Goal: Task Accomplishment & Management: Use online tool/utility

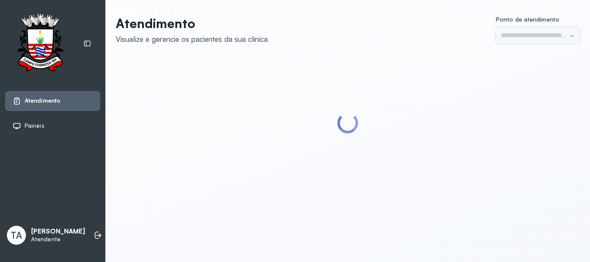
type input "******"
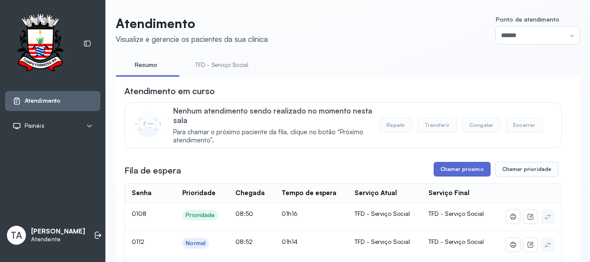
click at [460, 172] on button "Chamar próximo" at bounding box center [462, 169] width 57 height 15
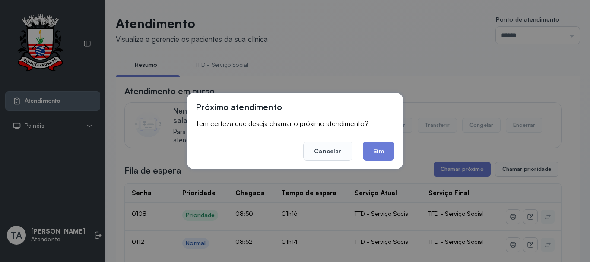
click at [371, 157] on button "Sim" at bounding box center [379, 151] width 32 height 19
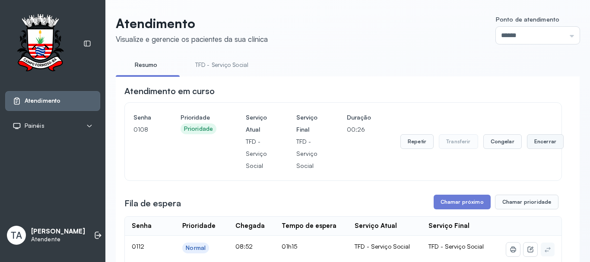
click at [527, 146] on button "Encerrar" at bounding box center [545, 141] width 37 height 15
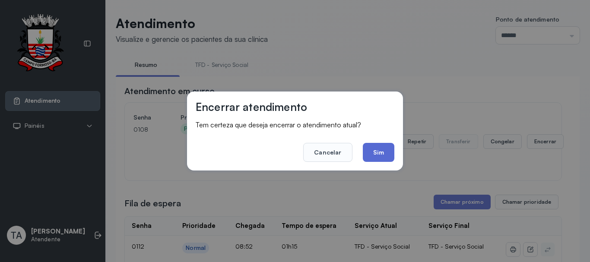
click at [387, 150] on button "Sim" at bounding box center [379, 152] width 32 height 19
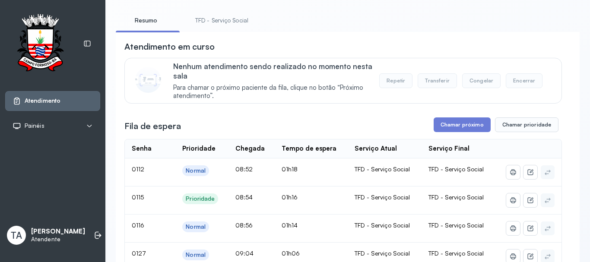
scroll to position [43, 0]
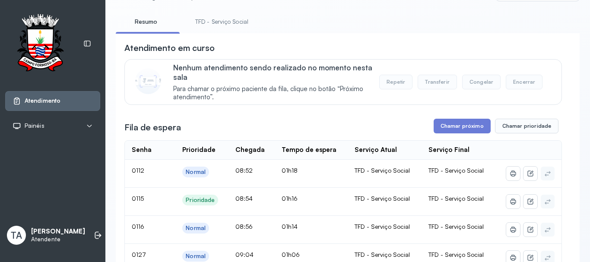
click at [212, 25] on link "TFD - Serviço Social" at bounding box center [222, 22] width 70 height 14
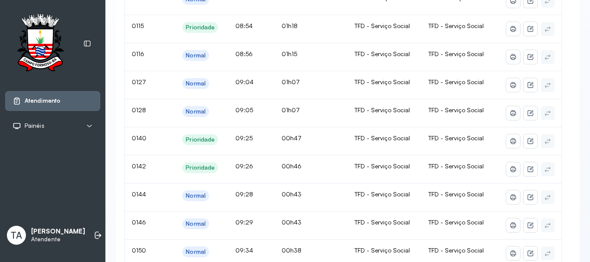
scroll to position [86, 0]
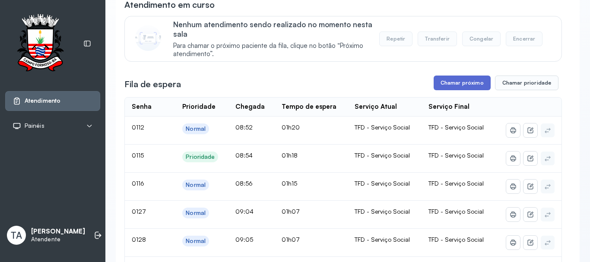
click at [448, 88] on button "Chamar próximo" at bounding box center [462, 83] width 57 height 15
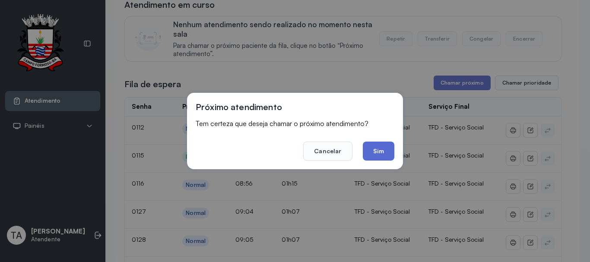
click at [382, 149] on button "Sim" at bounding box center [379, 151] width 32 height 19
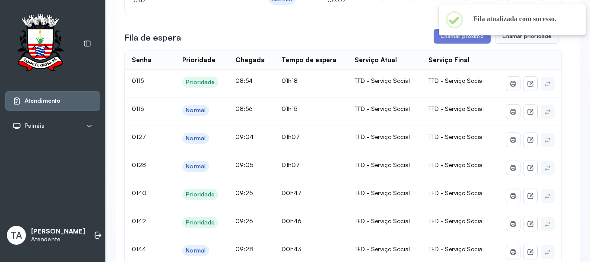
scroll to position [0, 0]
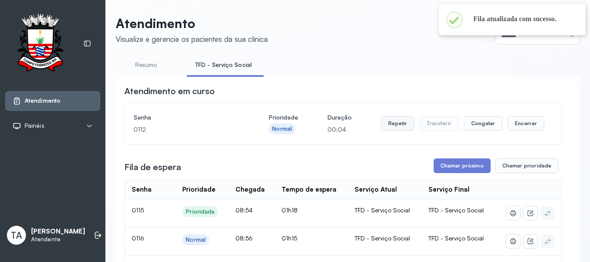
click at [381, 123] on button "Repetir" at bounding box center [397, 123] width 33 height 15
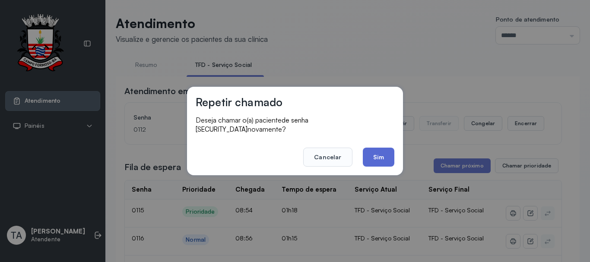
click at [365, 159] on button "Sim" at bounding box center [379, 157] width 32 height 19
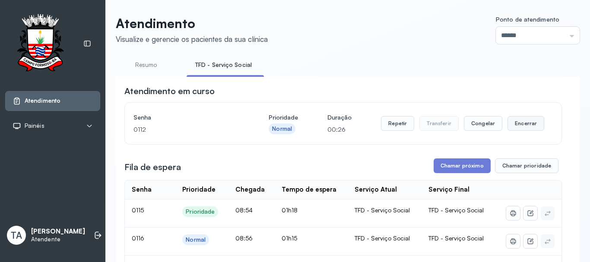
click at [517, 129] on button "Encerrar" at bounding box center [525, 123] width 37 height 15
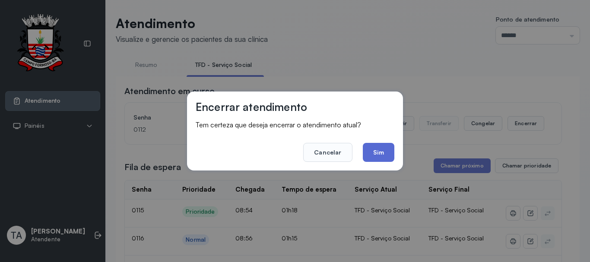
click at [391, 151] on button "Sim" at bounding box center [379, 152] width 32 height 19
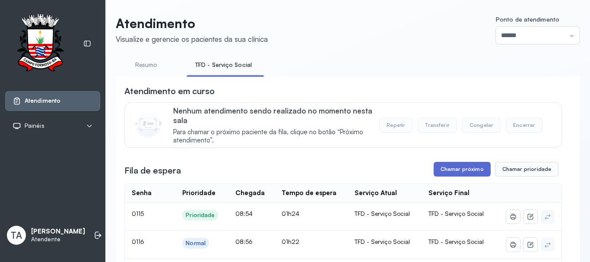
click at [458, 171] on button "Chamar próximo" at bounding box center [462, 169] width 57 height 15
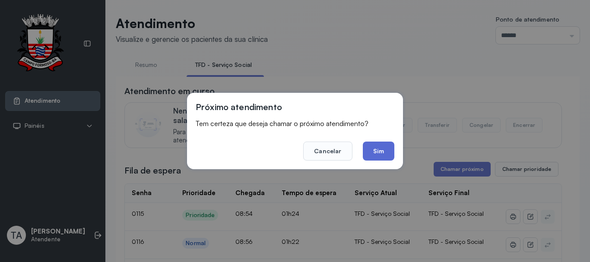
click at [376, 156] on button "Sim" at bounding box center [379, 151] width 32 height 19
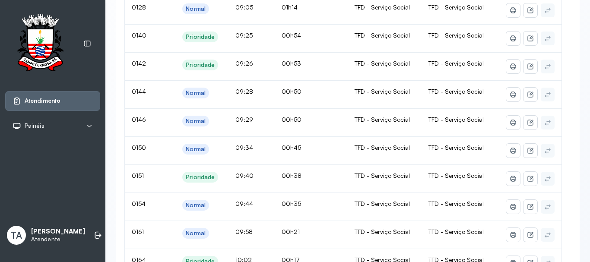
scroll to position [43, 0]
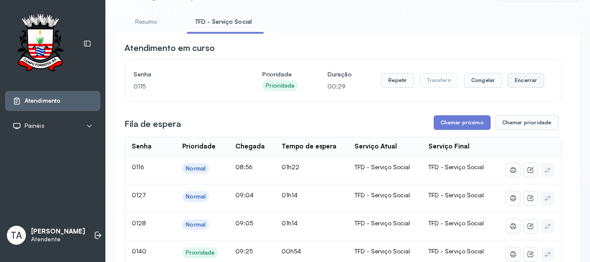
click at [518, 86] on button "Encerrar" at bounding box center [525, 80] width 37 height 15
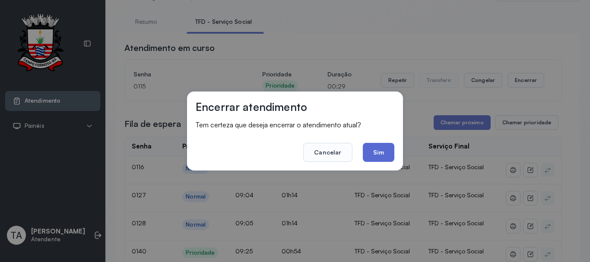
click at [374, 156] on button "Sim" at bounding box center [379, 152] width 32 height 19
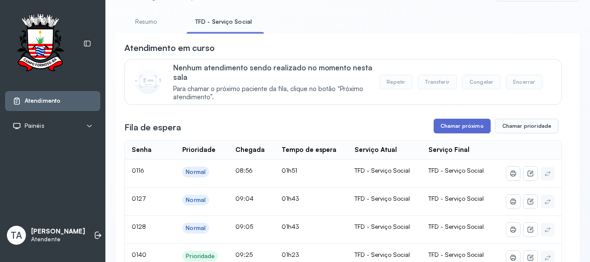
click at [446, 133] on button "Chamar próximo" at bounding box center [462, 126] width 57 height 15
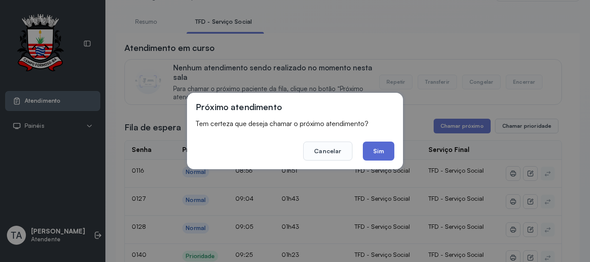
click at [377, 147] on button "Sim" at bounding box center [379, 151] width 32 height 19
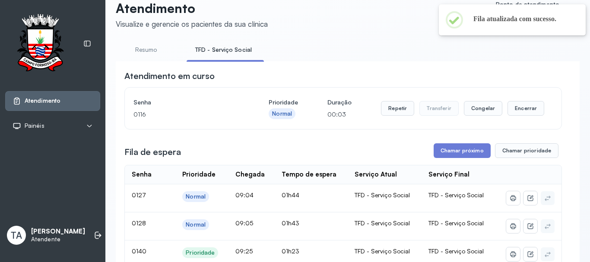
scroll to position [0, 0]
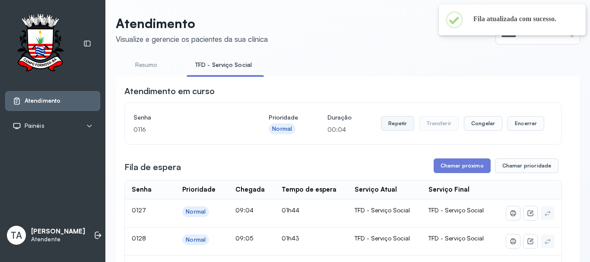
click at [389, 123] on button "Repetir" at bounding box center [397, 123] width 33 height 15
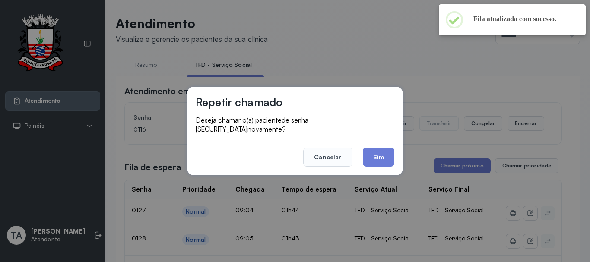
click at [383, 153] on button "Sim" at bounding box center [379, 157] width 32 height 19
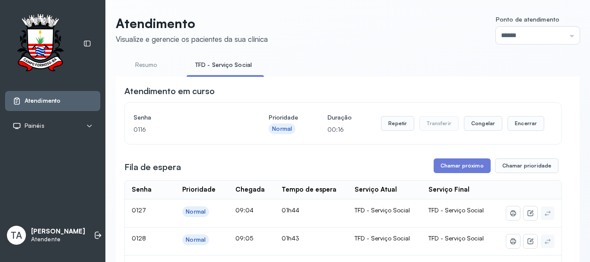
scroll to position [86, 0]
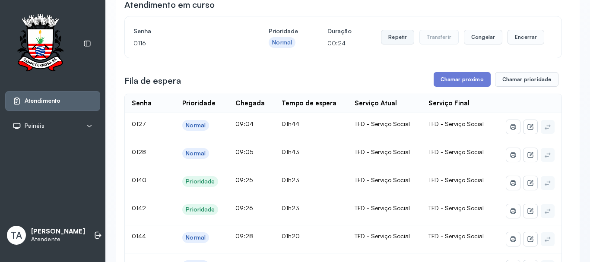
click at [395, 41] on button "Repetir" at bounding box center [397, 37] width 33 height 15
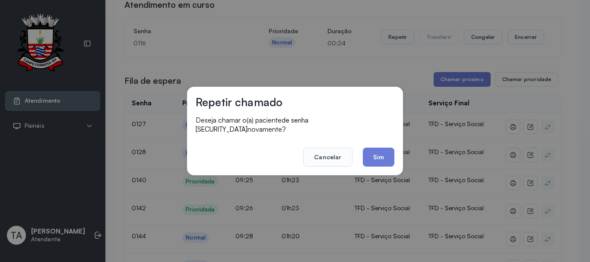
click at [372, 164] on div "Repetir chamado Deseja chamar o(a) paciente de senha 0116 novamente? Cancelar S…" at bounding box center [295, 131] width 216 height 89
click at [374, 152] on button "Sim" at bounding box center [379, 157] width 32 height 19
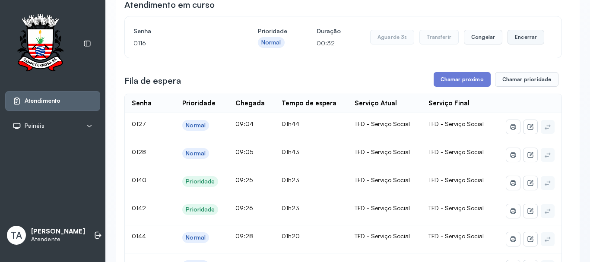
click at [511, 42] on button "Encerrar" at bounding box center [525, 37] width 37 height 15
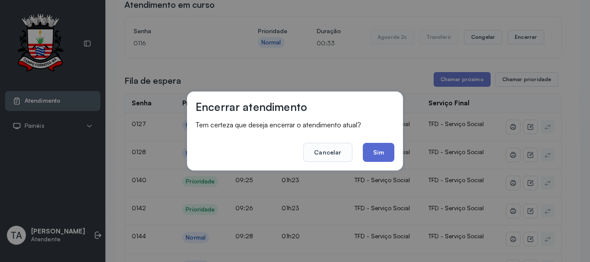
click at [387, 155] on button "Sim" at bounding box center [379, 152] width 32 height 19
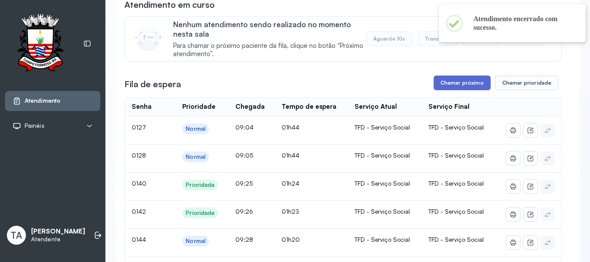
click at [434, 84] on button "Chamar próximo" at bounding box center [462, 83] width 57 height 15
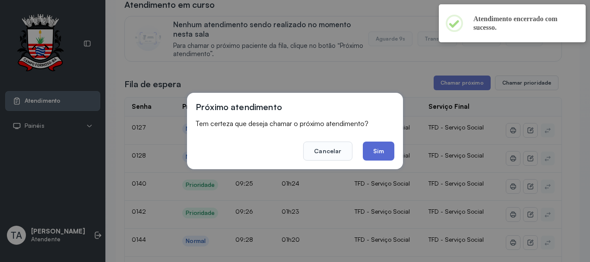
click at [373, 153] on button "Sim" at bounding box center [379, 151] width 32 height 19
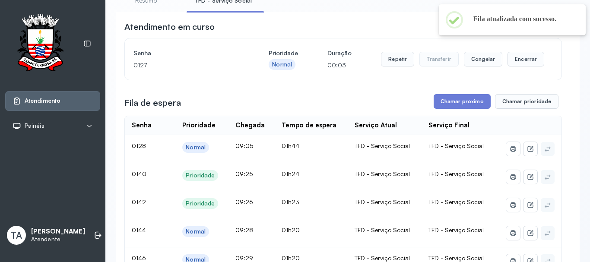
scroll to position [0, 0]
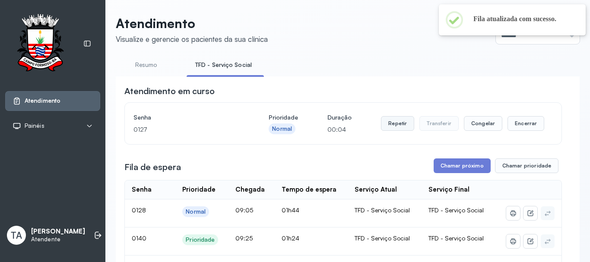
click at [386, 125] on button "Repetir" at bounding box center [397, 123] width 33 height 15
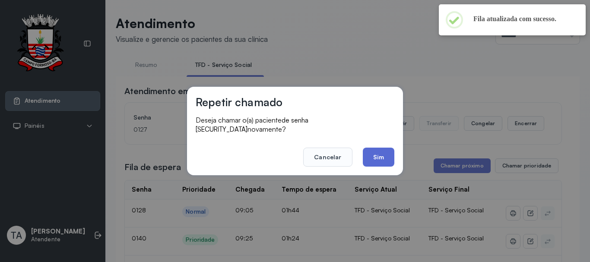
click at [387, 156] on button "Sim" at bounding box center [379, 157] width 32 height 19
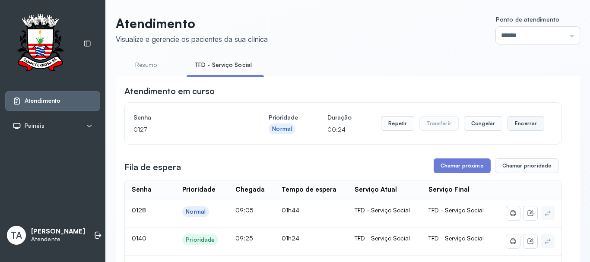
click at [508, 127] on button "Encerrar" at bounding box center [525, 123] width 37 height 15
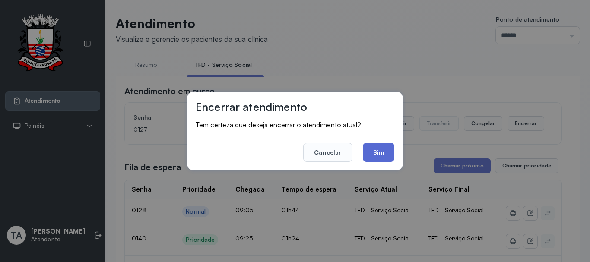
click at [378, 152] on button "Sim" at bounding box center [379, 152] width 32 height 19
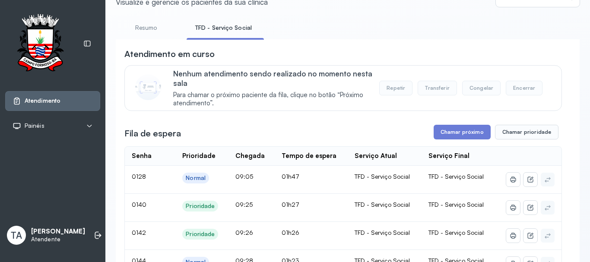
scroll to position [27, 0]
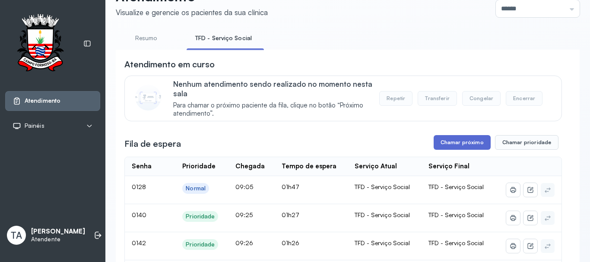
click at [459, 146] on button "Chamar próximo" at bounding box center [462, 142] width 57 height 15
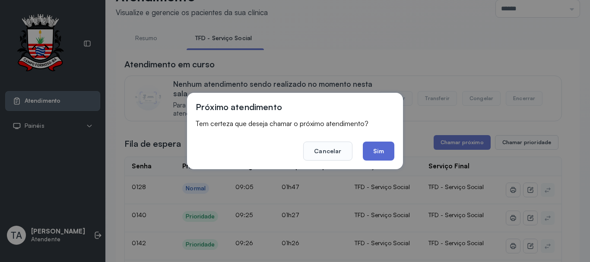
click at [384, 153] on button "Sim" at bounding box center [379, 151] width 32 height 19
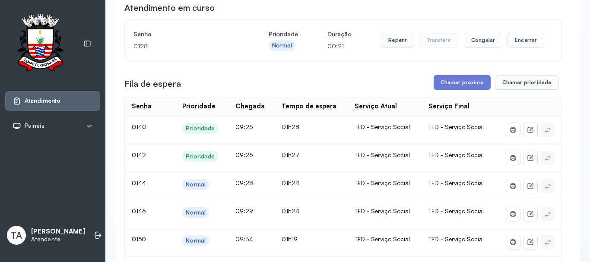
scroll to position [0, 0]
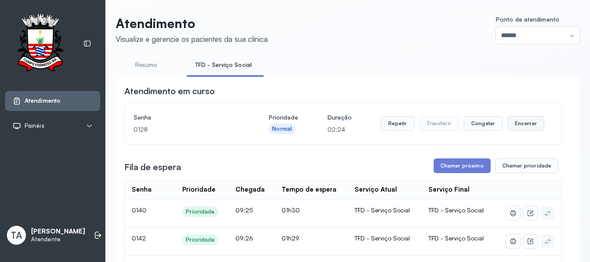
click at [516, 128] on button "Encerrar" at bounding box center [525, 123] width 37 height 15
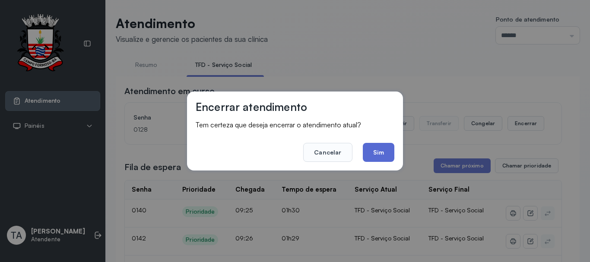
click at [373, 155] on button "Sim" at bounding box center [379, 152] width 32 height 19
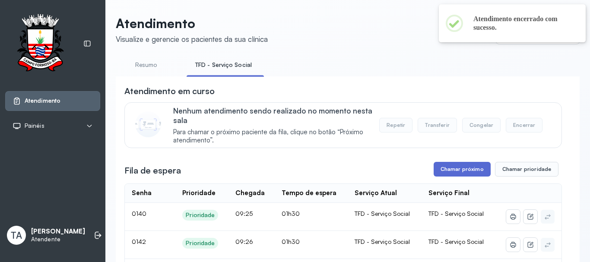
click at [439, 167] on button "Chamar próximo" at bounding box center [462, 169] width 57 height 15
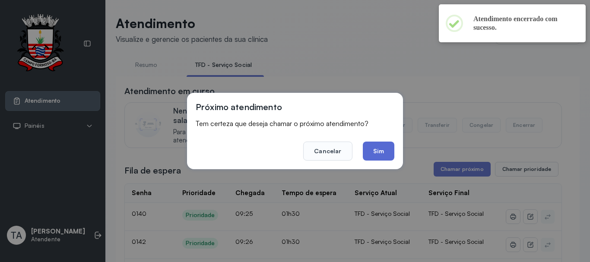
click at [381, 151] on button "Sim" at bounding box center [379, 151] width 32 height 19
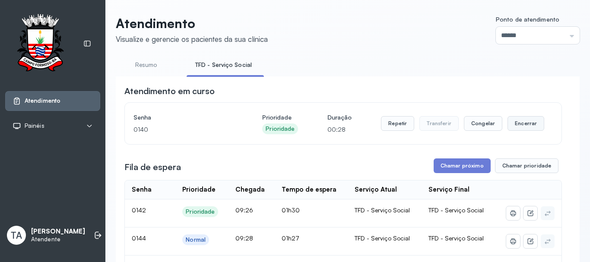
click at [515, 124] on button "Encerrar" at bounding box center [525, 123] width 37 height 15
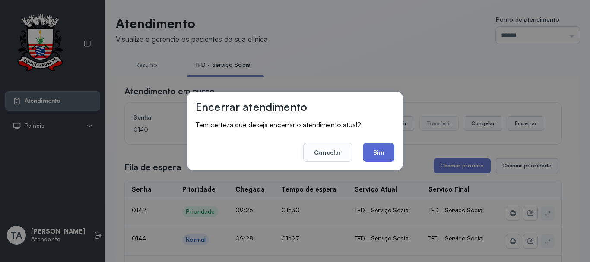
click at [382, 153] on button "Sim" at bounding box center [379, 152] width 32 height 19
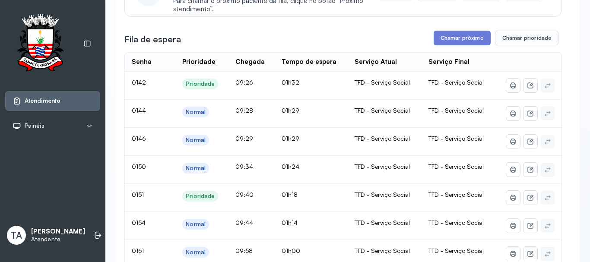
scroll to position [130, 0]
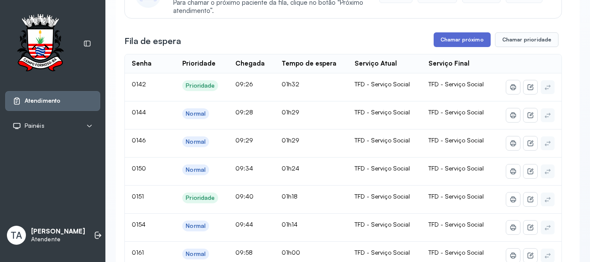
click at [451, 47] on button "Chamar próximo" at bounding box center [462, 39] width 57 height 15
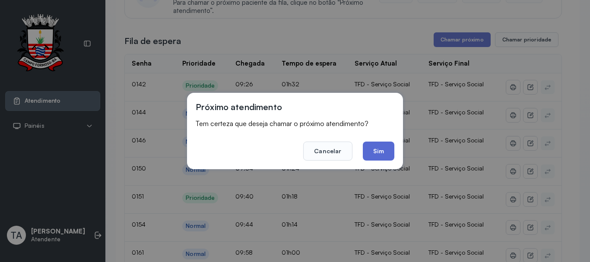
click at [376, 154] on button "Sim" at bounding box center [379, 151] width 32 height 19
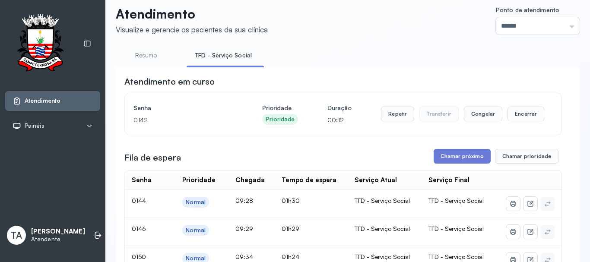
scroll to position [0, 0]
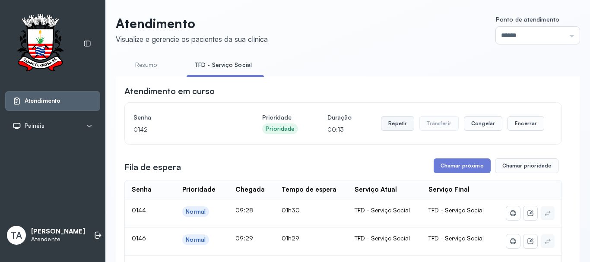
click at [387, 122] on button "Repetir" at bounding box center [397, 123] width 33 height 15
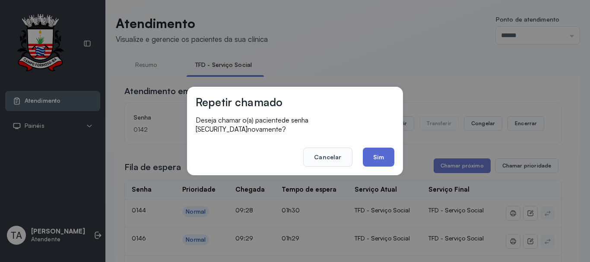
click at [381, 157] on button "Sim" at bounding box center [379, 157] width 32 height 19
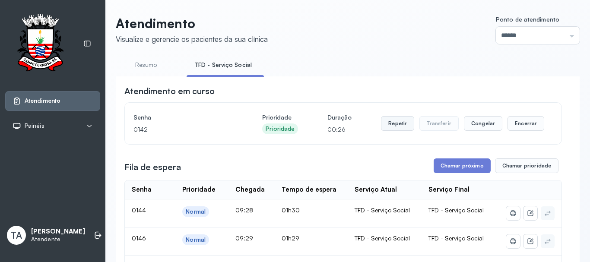
click at [386, 129] on button "Repetir" at bounding box center [397, 123] width 33 height 15
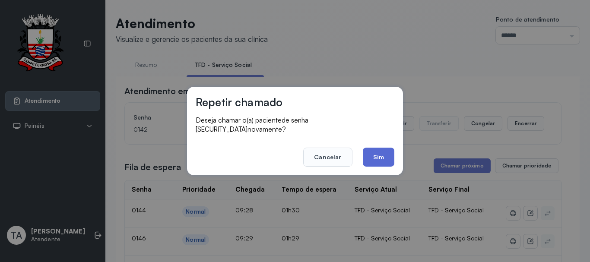
click at [387, 162] on button "Sim" at bounding box center [379, 157] width 32 height 19
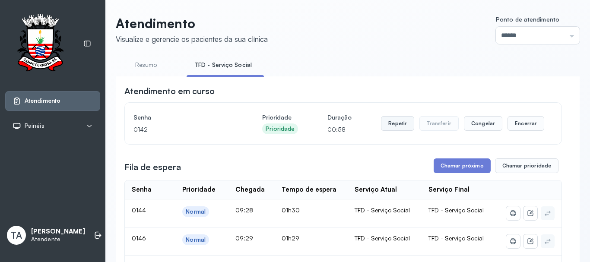
click at [396, 127] on button "Repetir" at bounding box center [397, 123] width 33 height 15
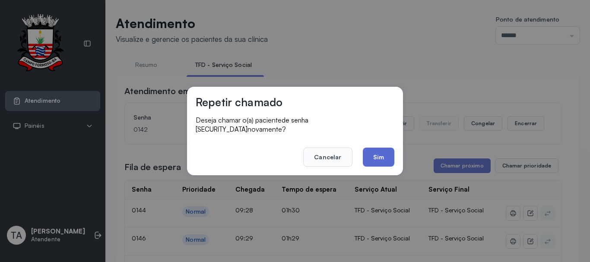
click at [382, 153] on button "Sim" at bounding box center [379, 157] width 32 height 19
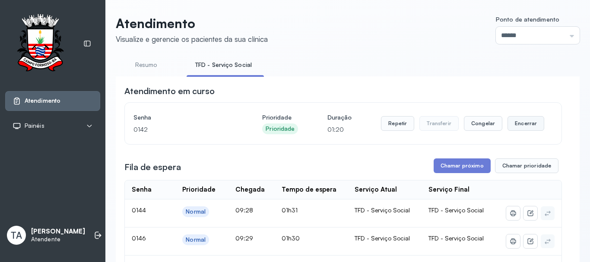
click at [526, 131] on button "Encerrar" at bounding box center [525, 123] width 37 height 15
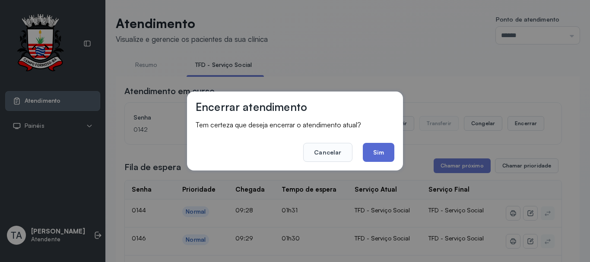
click at [381, 149] on button "Sim" at bounding box center [379, 152] width 32 height 19
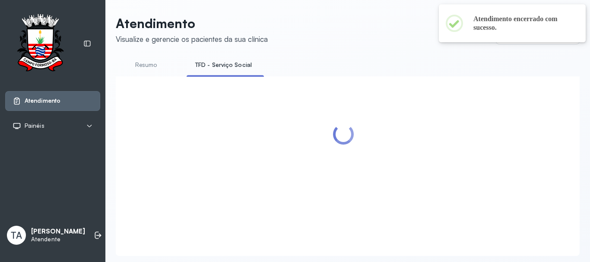
scroll to position [27, 0]
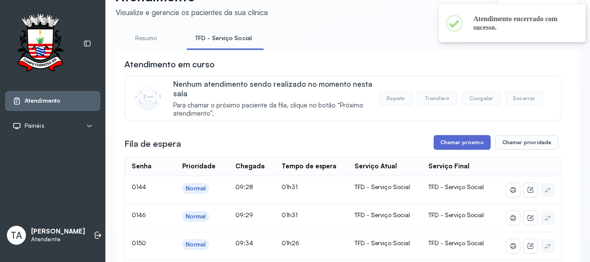
click at [453, 142] on button "Chamar próximo" at bounding box center [462, 142] width 57 height 15
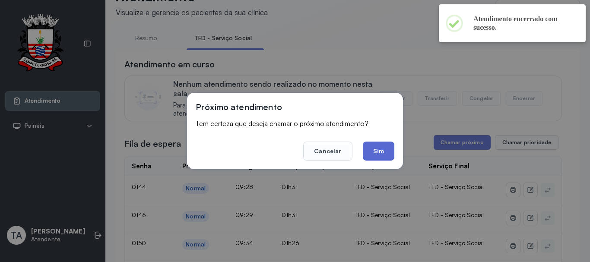
click at [376, 151] on button "Sim" at bounding box center [379, 151] width 32 height 19
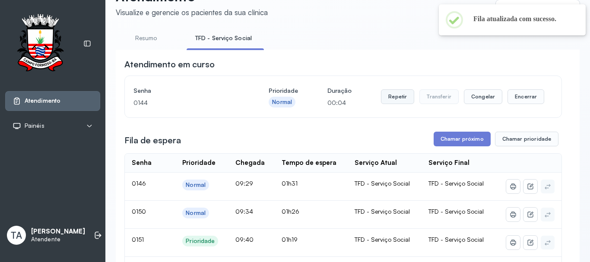
click at [391, 101] on button "Repetir" at bounding box center [397, 96] width 33 height 15
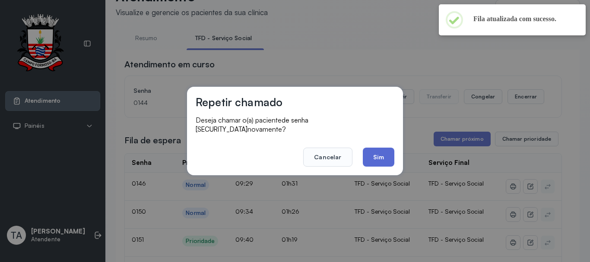
click at [375, 153] on button "Sim" at bounding box center [379, 157] width 32 height 19
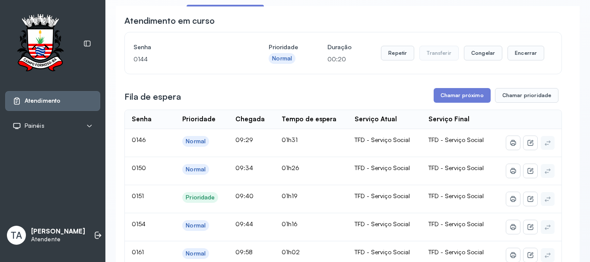
scroll to position [70, 0]
click at [393, 53] on button "Repetir" at bounding box center [397, 53] width 33 height 15
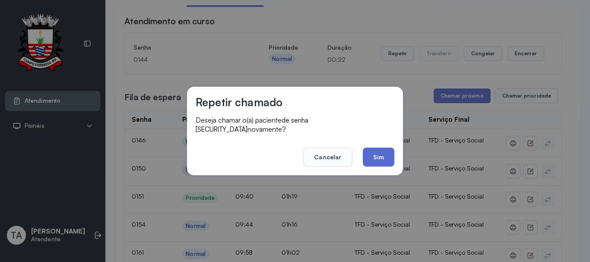
click at [388, 150] on button "Sim" at bounding box center [379, 157] width 32 height 19
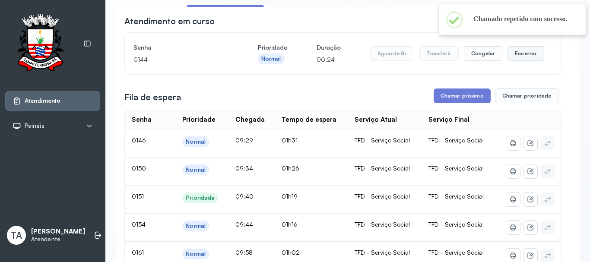
click at [518, 57] on button "Encerrar" at bounding box center [525, 53] width 37 height 15
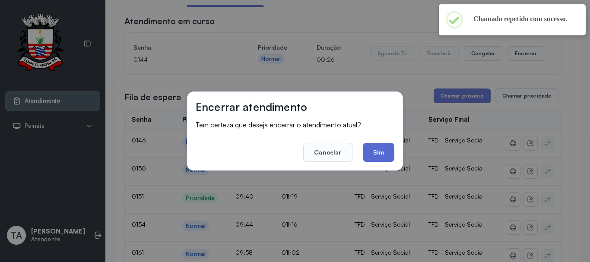
click at [376, 152] on button "Sim" at bounding box center [379, 152] width 32 height 19
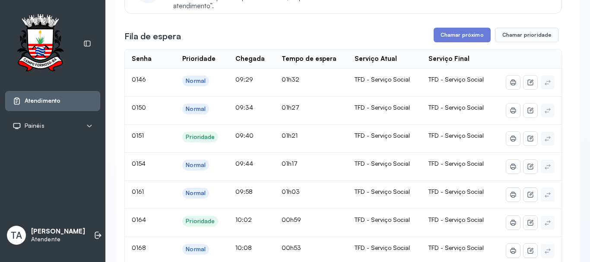
scroll to position [130, 0]
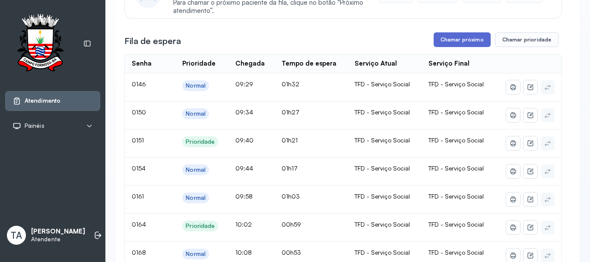
click at [473, 37] on button "Chamar próximo" at bounding box center [462, 39] width 57 height 15
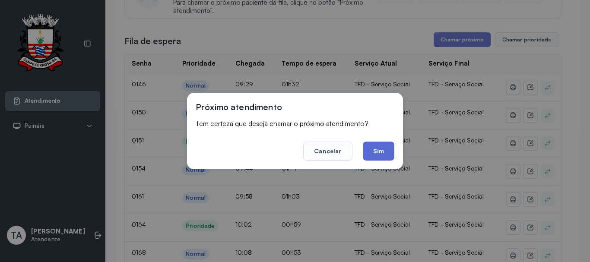
click at [371, 153] on button "Sim" at bounding box center [379, 151] width 32 height 19
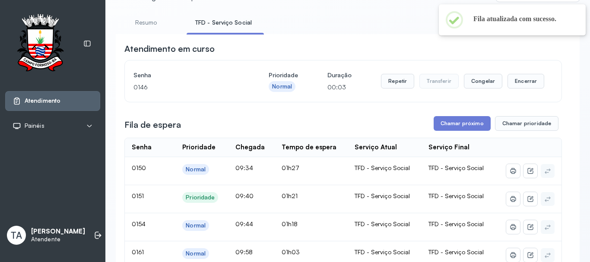
scroll to position [0, 0]
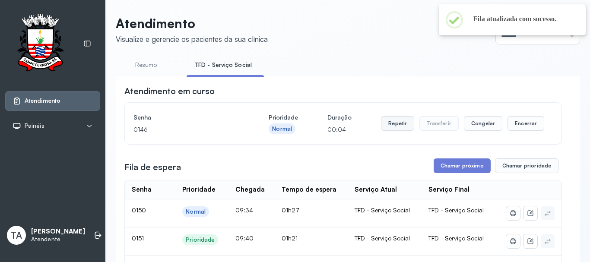
click at [400, 127] on button "Repetir" at bounding box center [397, 123] width 33 height 15
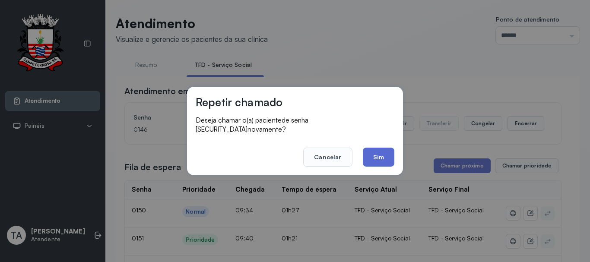
click at [370, 150] on button "Sim" at bounding box center [379, 157] width 32 height 19
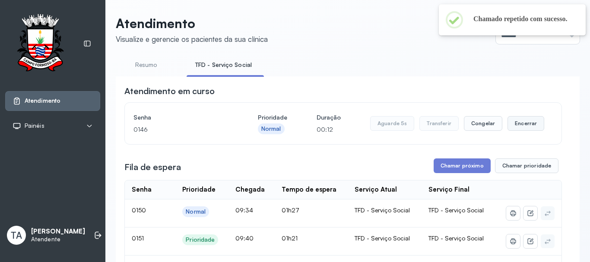
click at [523, 127] on button "Encerrar" at bounding box center [525, 123] width 37 height 15
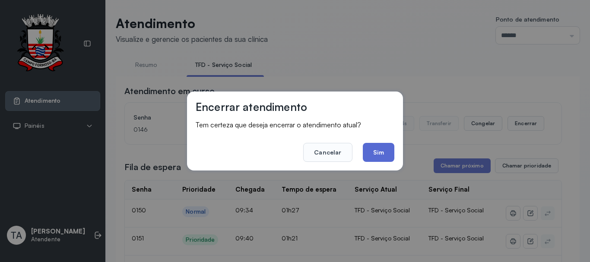
click at [371, 155] on button "Sim" at bounding box center [379, 152] width 32 height 19
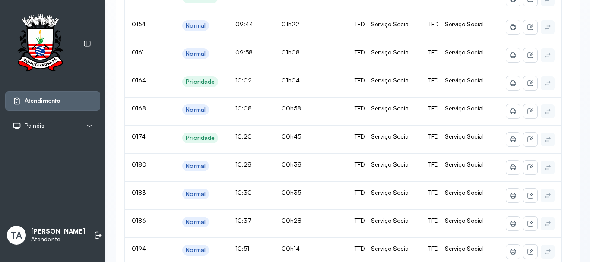
scroll to position [130, 0]
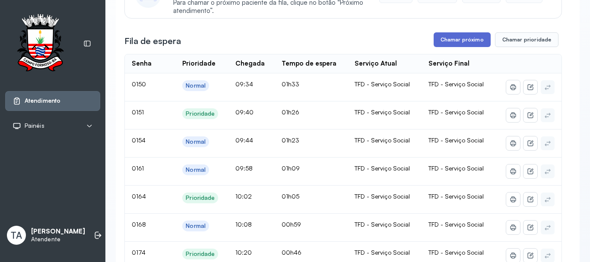
click at [434, 41] on button "Chamar próximo" at bounding box center [462, 39] width 57 height 15
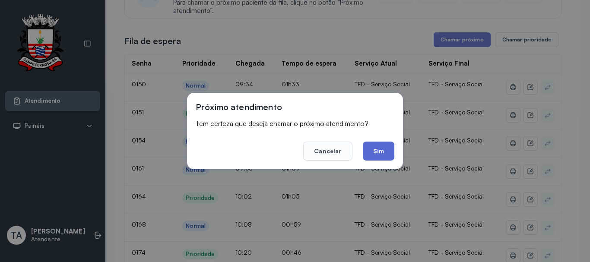
click at [387, 150] on button "Sim" at bounding box center [379, 151] width 32 height 19
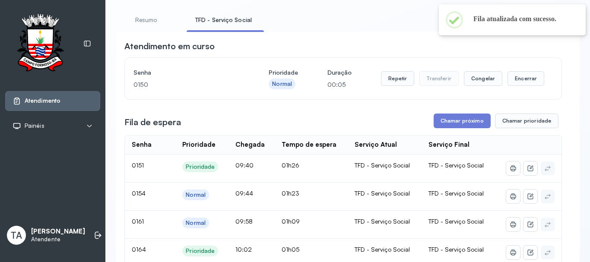
scroll to position [43, 0]
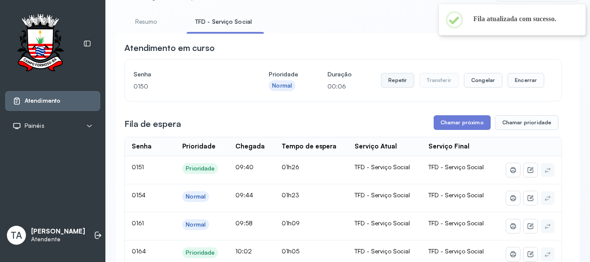
click at [381, 82] on button "Repetir" at bounding box center [397, 80] width 33 height 15
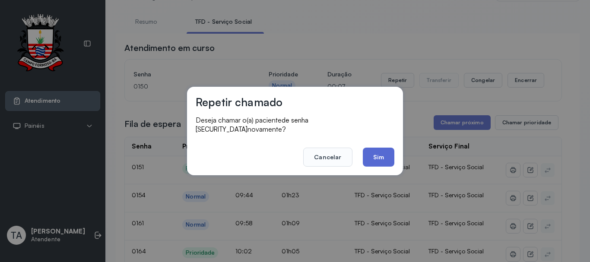
click at [387, 154] on button "Sim" at bounding box center [379, 157] width 32 height 19
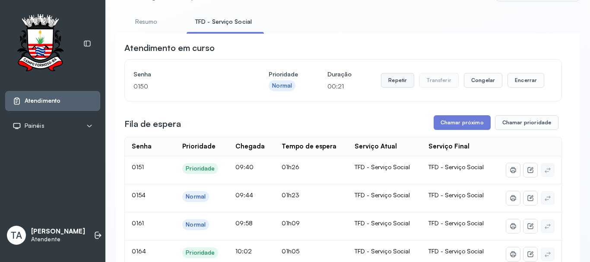
click at [387, 83] on button "Repetir" at bounding box center [397, 80] width 33 height 15
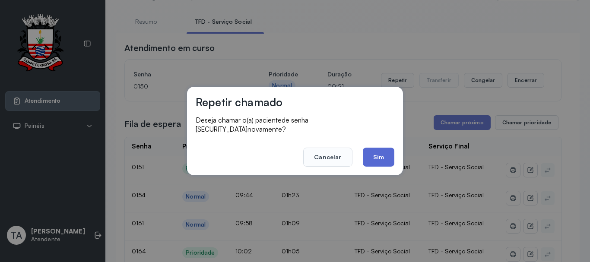
click at [378, 155] on button "Sim" at bounding box center [379, 157] width 32 height 19
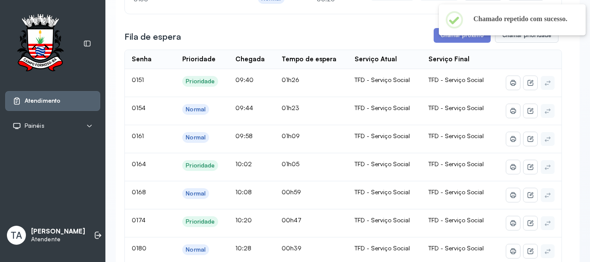
scroll to position [86, 0]
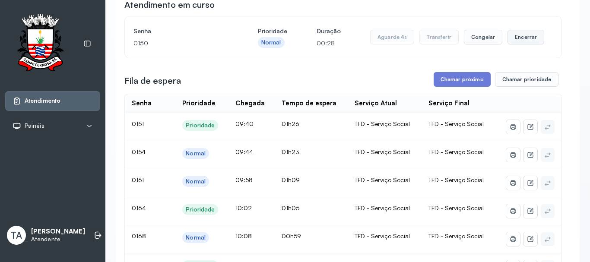
click at [516, 43] on button "Encerrar" at bounding box center [525, 37] width 37 height 15
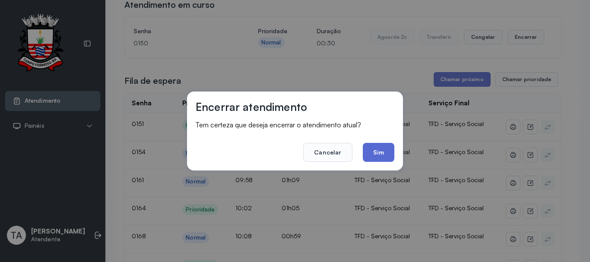
click at [375, 155] on button "Sim" at bounding box center [379, 152] width 32 height 19
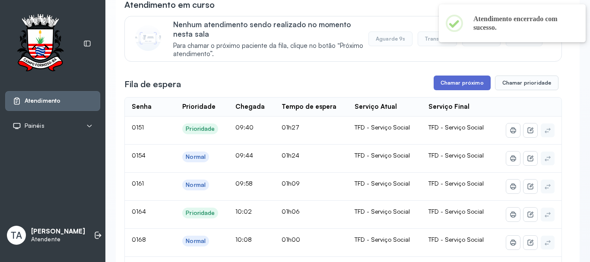
click at [441, 89] on button "Chamar próximo" at bounding box center [462, 83] width 57 height 15
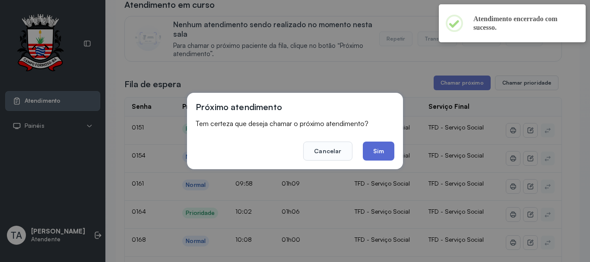
click at [374, 152] on button "Sim" at bounding box center [379, 151] width 32 height 19
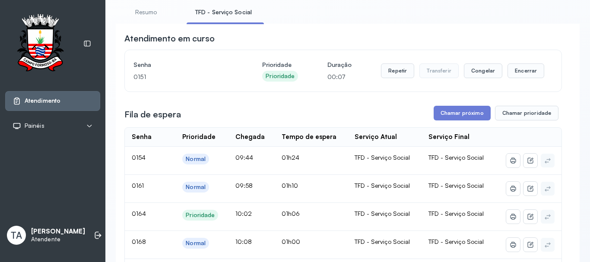
scroll to position [43, 0]
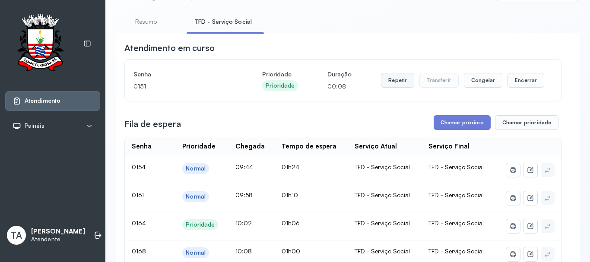
click at [402, 88] on button "Repetir" at bounding box center [397, 80] width 33 height 15
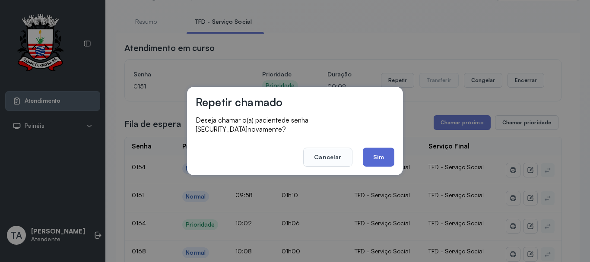
click at [371, 152] on button "Sim" at bounding box center [379, 157] width 32 height 19
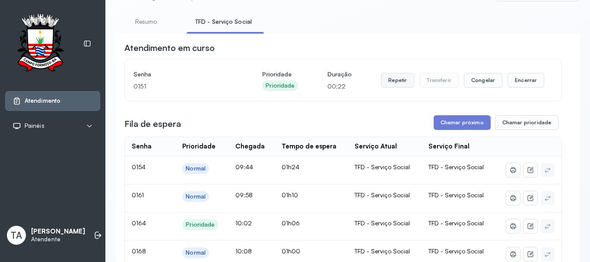
click at [397, 86] on button "Repetir" at bounding box center [397, 80] width 33 height 15
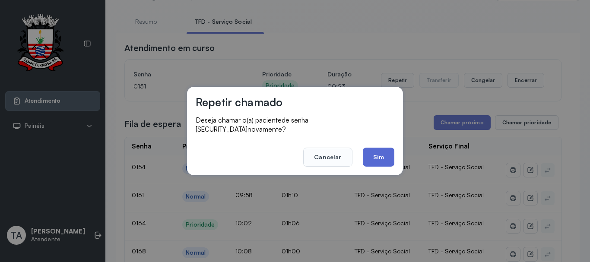
click at [372, 152] on button "Sim" at bounding box center [379, 157] width 32 height 19
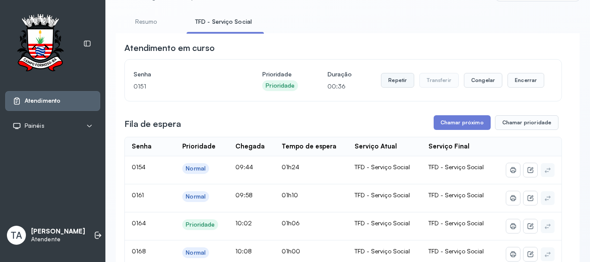
click at [401, 80] on button "Repetir" at bounding box center [397, 80] width 33 height 15
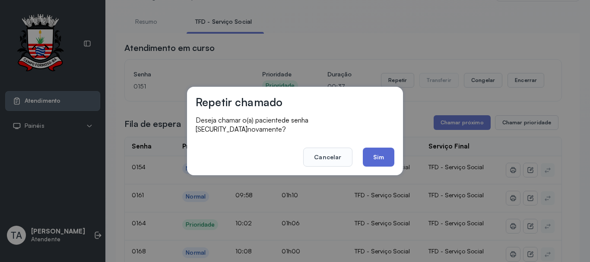
click at [391, 157] on button "Sim" at bounding box center [379, 157] width 32 height 19
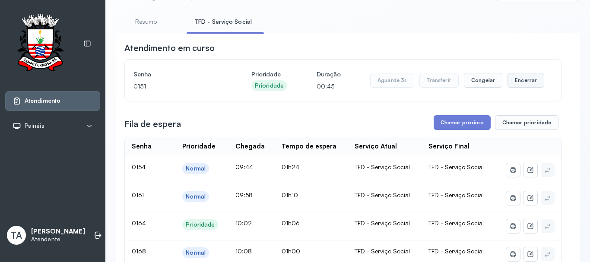
click at [520, 83] on button "Encerrar" at bounding box center [525, 80] width 37 height 15
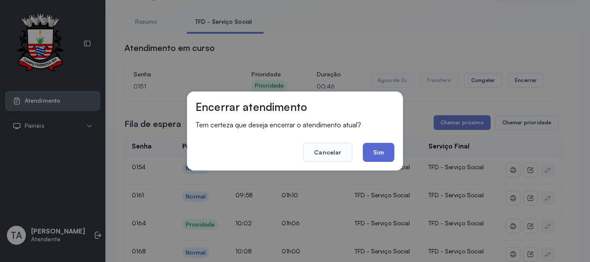
click at [388, 152] on button "Sim" at bounding box center [379, 152] width 32 height 19
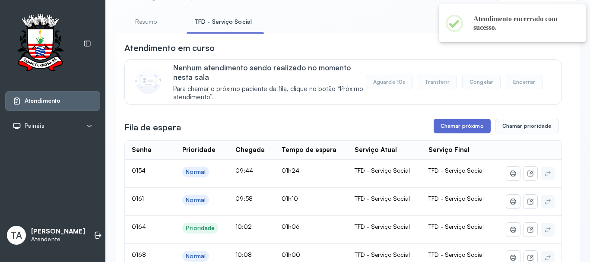
click at [437, 129] on button "Chamar próximo" at bounding box center [462, 126] width 57 height 15
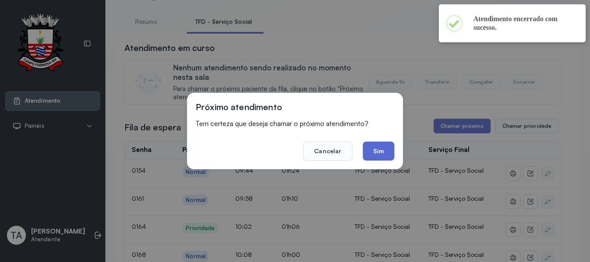
click at [376, 154] on button "Sim" at bounding box center [379, 151] width 32 height 19
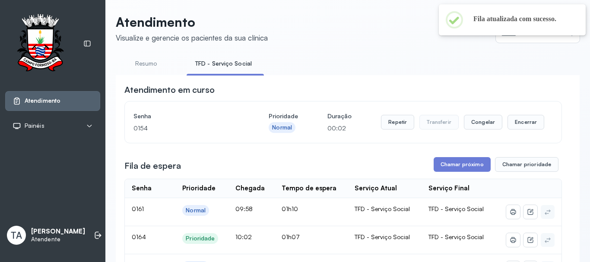
scroll to position [0, 0]
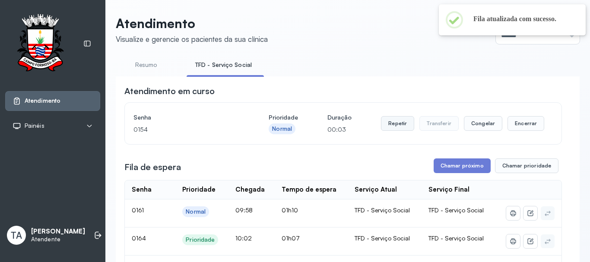
click at [394, 127] on button "Repetir" at bounding box center [397, 123] width 33 height 15
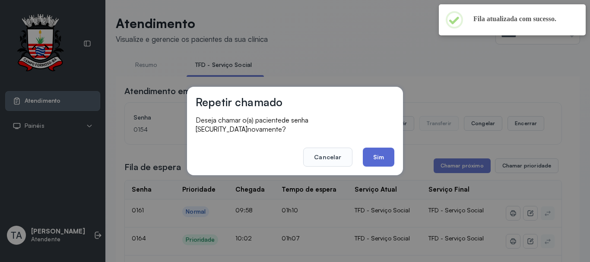
click at [380, 158] on button "Sim" at bounding box center [379, 157] width 32 height 19
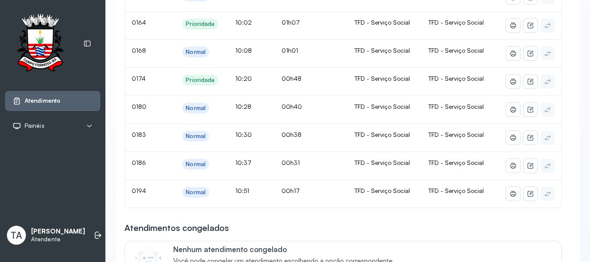
scroll to position [43, 0]
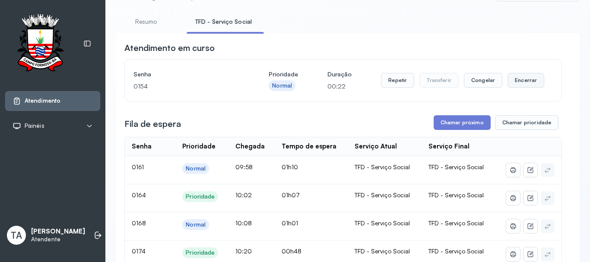
click at [515, 80] on button "Encerrar" at bounding box center [525, 80] width 37 height 15
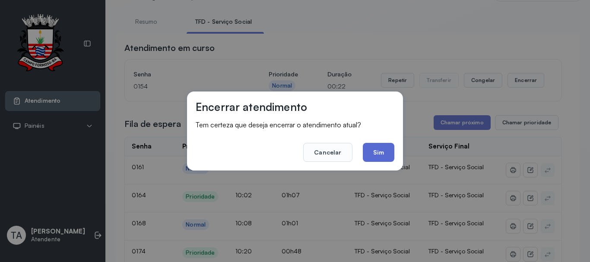
click at [388, 146] on button "Sim" at bounding box center [379, 152] width 32 height 19
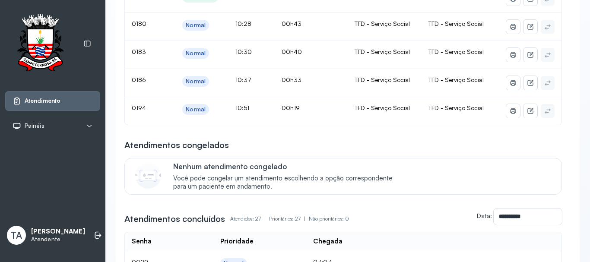
scroll to position [130, 0]
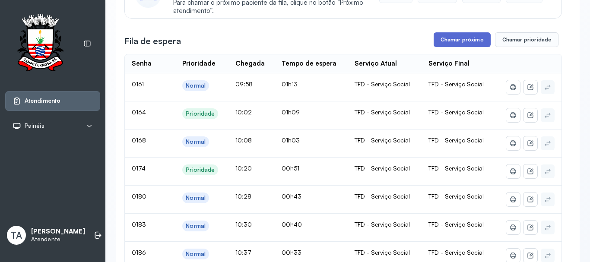
click at [450, 42] on button "Chamar próximo" at bounding box center [462, 39] width 57 height 15
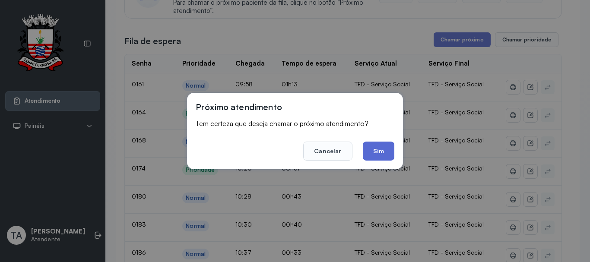
click at [380, 154] on button "Sim" at bounding box center [379, 151] width 32 height 19
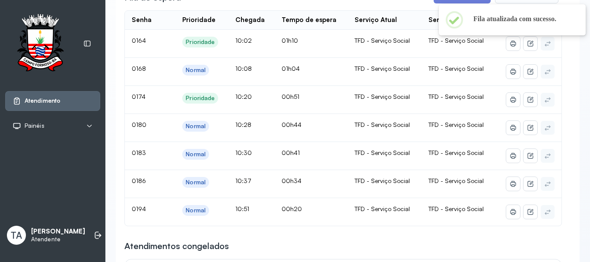
scroll to position [86, 0]
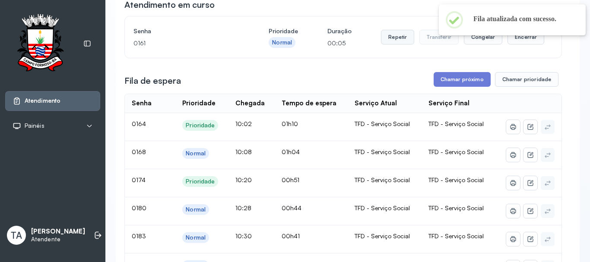
click at [396, 32] on button "Repetir" at bounding box center [397, 37] width 33 height 15
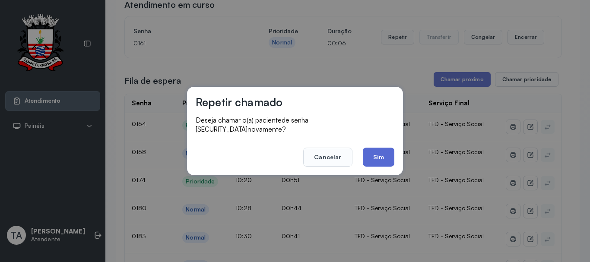
click at [380, 154] on button "Sim" at bounding box center [379, 157] width 32 height 19
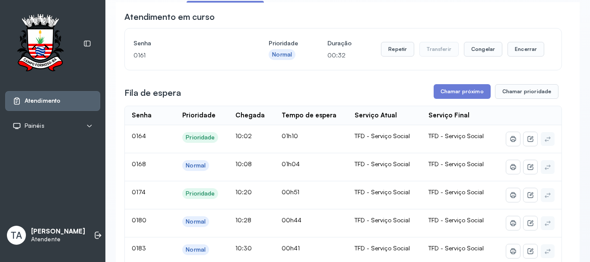
scroll to position [0, 0]
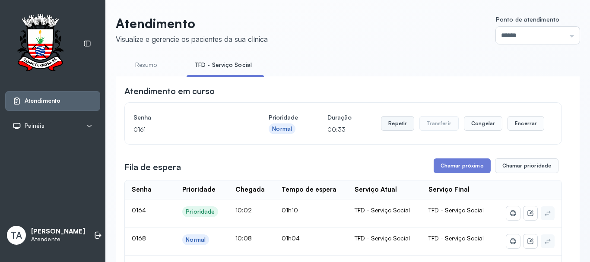
click at [388, 126] on button "Repetir" at bounding box center [397, 123] width 33 height 15
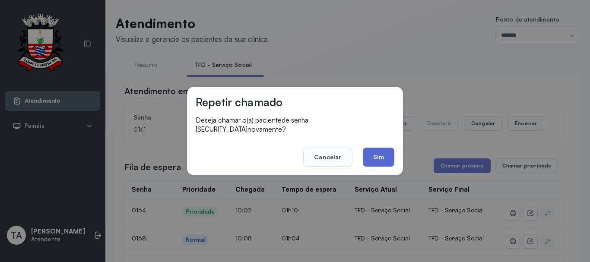
click at [381, 153] on button "Sim" at bounding box center [379, 157] width 32 height 19
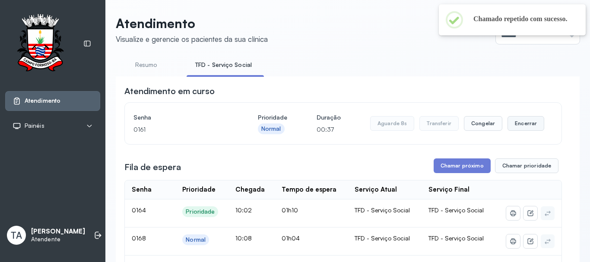
click at [513, 127] on button "Encerrar" at bounding box center [525, 123] width 37 height 15
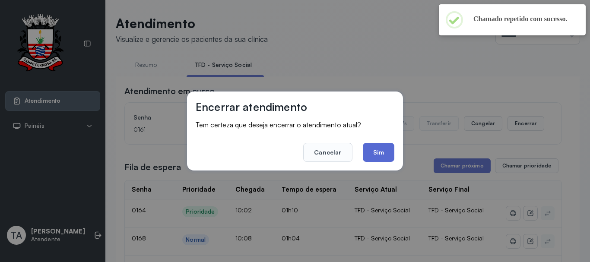
click at [389, 152] on button "Sim" at bounding box center [379, 152] width 32 height 19
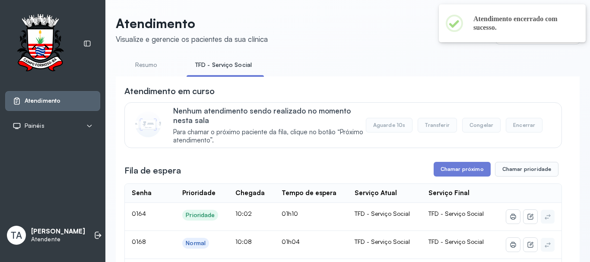
click at [442, 175] on button "Chamar próximo" at bounding box center [462, 169] width 57 height 15
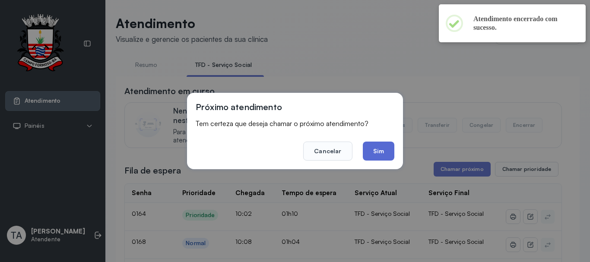
click at [392, 155] on button "Sim" at bounding box center [379, 151] width 32 height 19
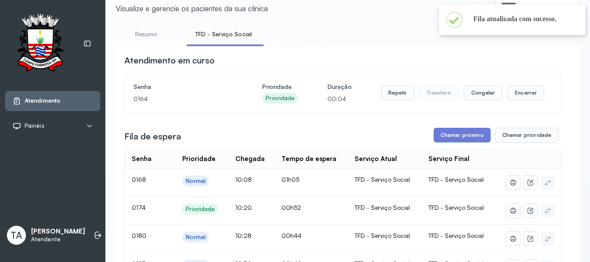
scroll to position [27, 0]
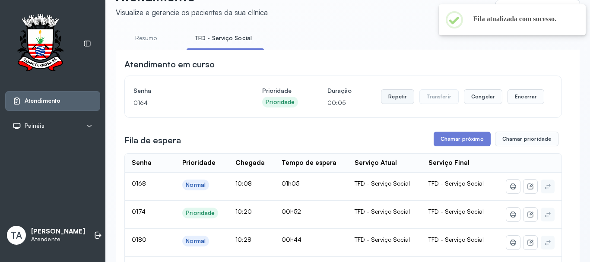
click at [399, 100] on button "Repetir" at bounding box center [397, 96] width 33 height 15
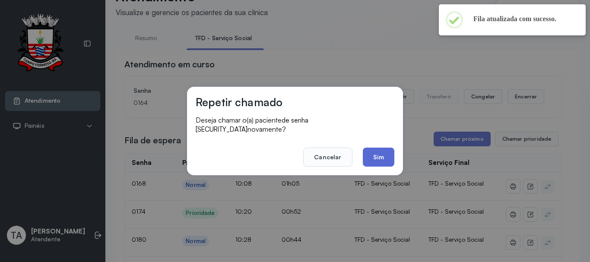
click at [366, 150] on button "Sim" at bounding box center [379, 157] width 32 height 19
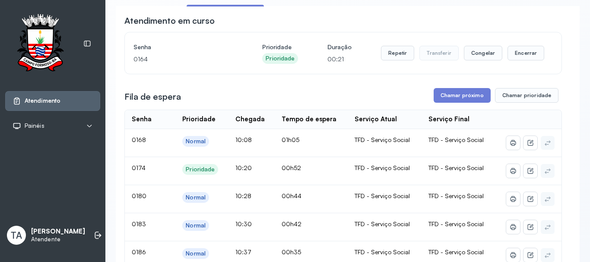
scroll to position [70, 0]
click at [507, 61] on button "Encerrar" at bounding box center [525, 53] width 37 height 15
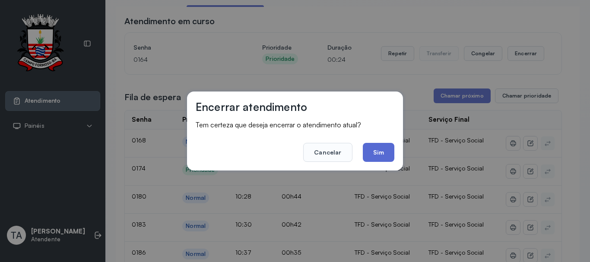
click at [381, 152] on button "Sim" at bounding box center [379, 152] width 32 height 19
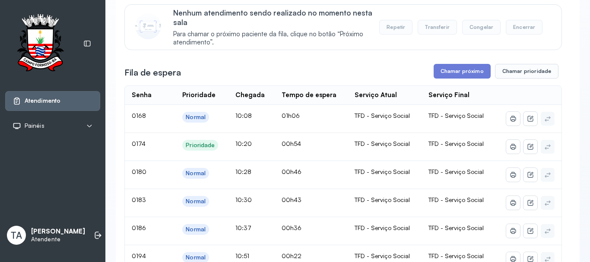
scroll to position [113, 0]
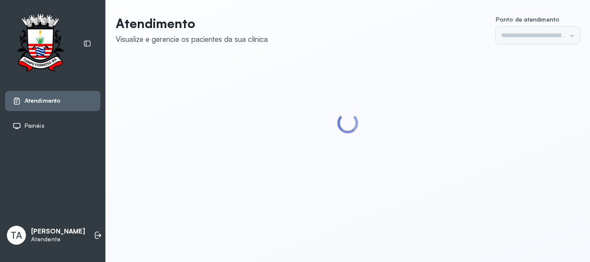
type input "******"
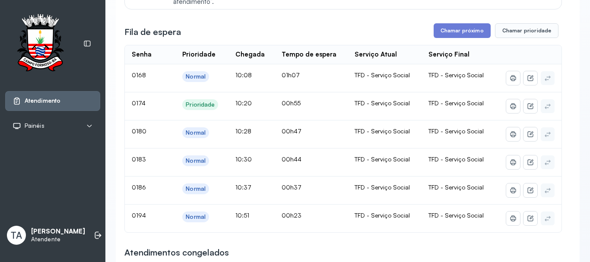
scroll to position [173, 0]
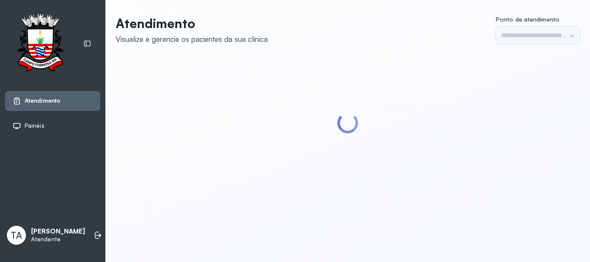
type input "******"
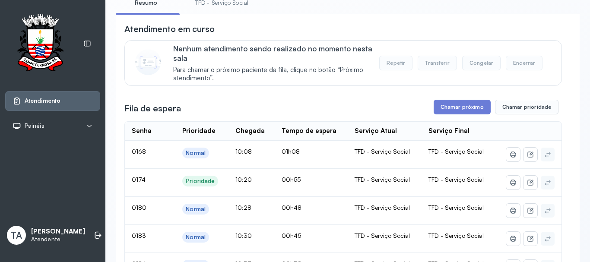
scroll to position [43, 0]
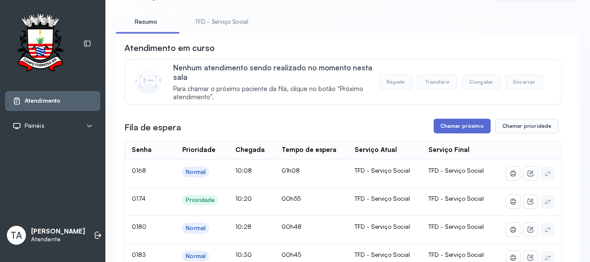
click at [458, 127] on button "Chamar próximo" at bounding box center [462, 126] width 57 height 15
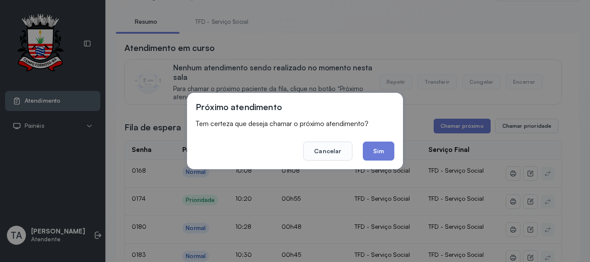
click at [386, 155] on button "Sim" at bounding box center [379, 151] width 32 height 19
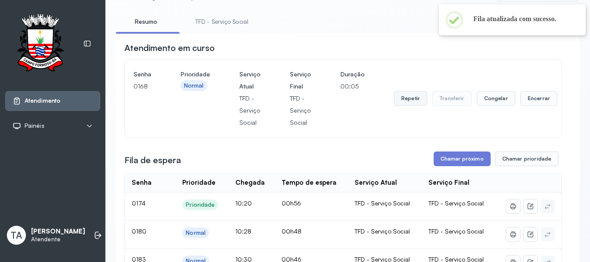
click at [422, 98] on button "Repetir" at bounding box center [410, 98] width 33 height 15
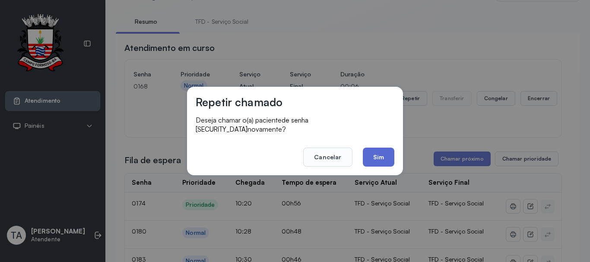
click at [384, 152] on button "Sim" at bounding box center [379, 157] width 32 height 19
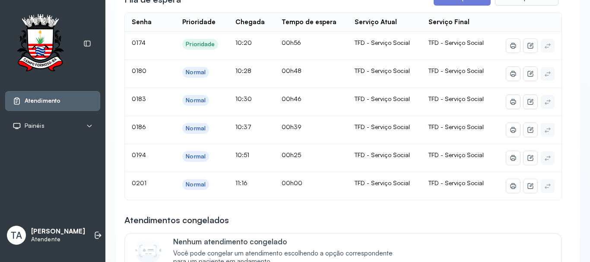
scroll to position [18, 0]
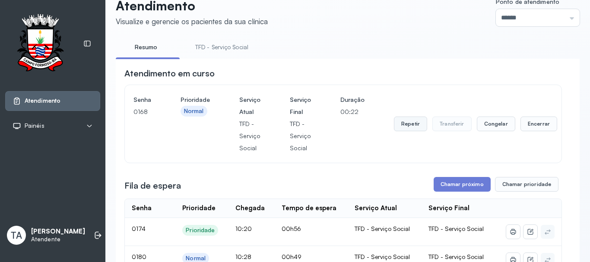
click at [408, 124] on button "Repetir" at bounding box center [410, 124] width 33 height 15
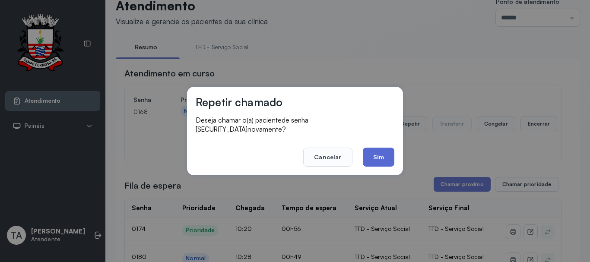
click at [387, 150] on button "Sim" at bounding box center [379, 157] width 32 height 19
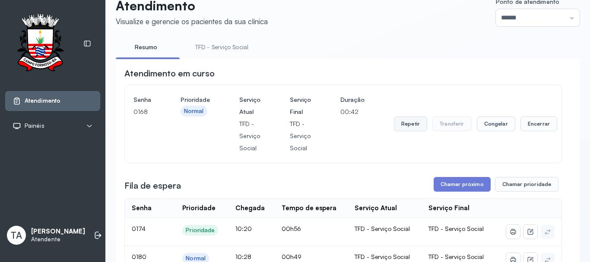
click at [405, 127] on button "Repetir" at bounding box center [410, 124] width 33 height 15
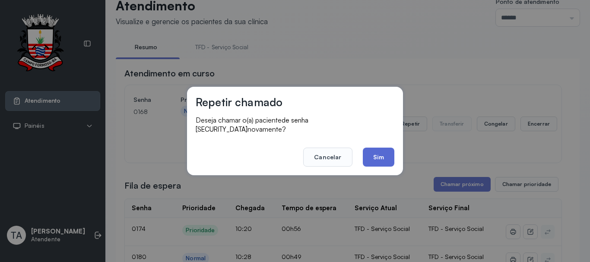
click at [371, 151] on button "Sim" at bounding box center [379, 157] width 32 height 19
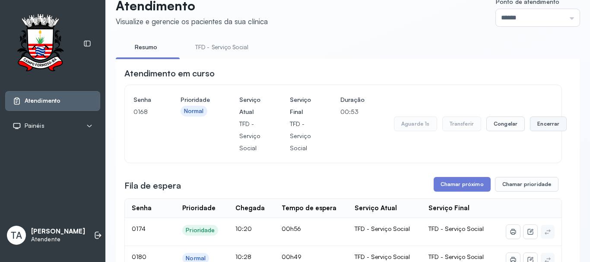
click at [530, 124] on button "Encerrar" at bounding box center [548, 124] width 37 height 15
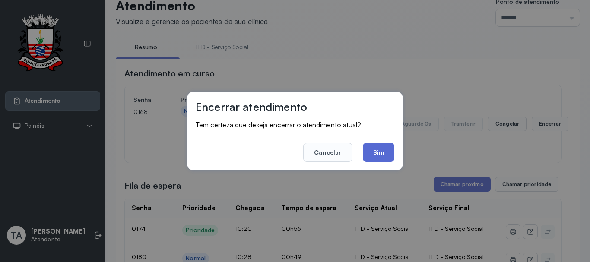
click at [381, 157] on button "Sim" at bounding box center [379, 152] width 32 height 19
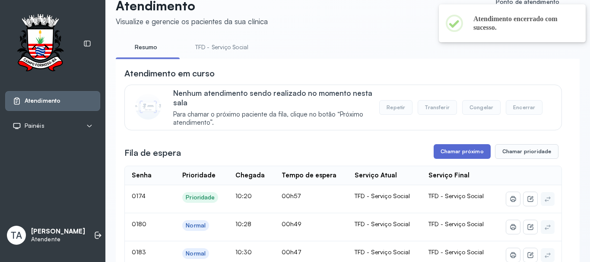
click at [447, 156] on button "Chamar próximo" at bounding box center [462, 151] width 57 height 15
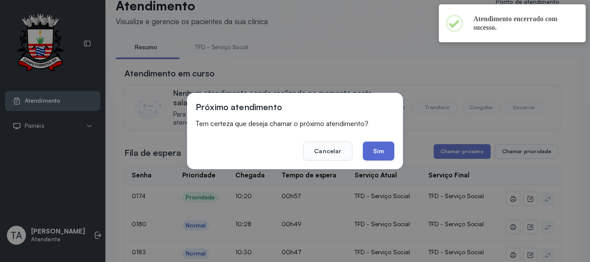
click at [384, 157] on button "Sim" at bounding box center [379, 151] width 32 height 19
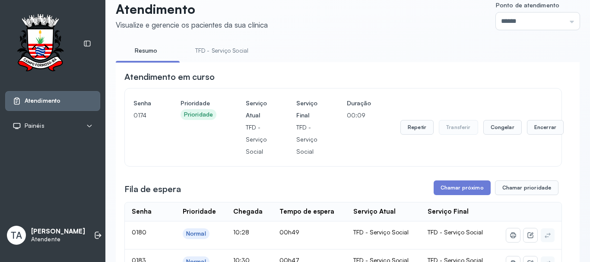
scroll to position [0, 0]
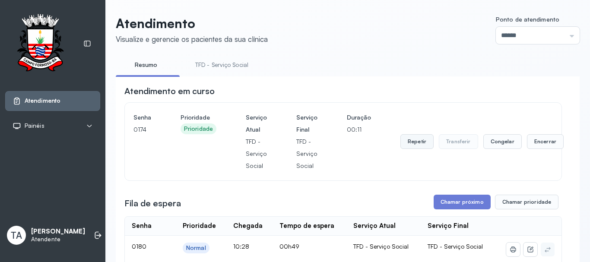
click at [414, 142] on button "Repetir" at bounding box center [416, 141] width 33 height 15
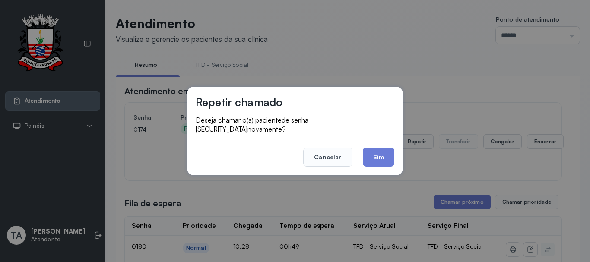
click at [371, 152] on button "Sim" at bounding box center [379, 157] width 32 height 19
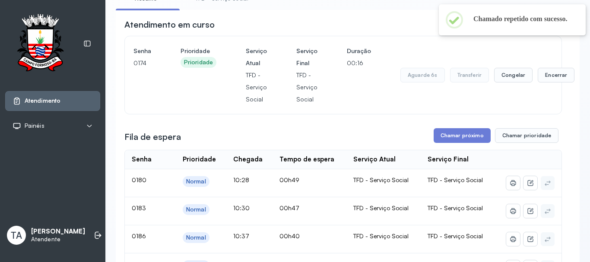
scroll to position [43, 0]
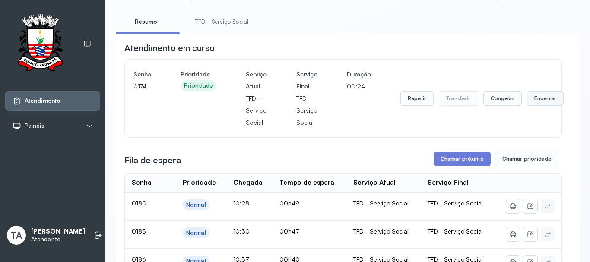
click at [536, 104] on button "Encerrar" at bounding box center [545, 98] width 37 height 15
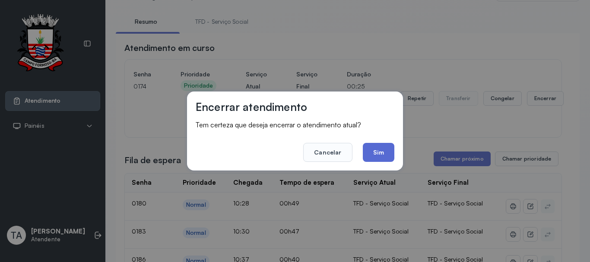
click at [381, 152] on button "Sim" at bounding box center [379, 152] width 32 height 19
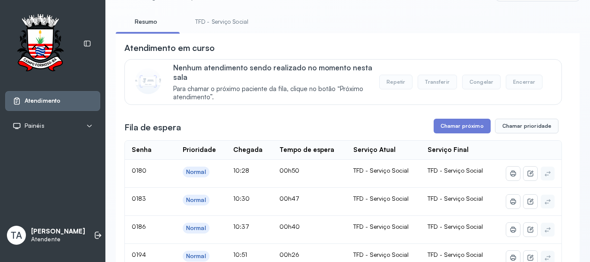
click at [234, 17] on link "TFD - Serviço Social" at bounding box center [222, 22] width 70 height 14
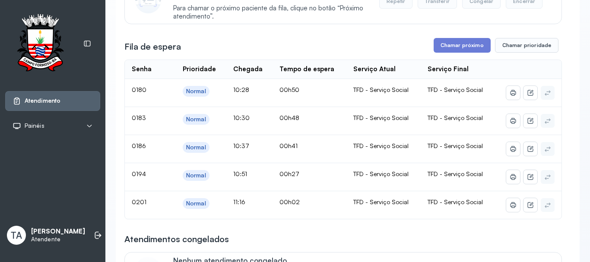
scroll to position [173, 0]
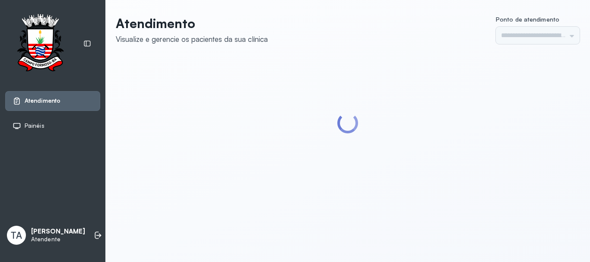
type input "******"
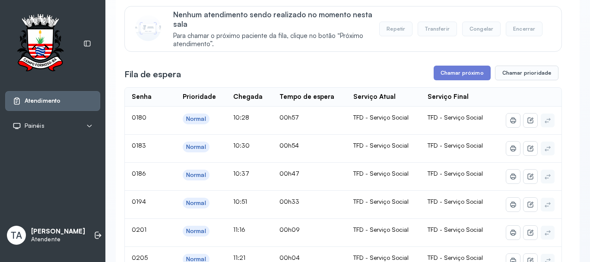
scroll to position [43, 0]
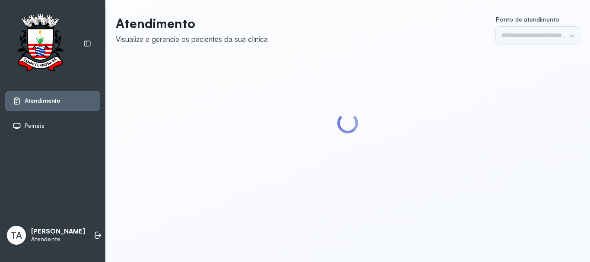
type input "******"
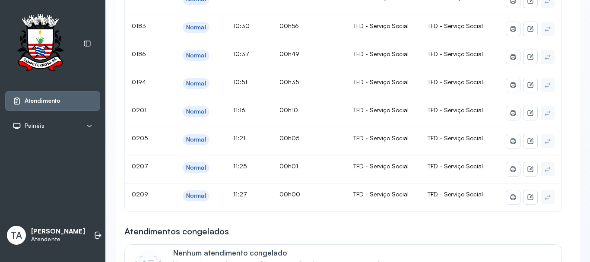
scroll to position [130, 0]
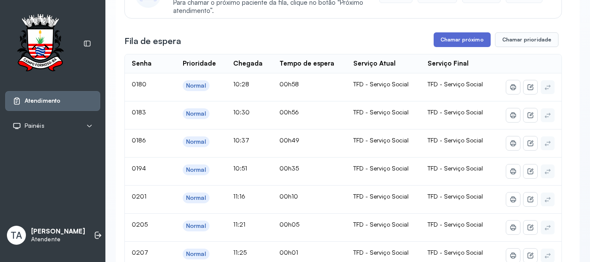
drag, startPoint x: 458, startPoint y: 55, endPoint x: 457, endPoint y: 36, distance: 18.7
drag, startPoint x: 456, startPoint y: 36, endPoint x: 451, endPoint y: 36, distance: 4.8
click at [451, 36] on button "Chamar próximo" at bounding box center [462, 39] width 57 height 15
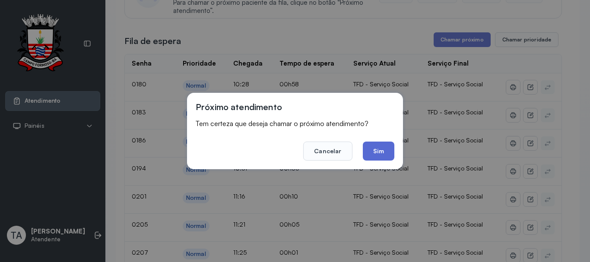
click at [371, 152] on button "Sim" at bounding box center [379, 151] width 32 height 19
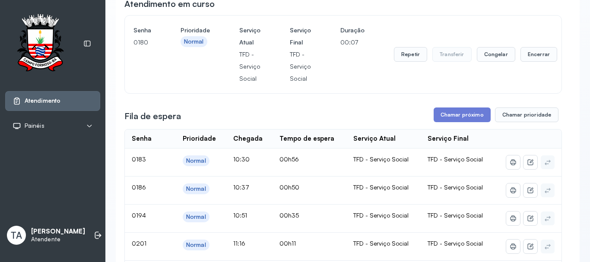
scroll to position [43, 0]
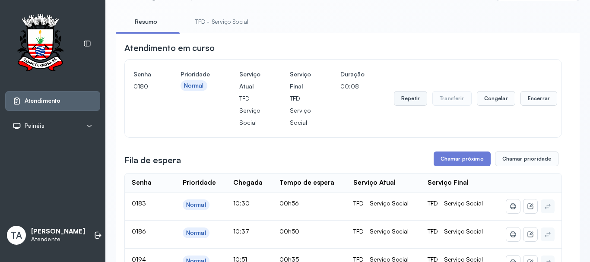
click at [410, 105] on button "Repetir" at bounding box center [410, 98] width 33 height 15
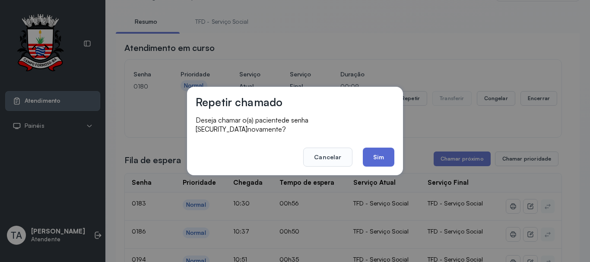
click at [386, 155] on button "Sim" at bounding box center [379, 157] width 32 height 19
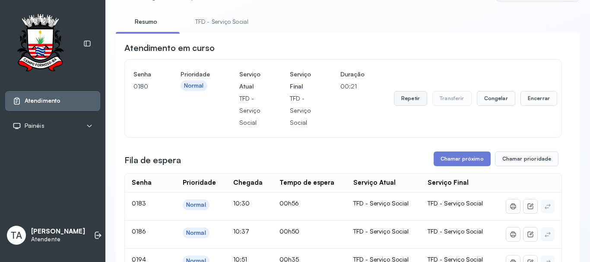
click at [415, 101] on button "Repetir" at bounding box center [410, 98] width 33 height 15
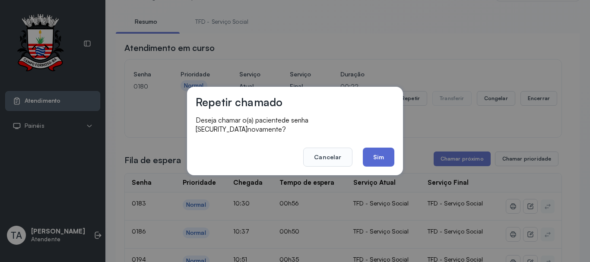
click at [382, 148] on button "Sim" at bounding box center [379, 157] width 32 height 19
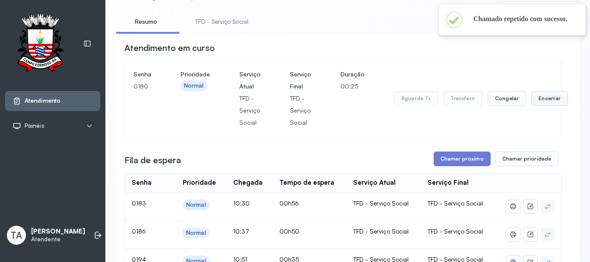
click at [545, 103] on button "Encerrar" at bounding box center [549, 98] width 37 height 15
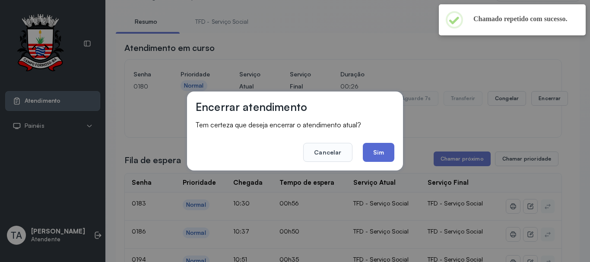
click at [393, 157] on button "Sim" at bounding box center [379, 152] width 32 height 19
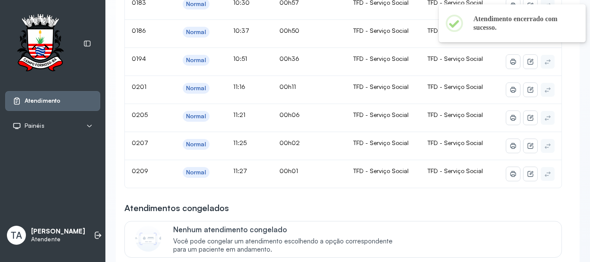
scroll to position [168, 0]
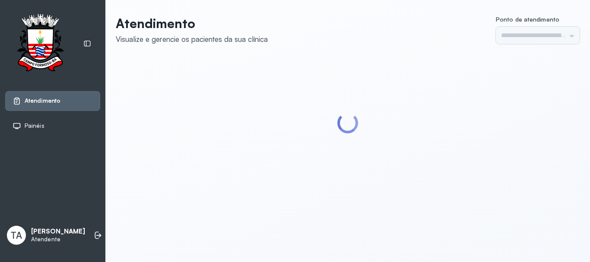
type input "******"
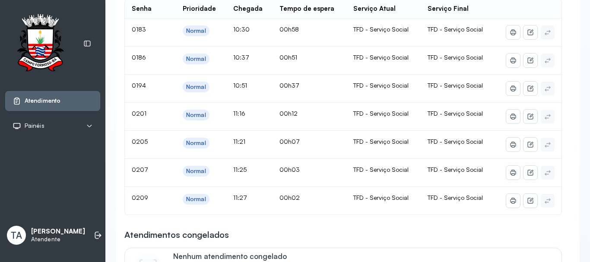
scroll to position [200, 0]
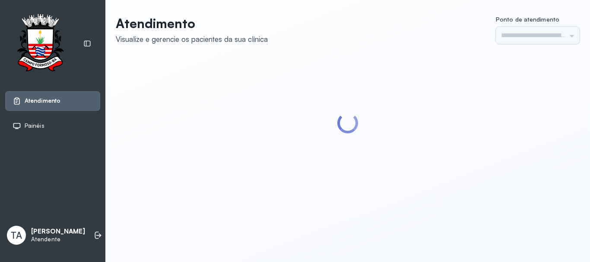
type input "******"
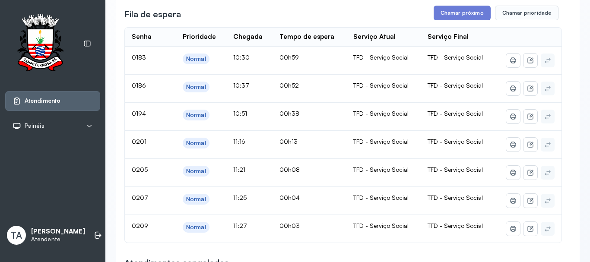
scroll to position [200, 0]
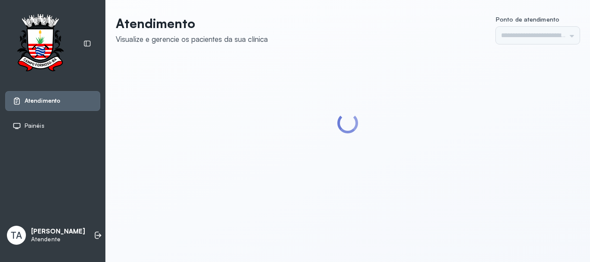
type input "******"
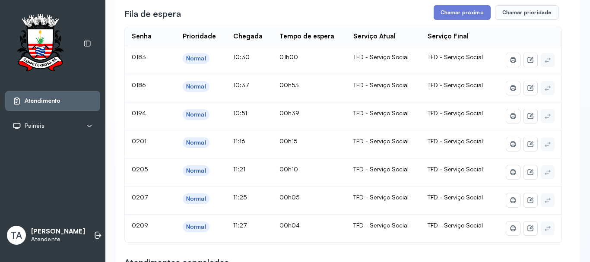
scroll to position [156, 0]
click at [445, 11] on button "Chamar próximo" at bounding box center [462, 13] width 57 height 15
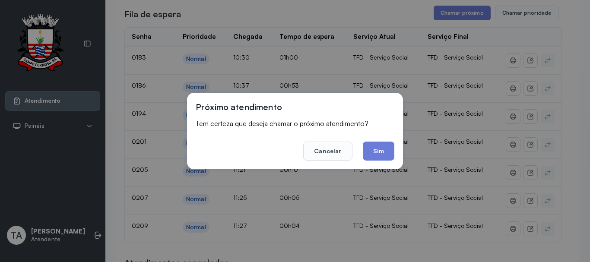
click at [387, 151] on button "Sim" at bounding box center [379, 151] width 32 height 19
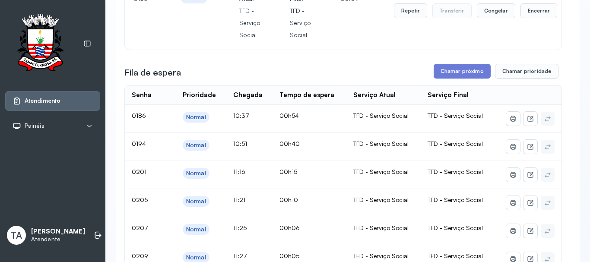
scroll to position [113, 0]
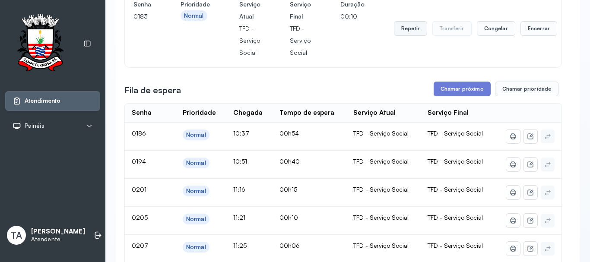
click at [413, 32] on button "Repetir" at bounding box center [410, 28] width 33 height 15
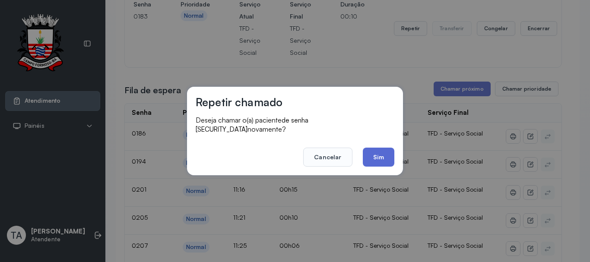
click at [381, 154] on button "Sim" at bounding box center [379, 157] width 32 height 19
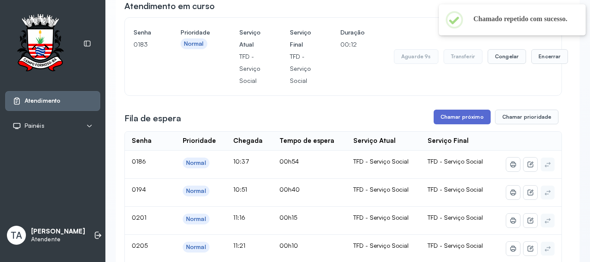
scroll to position [70, 0]
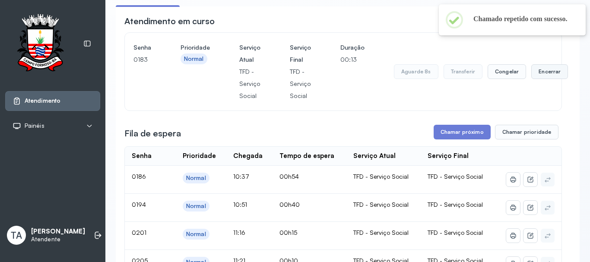
click at [535, 76] on button "Encerrar" at bounding box center [549, 71] width 37 height 15
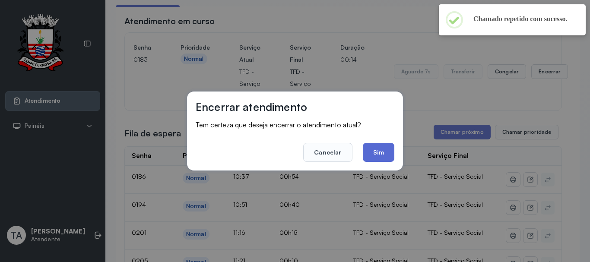
click at [384, 152] on button "Sim" at bounding box center [379, 152] width 32 height 19
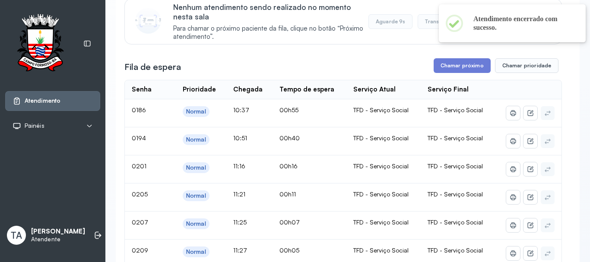
scroll to position [156, 0]
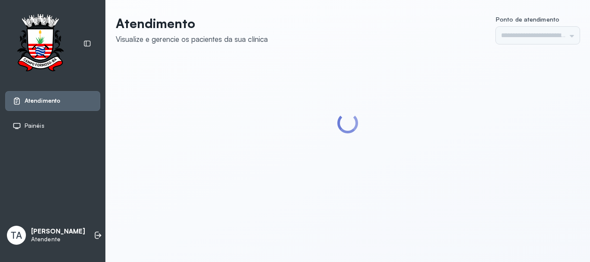
type input "******"
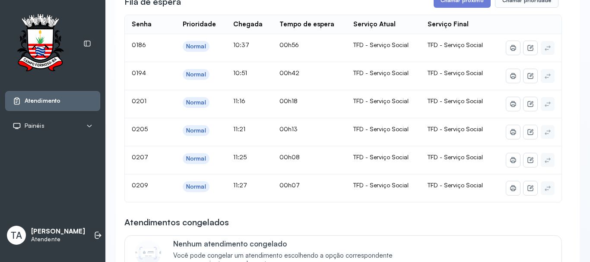
scroll to position [130, 0]
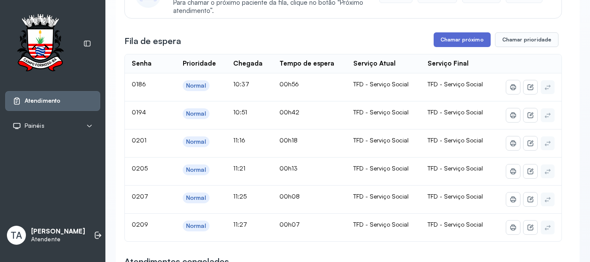
click at [439, 44] on button "Chamar próximo" at bounding box center [462, 39] width 57 height 15
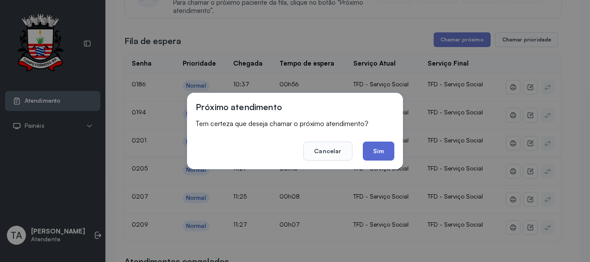
click at [383, 146] on button "Sim" at bounding box center [379, 151] width 32 height 19
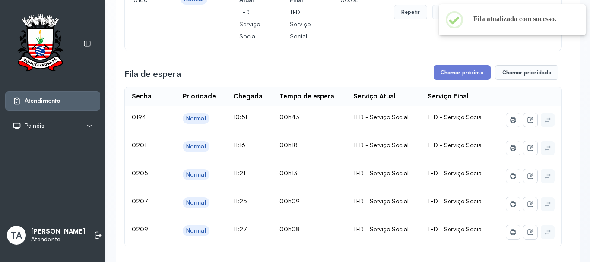
scroll to position [86, 0]
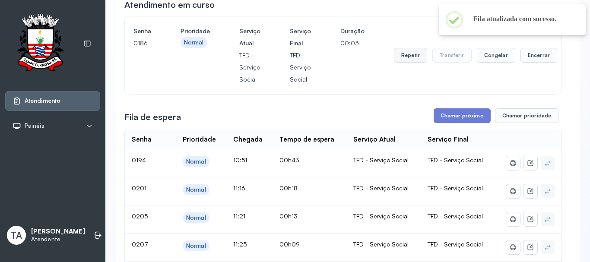
click at [398, 58] on button "Repetir" at bounding box center [410, 55] width 33 height 15
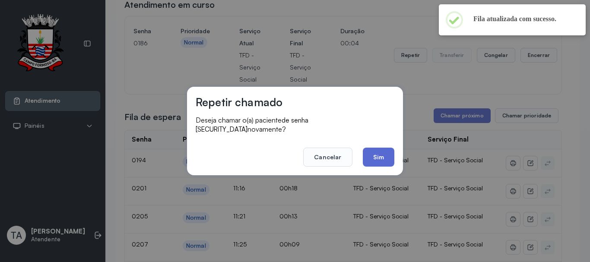
click at [376, 157] on button "Sim" at bounding box center [379, 157] width 32 height 19
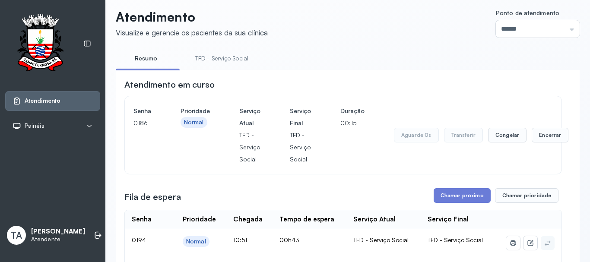
scroll to position [0, 0]
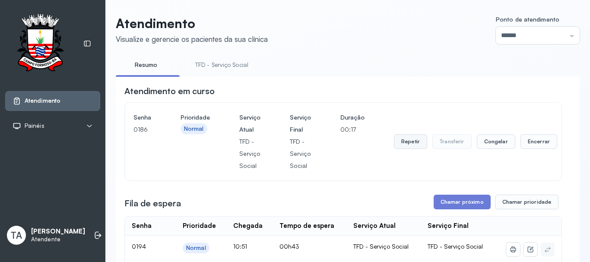
click at [408, 143] on button "Repetir" at bounding box center [410, 141] width 33 height 15
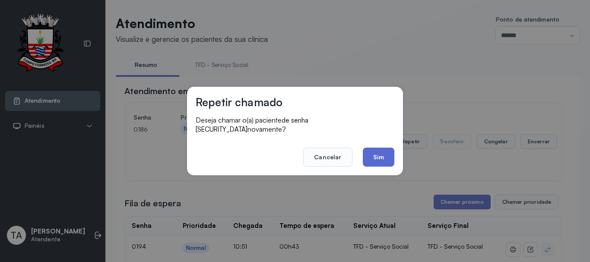
click at [378, 152] on button "Sim" at bounding box center [379, 157] width 32 height 19
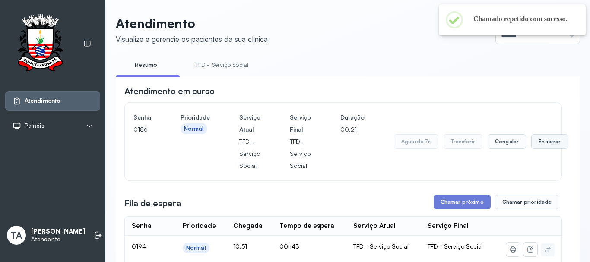
click at [542, 145] on button "Encerrar" at bounding box center [549, 141] width 37 height 15
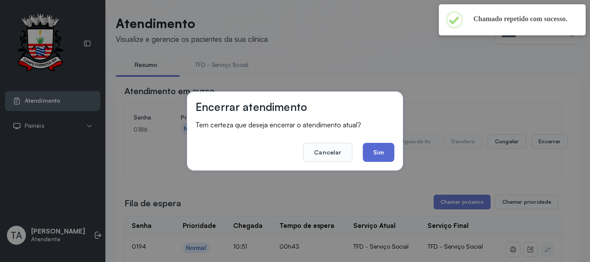
click at [379, 152] on button "Sim" at bounding box center [379, 152] width 32 height 19
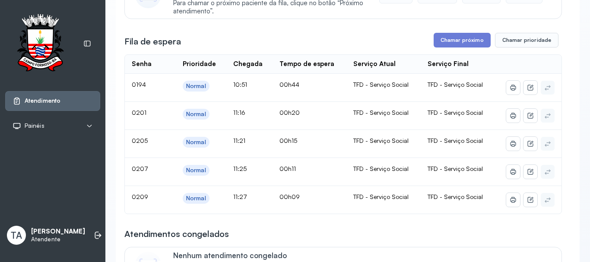
scroll to position [156, 0]
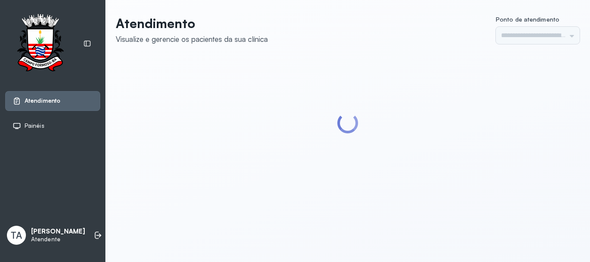
type input "******"
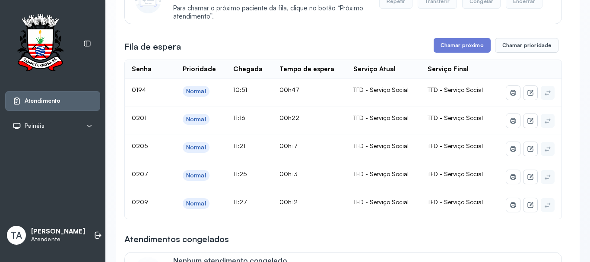
scroll to position [130, 0]
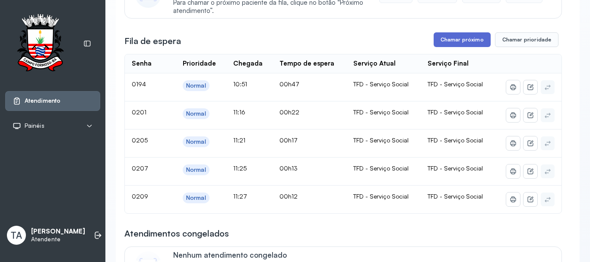
click at [453, 41] on button "Chamar próximo" at bounding box center [462, 39] width 57 height 15
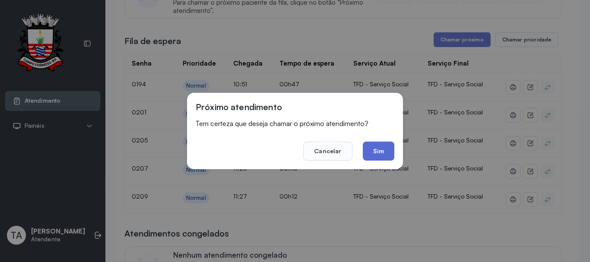
click at [384, 156] on button "Sim" at bounding box center [379, 151] width 32 height 19
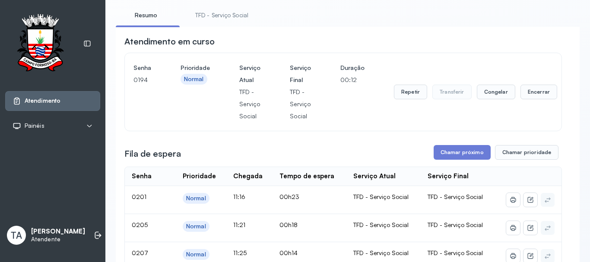
scroll to position [43, 0]
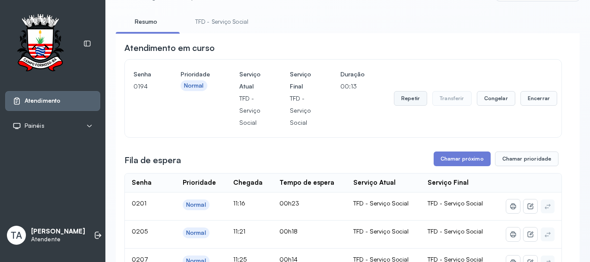
click at [403, 106] on button "Repetir" at bounding box center [410, 98] width 33 height 15
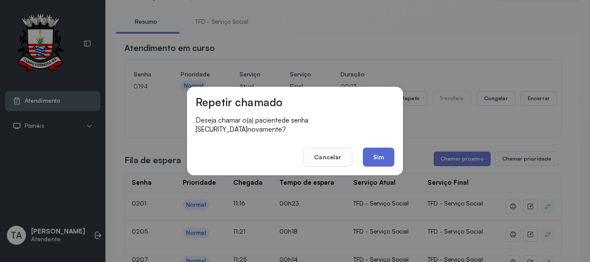
click at [363, 160] on button "Sim" at bounding box center [379, 157] width 32 height 19
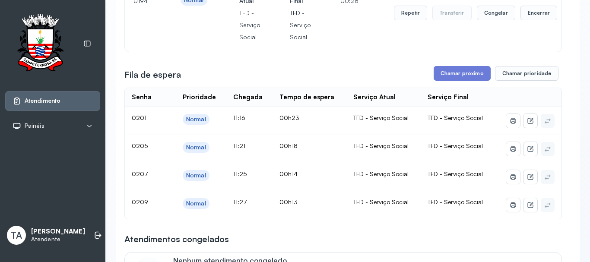
scroll to position [130, 0]
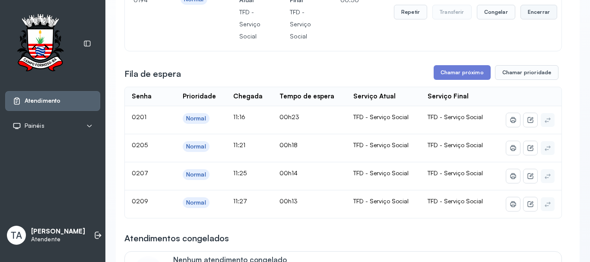
click at [543, 9] on button "Encerrar" at bounding box center [538, 12] width 37 height 15
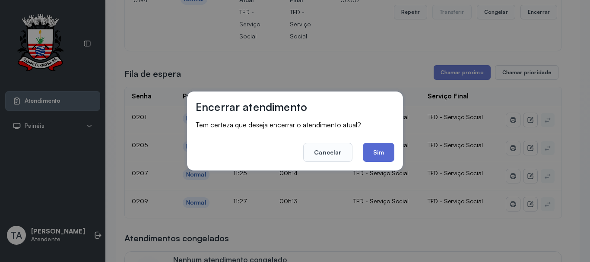
click at [387, 155] on button "Sim" at bounding box center [379, 152] width 32 height 19
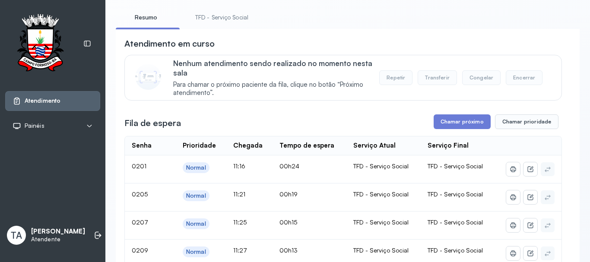
scroll to position [0, 0]
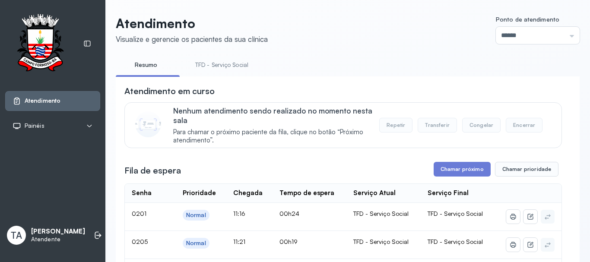
click at [249, 64] on link "TFD - Serviço Social" at bounding box center [222, 65] width 70 height 14
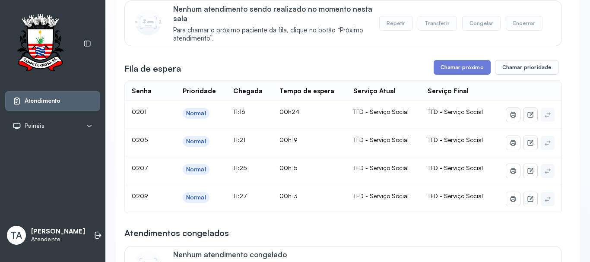
scroll to position [113, 0]
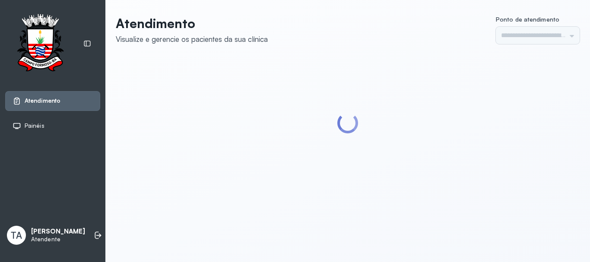
type input "******"
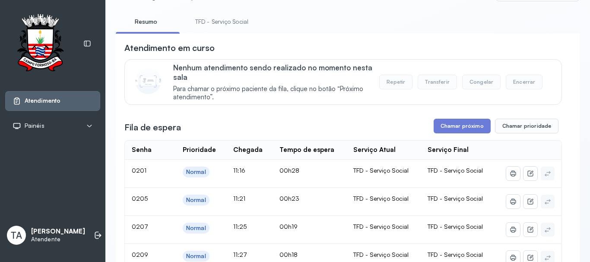
scroll to position [86, 0]
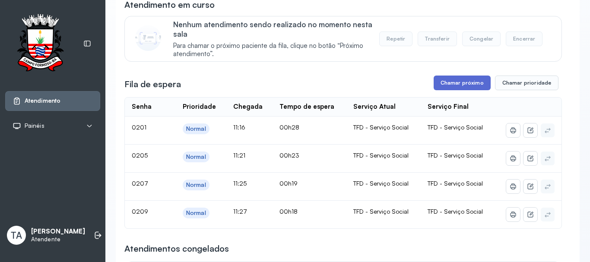
click at [443, 88] on button "Chamar próximo" at bounding box center [462, 83] width 57 height 15
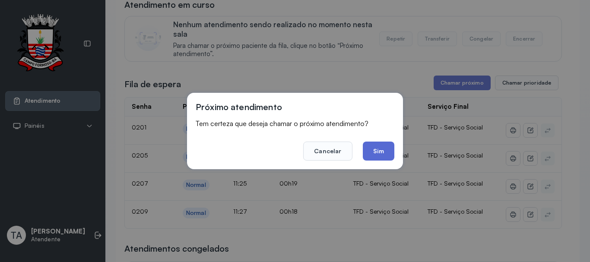
click at [385, 151] on button "Sim" at bounding box center [379, 151] width 32 height 19
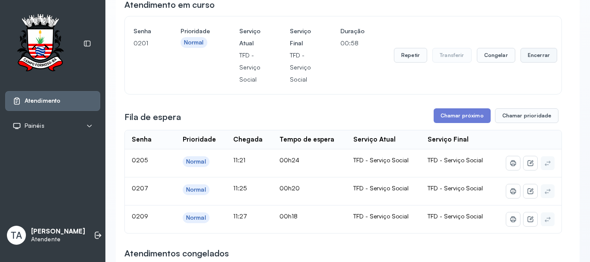
click at [525, 57] on button "Encerrar" at bounding box center [538, 55] width 37 height 15
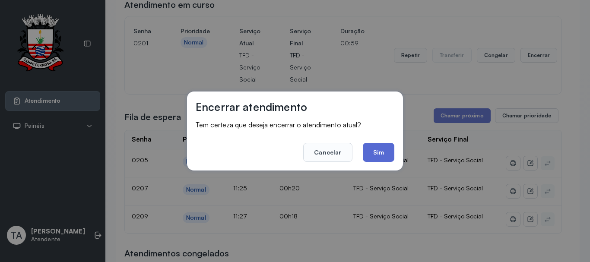
click at [378, 154] on button "Sim" at bounding box center [379, 152] width 32 height 19
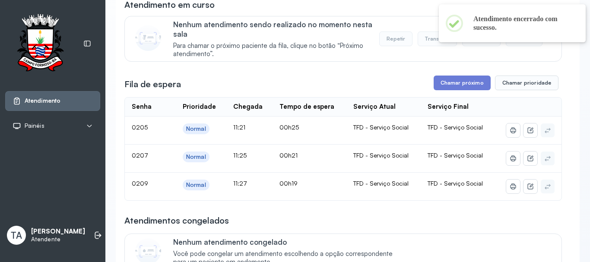
scroll to position [130, 0]
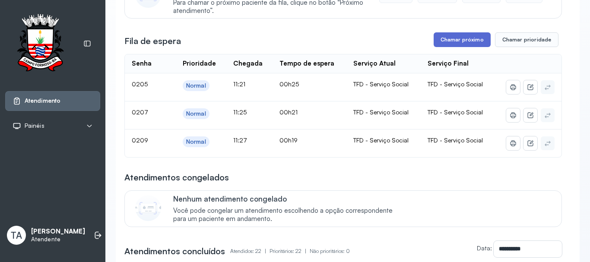
click at [442, 47] on button "Chamar próximo" at bounding box center [462, 39] width 57 height 15
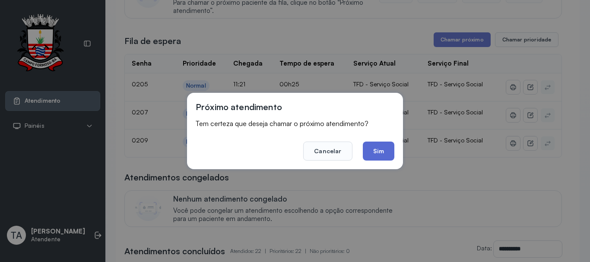
click at [376, 153] on button "Sim" at bounding box center [379, 151] width 32 height 19
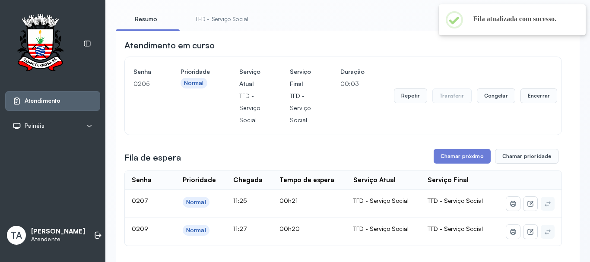
scroll to position [43, 0]
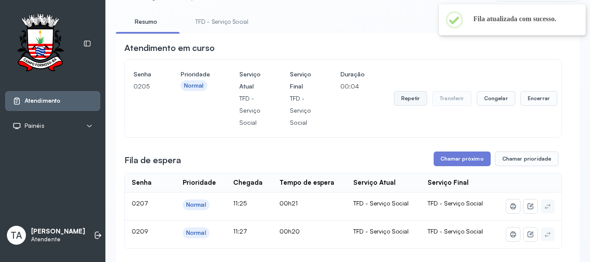
click at [409, 99] on button "Repetir" at bounding box center [410, 98] width 33 height 15
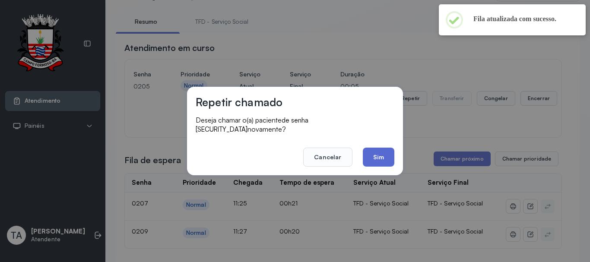
click at [392, 157] on button "Sim" at bounding box center [379, 157] width 32 height 19
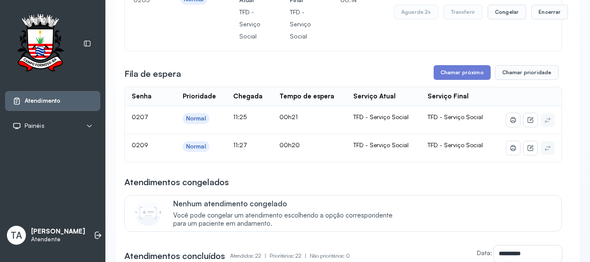
scroll to position [86, 0]
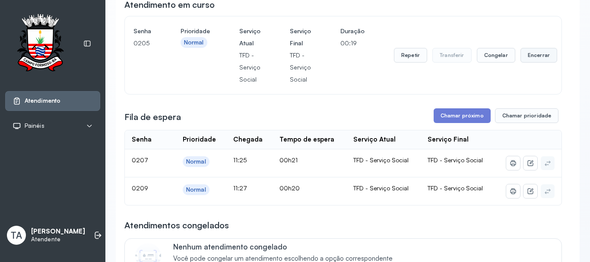
click at [520, 61] on button "Encerrar" at bounding box center [538, 55] width 37 height 15
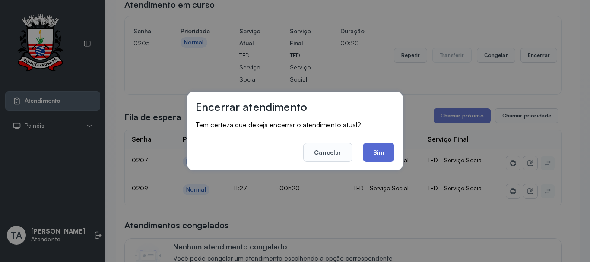
click at [381, 148] on button "Sim" at bounding box center [379, 152] width 32 height 19
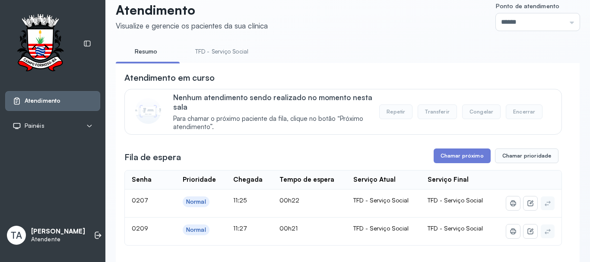
scroll to position [0, 0]
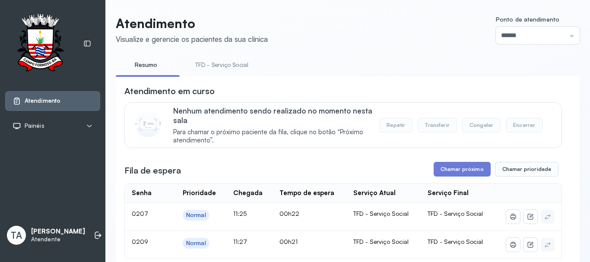
click at [214, 68] on link "TFD - Serviço Social" at bounding box center [222, 65] width 70 height 14
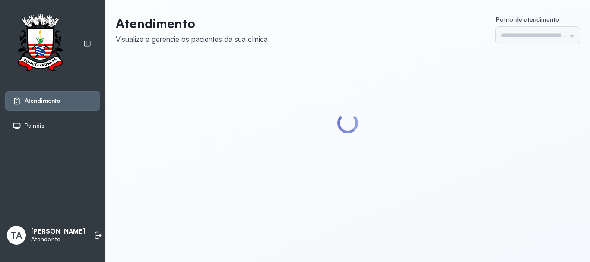
type input "******"
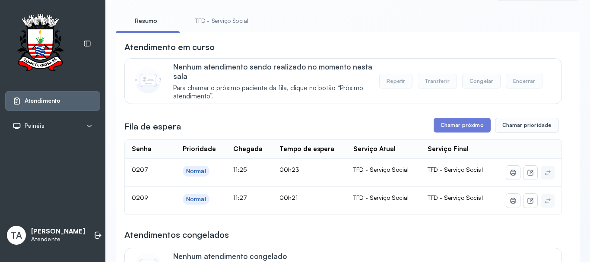
scroll to position [86, 0]
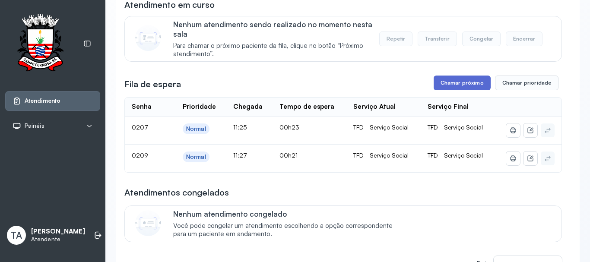
click at [450, 87] on button "Chamar próximo" at bounding box center [462, 83] width 57 height 15
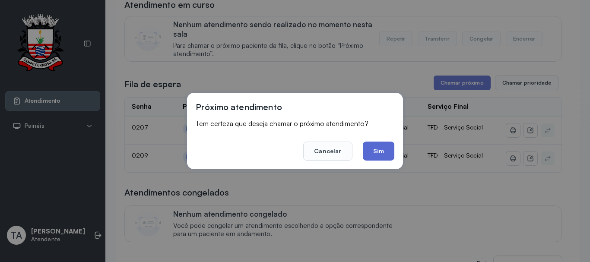
click at [372, 153] on button "Sim" at bounding box center [379, 151] width 32 height 19
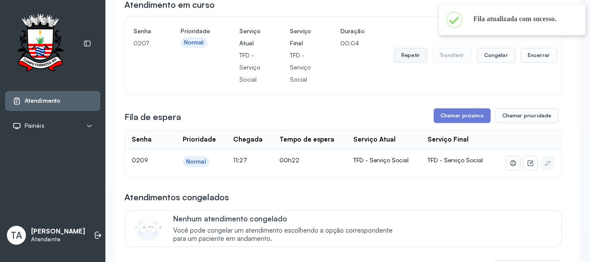
click at [403, 62] on button "Repetir" at bounding box center [410, 55] width 33 height 15
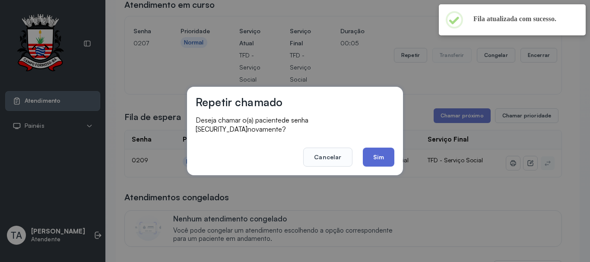
click at [370, 152] on button "Sim" at bounding box center [379, 157] width 32 height 19
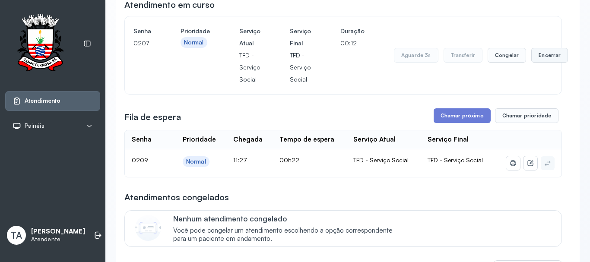
click at [539, 60] on button "Encerrar" at bounding box center [549, 55] width 37 height 15
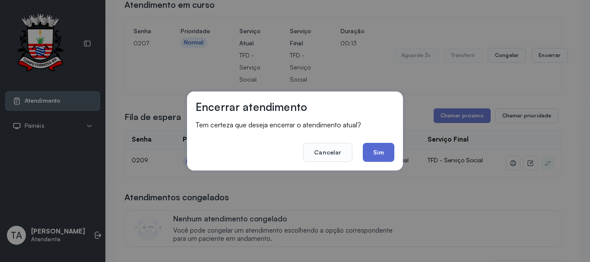
click at [379, 147] on button "Sim" at bounding box center [379, 152] width 32 height 19
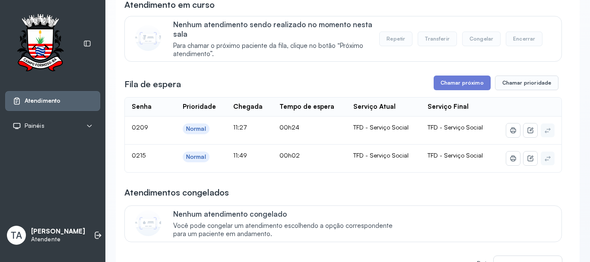
click at [448, 85] on button "Chamar próximo" at bounding box center [462, 83] width 57 height 15
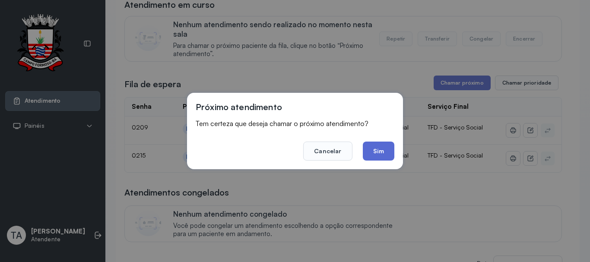
click at [381, 158] on button "Sim" at bounding box center [379, 151] width 32 height 19
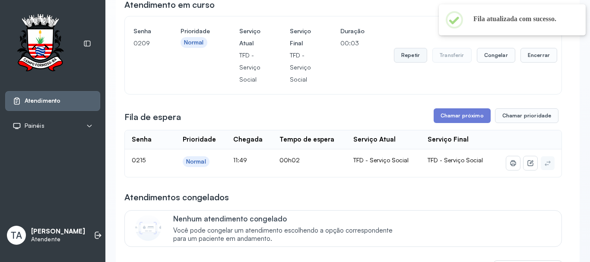
click at [421, 59] on button "Repetir" at bounding box center [410, 55] width 33 height 15
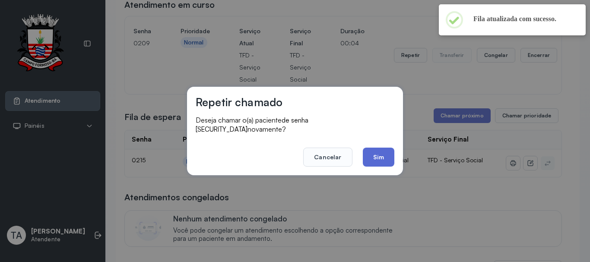
click at [381, 152] on button "Sim" at bounding box center [379, 157] width 32 height 19
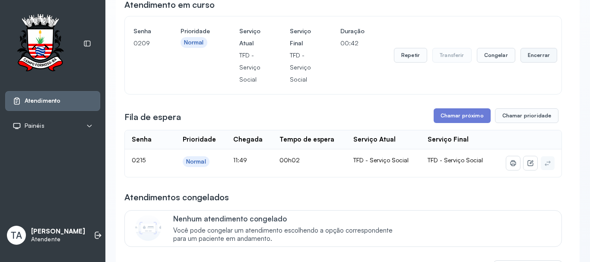
click at [539, 63] on button "Encerrar" at bounding box center [538, 55] width 37 height 15
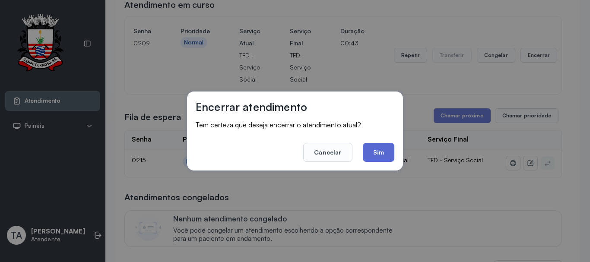
click at [393, 152] on button "Sim" at bounding box center [379, 152] width 32 height 19
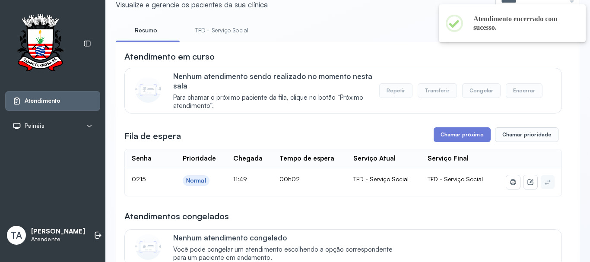
scroll to position [0, 0]
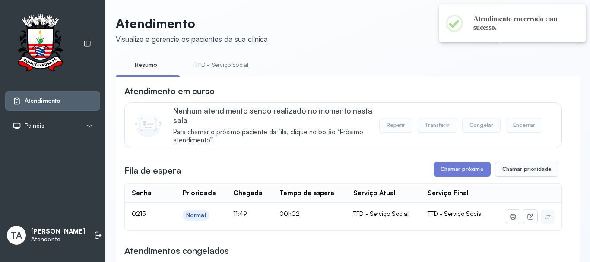
click at [232, 60] on link "TFD - Serviço Social" at bounding box center [222, 65] width 70 height 14
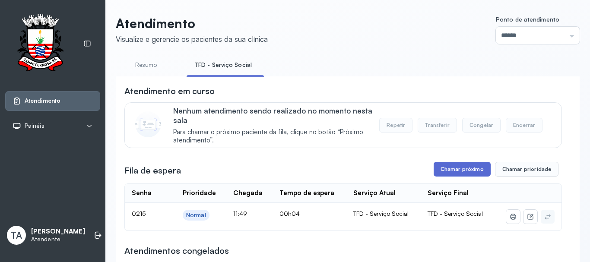
click at [439, 172] on button "Chamar próximo" at bounding box center [462, 169] width 57 height 15
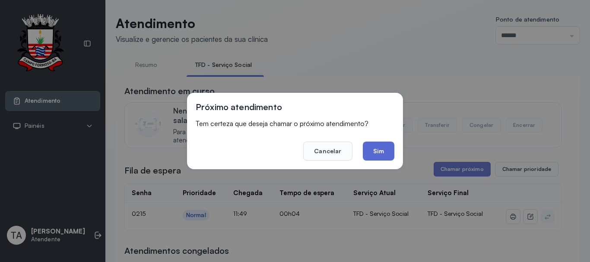
click at [380, 156] on button "Sim" at bounding box center [379, 151] width 32 height 19
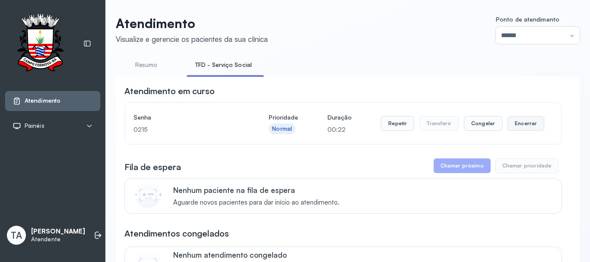
click at [511, 126] on button "Encerrar" at bounding box center [525, 123] width 37 height 15
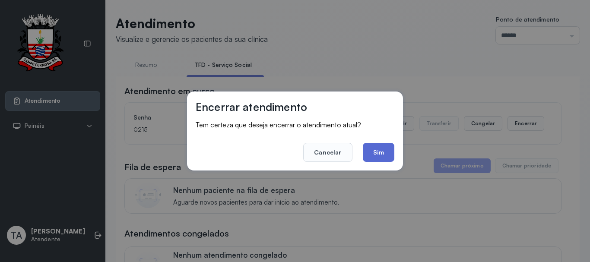
click at [389, 149] on button "Sim" at bounding box center [379, 152] width 32 height 19
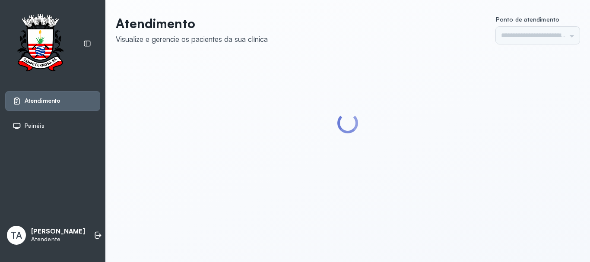
type input "******"
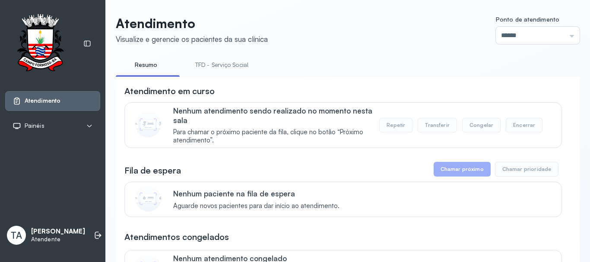
click at [217, 70] on link "TFD - Serviço Social" at bounding box center [222, 65] width 70 height 14
click at [145, 70] on link "Resumo" at bounding box center [146, 65] width 60 height 14
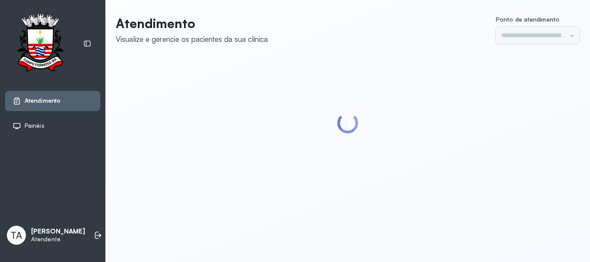
type input "******"
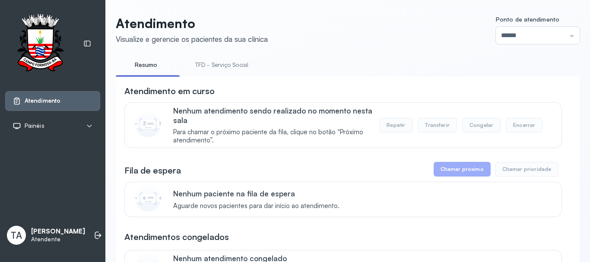
click at [236, 71] on link "TFD - Serviço Social" at bounding box center [222, 65] width 70 height 14
click at [144, 64] on link "Resumo" at bounding box center [146, 65] width 60 height 14
click at [217, 70] on link "TFD - Serviço Social" at bounding box center [222, 65] width 70 height 14
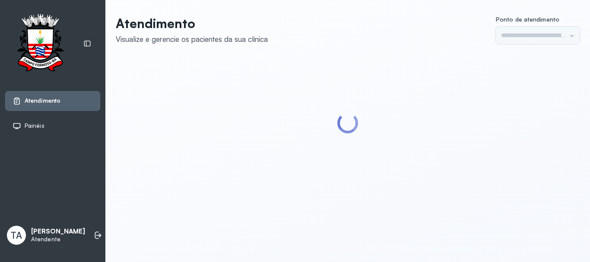
type input "******"
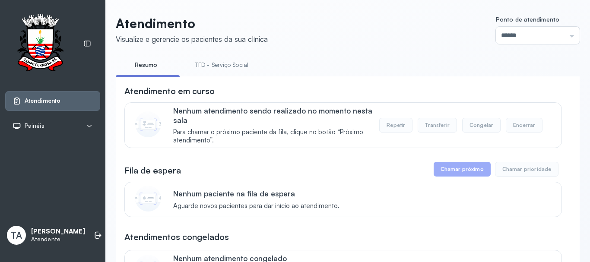
click at [241, 70] on link "TFD - Serviço Social" at bounding box center [222, 65] width 70 height 14
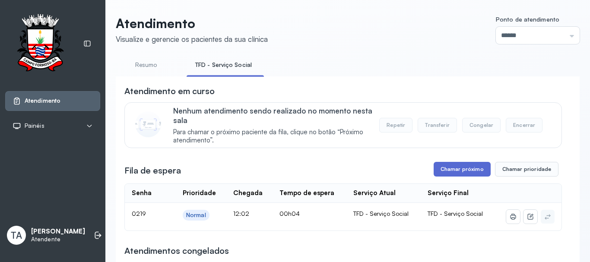
click at [446, 170] on button "Chamar próximo" at bounding box center [462, 169] width 57 height 15
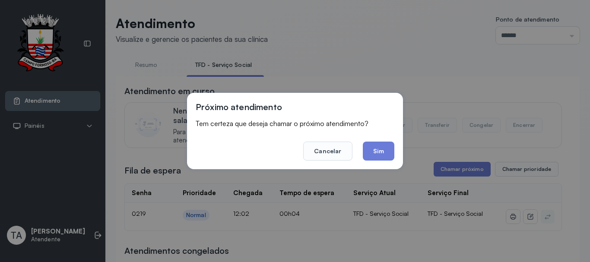
click at [399, 152] on div "Próximo atendimento Tem certeza que deseja chamar o próximo atendimento? Cancel…" at bounding box center [295, 131] width 216 height 76
click at [380, 158] on button "Sim" at bounding box center [379, 151] width 32 height 19
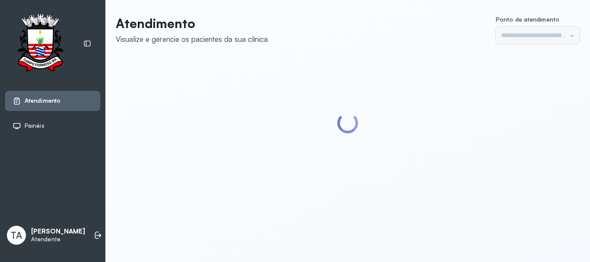
type input "******"
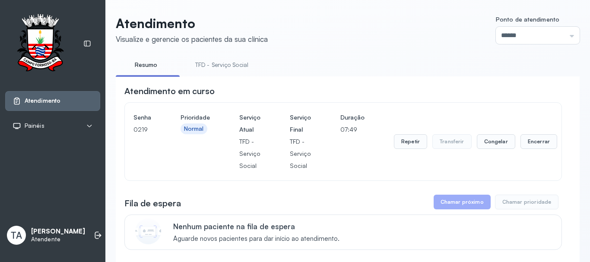
click at [230, 61] on link "TFD - Serviço Social" at bounding box center [222, 65] width 70 height 14
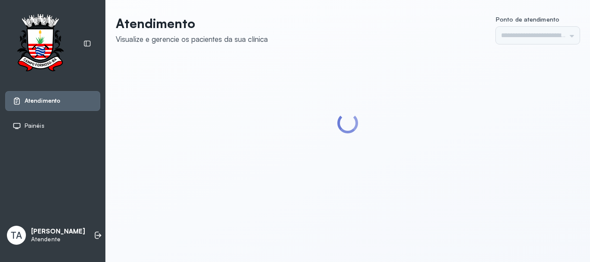
type input "******"
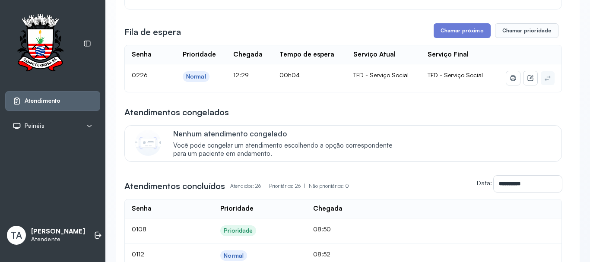
scroll to position [173, 0]
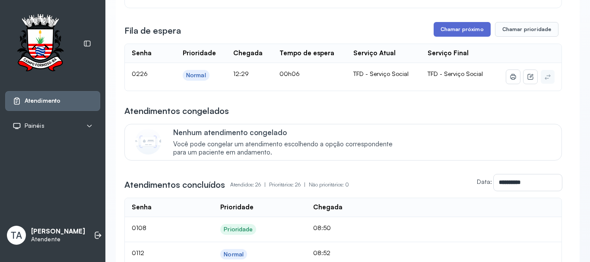
click at [466, 29] on button "Chamar próximo" at bounding box center [462, 29] width 57 height 15
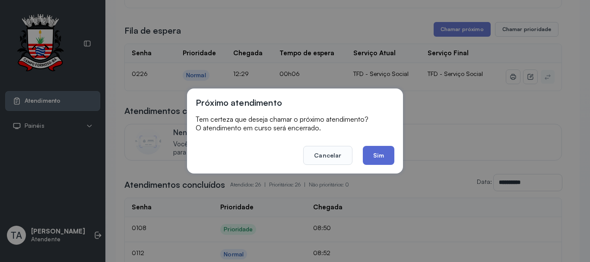
click at [381, 151] on button "Sim" at bounding box center [379, 155] width 32 height 19
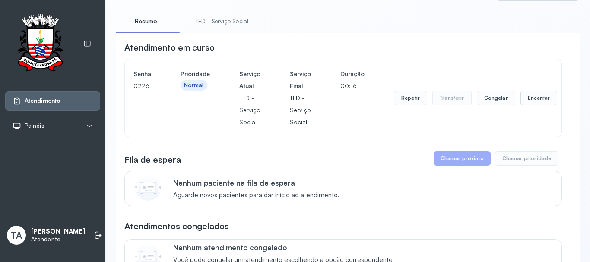
scroll to position [0, 0]
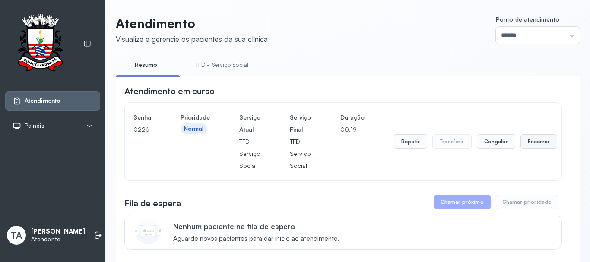
click at [545, 143] on button "Encerrar" at bounding box center [538, 141] width 37 height 15
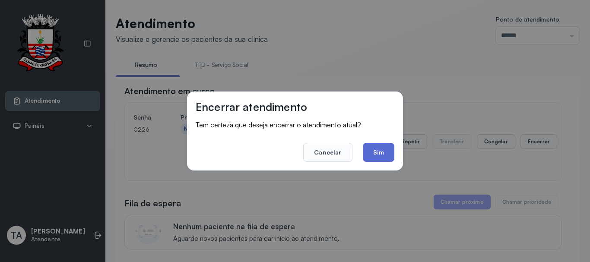
click at [381, 149] on button "Sim" at bounding box center [379, 152] width 32 height 19
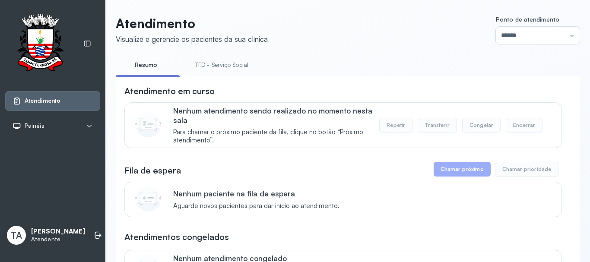
click at [205, 71] on link "TFD - Serviço Social" at bounding box center [222, 65] width 70 height 14
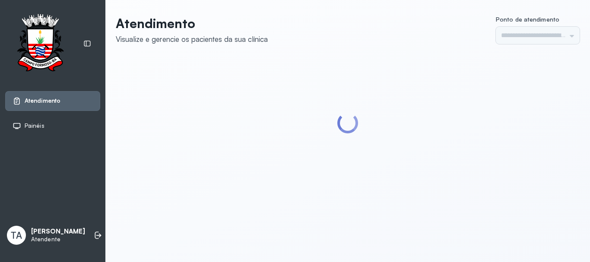
type input "******"
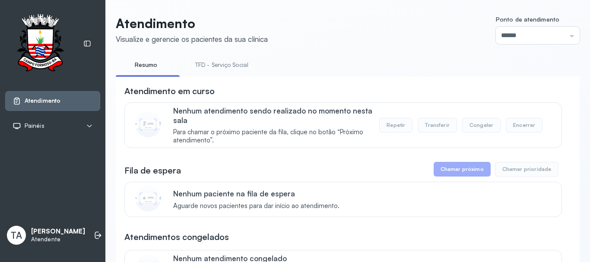
click at [219, 65] on link "TFD - Serviço Social" at bounding box center [222, 65] width 70 height 14
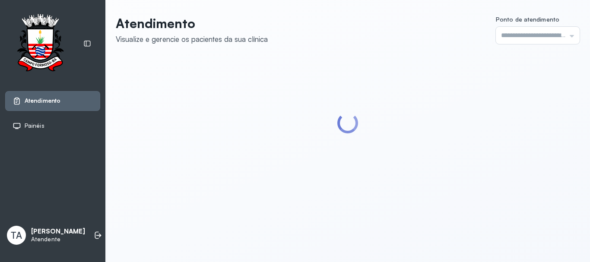
type input "******"
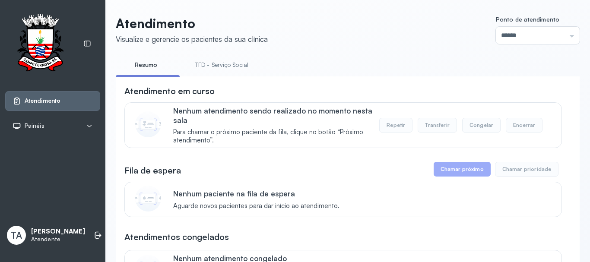
click at [219, 64] on link "TFD - Serviço Social" at bounding box center [222, 65] width 70 height 14
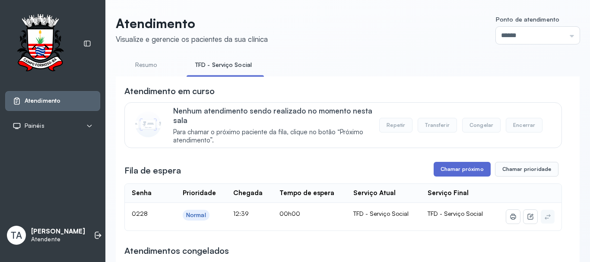
click at [443, 177] on button "Chamar próximo" at bounding box center [462, 169] width 57 height 15
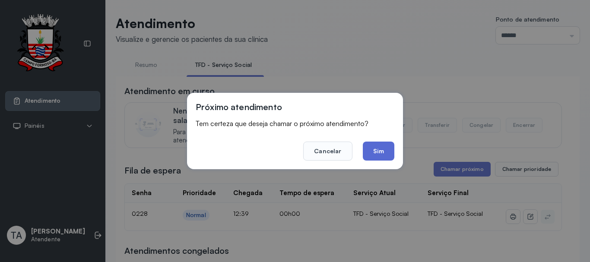
click at [389, 158] on button "Sim" at bounding box center [379, 151] width 32 height 19
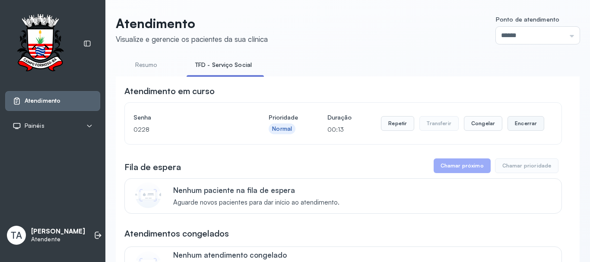
click at [518, 120] on button "Encerrar" at bounding box center [525, 123] width 37 height 15
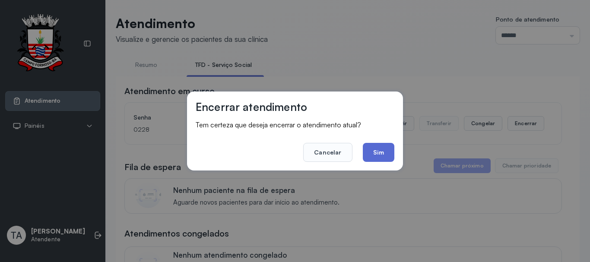
click at [382, 150] on button "Sim" at bounding box center [379, 152] width 32 height 19
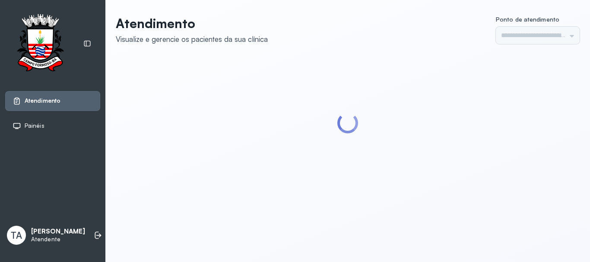
type input "******"
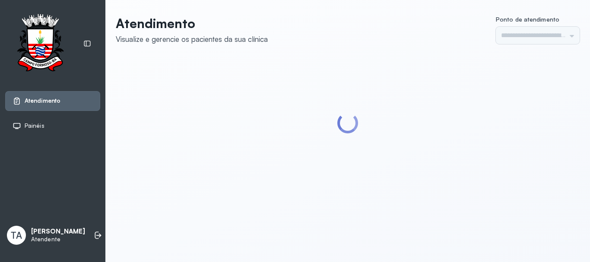
type input "******"
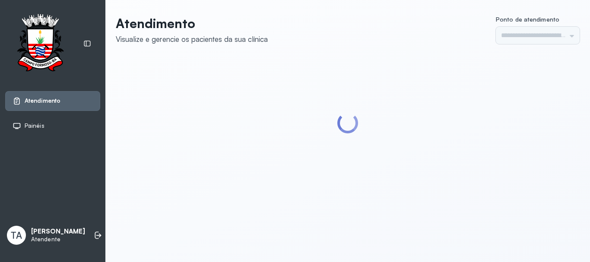
type input "******"
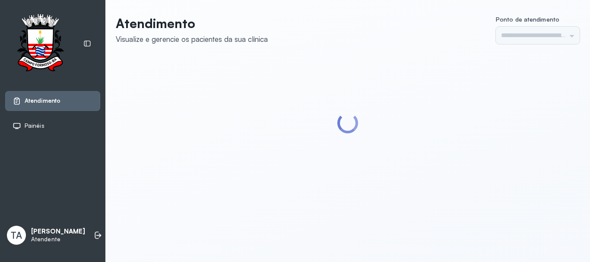
type input "******"
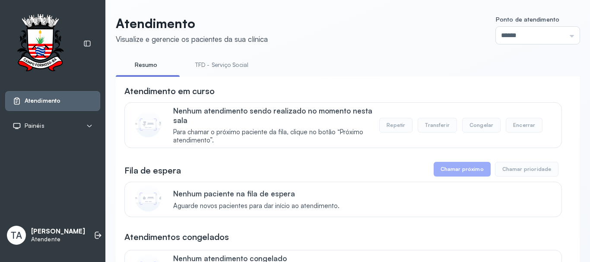
drag, startPoint x: 239, startPoint y: 72, endPoint x: 212, endPoint y: 59, distance: 29.4
click at [219, 61] on li "TFD - Serviço Social" at bounding box center [224, 67] width 74 height 19
click at [212, 59] on link "TFD - Serviço Social" at bounding box center [222, 65] width 70 height 14
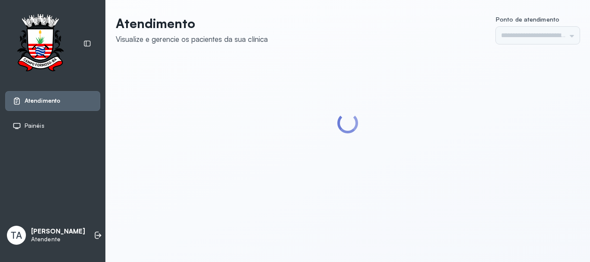
type input "******"
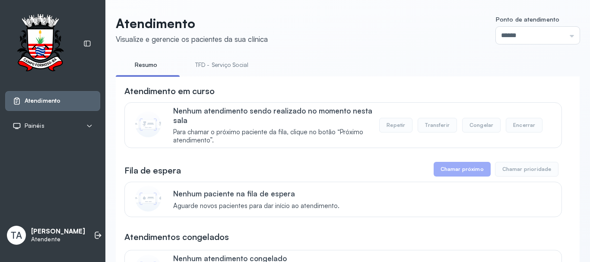
click at [224, 66] on link "TFD - Serviço Social" at bounding box center [222, 65] width 70 height 14
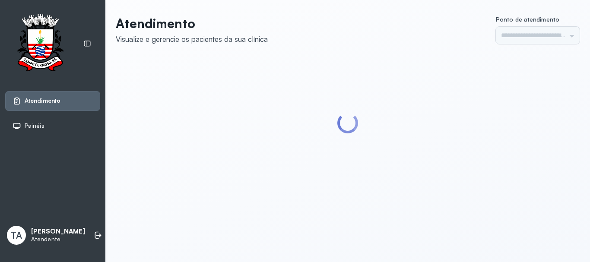
type input "******"
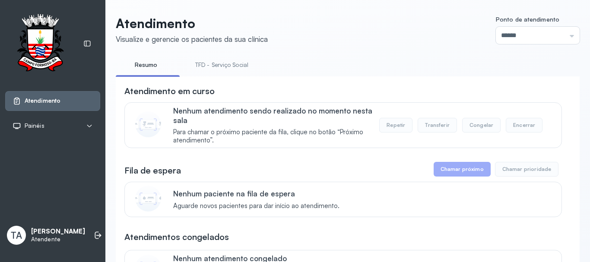
click at [209, 69] on link "TFD - Serviço Social" at bounding box center [222, 65] width 70 height 14
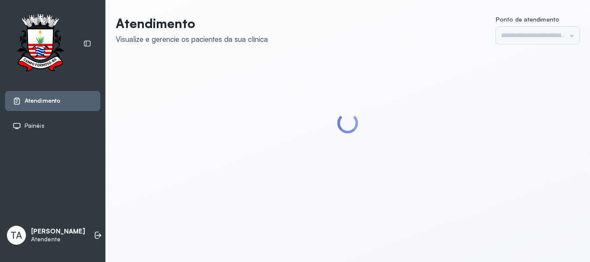
type input "******"
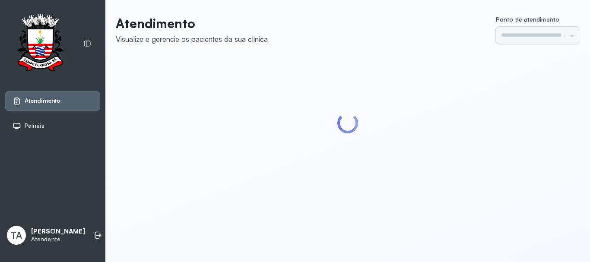
type input "******"
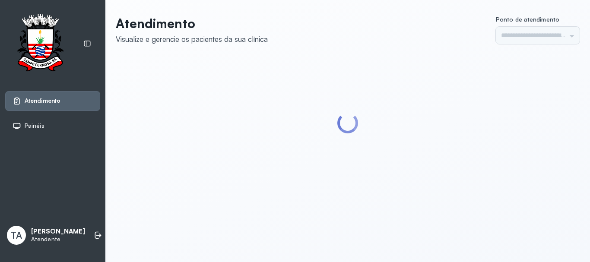
type input "******"
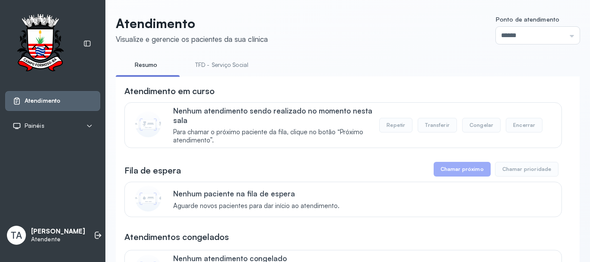
click at [225, 65] on link "TFD - Serviço Social" at bounding box center [222, 65] width 70 height 14
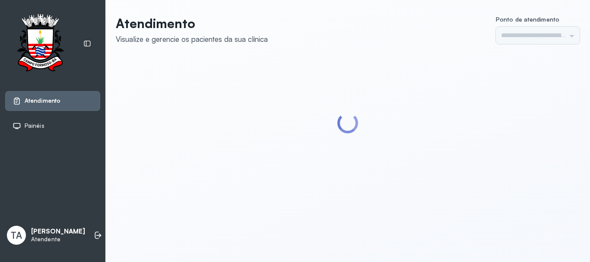
type input "******"
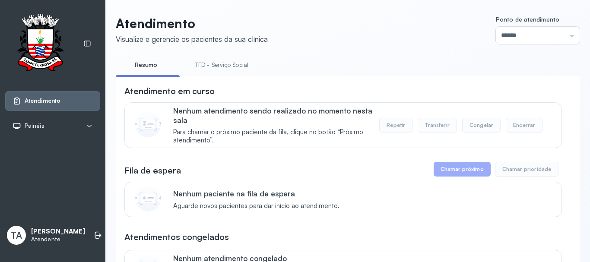
click at [225, 65] on link "TFD - Serviço Social" at bounding box center [222, 65] width 70 height 14
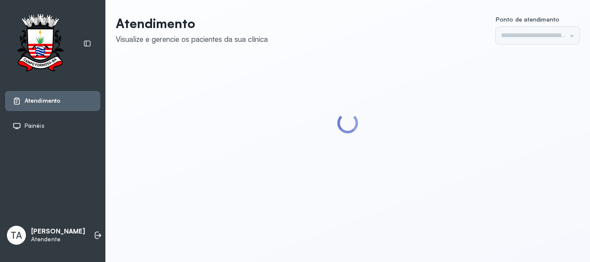
type input "******"
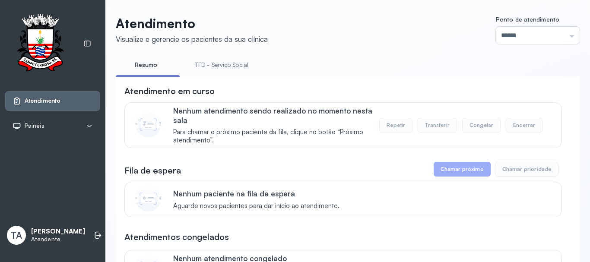
click at [220, 70] on link "TFD - Serviço Social" at bounding box center [222, 65] width 70 height 14
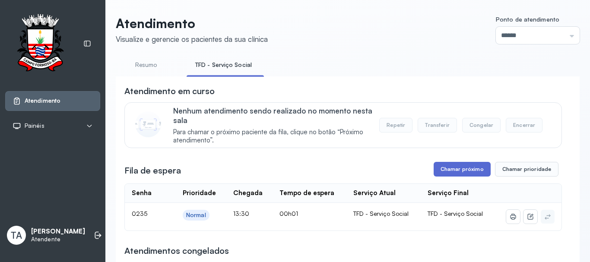
click at [451, 174] on button "Chamar próximo" at bounding box center [462, 169] width 57 height 15
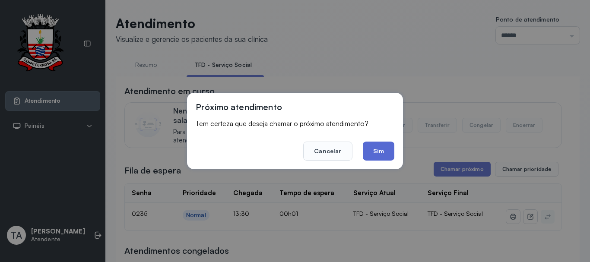
click at [375, 151] on button "Sim" at bounding box center [379, 151] width 32 height 19
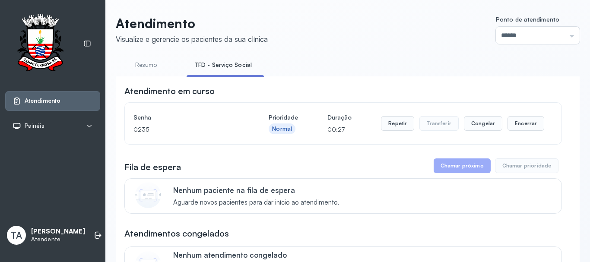
click at [395, 117] on div "Repetir Transferir Congelar Encerrar" at bounding box center [462, 123] width 163 height 24
click at [395, 130] on button "Repetir" at bounding box center [397, 123] width 33 height 15
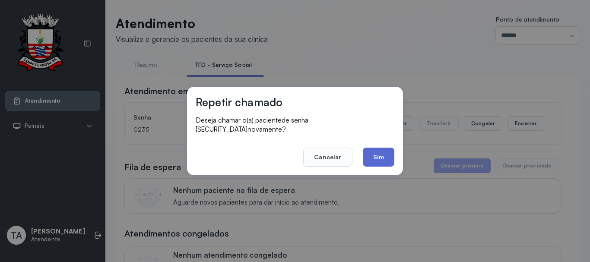
click at [371, 155] on button "Sim" at bounding box center [379, 157] width 32 height 19
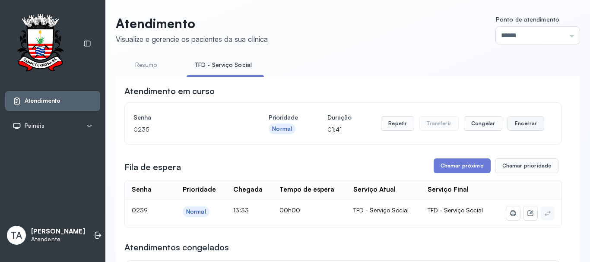
click at [514, 122] on button "Encerrar" at bounding box center [525, 123] width 37 height 15
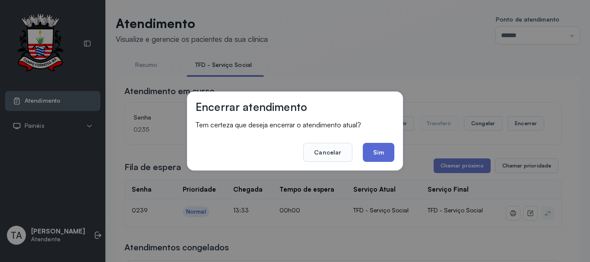
drag, startPoint x: 359, startPoint y: 155, endPoint x: 378, endPoint y: 154, distance: 19.0
click at [362, 155] on footer "Cancelar Sim" at bounding box center [295, 146] width 199 height 31
click at [378, 154] on button "Sim" at bounding box center [379, 152] width 32 height 19
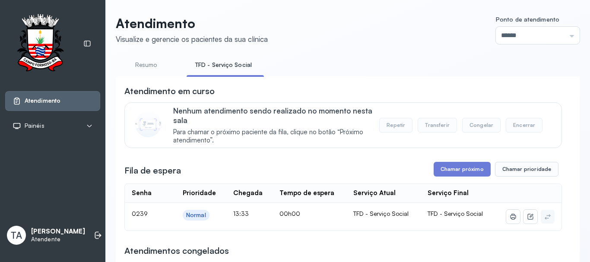
click at [442, 171] on button "Chamar próximo" at bounding box center [462, 169] width 57 height 15
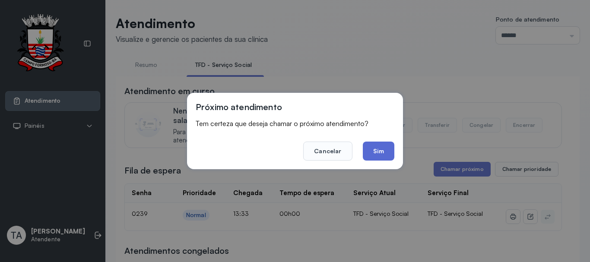
click at [387, 152] on button "Sim" at bounding box center [379, 151] width 32 height 19
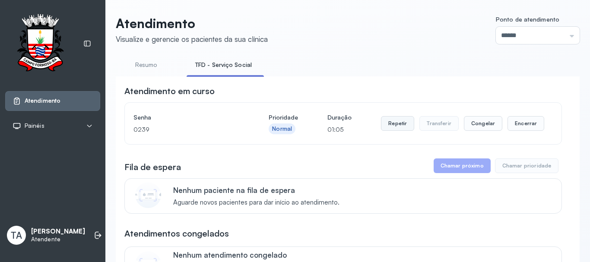
click at [397, 125] on button "Repetir" at bounding box center [397, 123] width 33 height 15
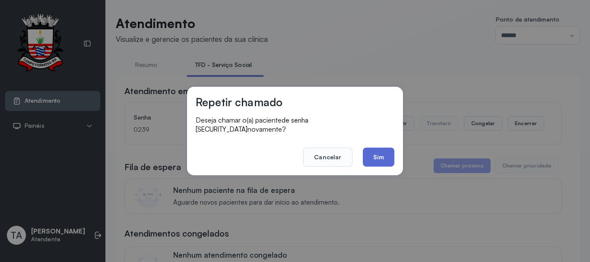
click at [368, 151] on button "Sim" at bounding box center [379, 157] width 32 height 19
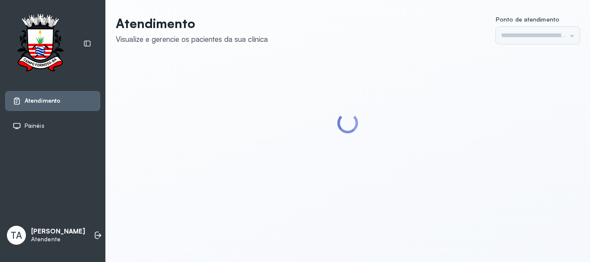
type input "******"
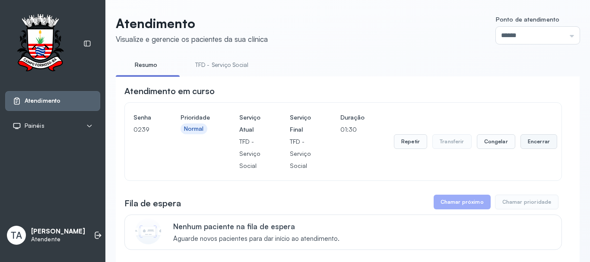
click at [531, 146] on button "Encerrar" at bounding box center [538, 141] width 37 height 15
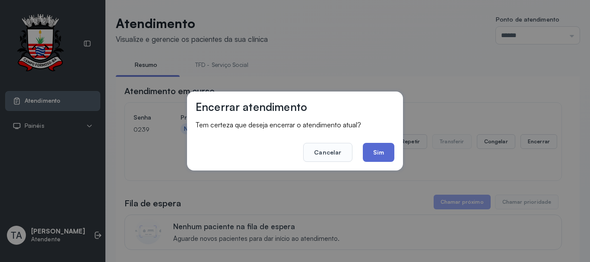
click at [381, 152] on button "Sim" at bounding box center [379, 152] width 32 height 19
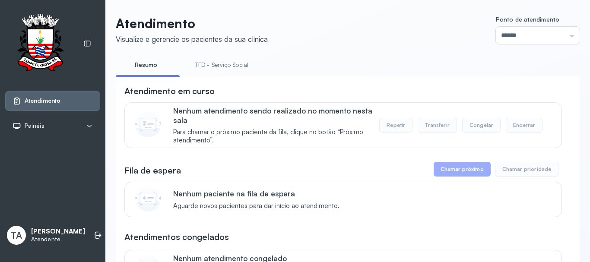
click at [228, 71] on link "TFD - Serviço Social" at bounding box center [222, 65] width 70 height 14
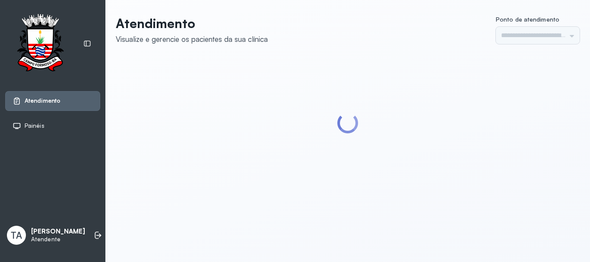
type input "******"
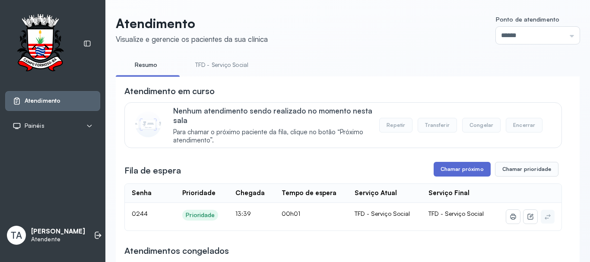
click at [451, 166] on button "Chamar próximo" at bounding box center [462, 169] width 57 height 15
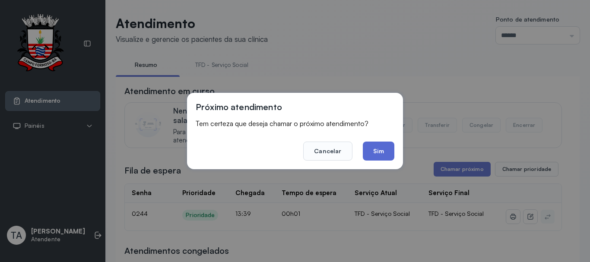
click at [384, 152] on button "Sim" at bounding box center [379, 151] width 32 height 19
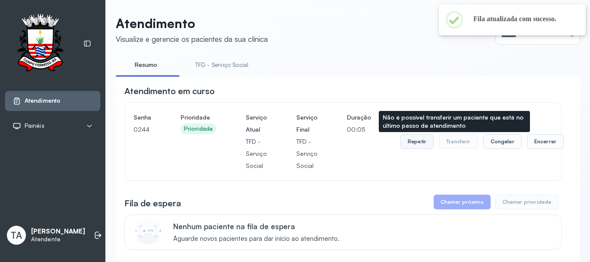
click at [400, 139] on button "Repetir" at bounding box center [416, 141] width 33 height 15
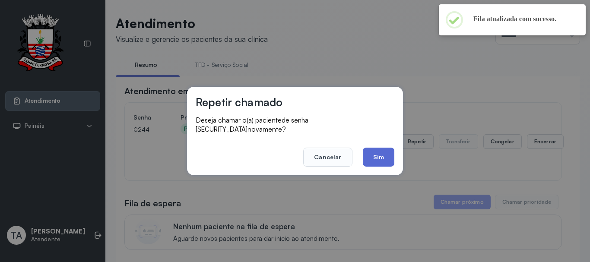
click at [381, 157] on button "Sim" at bounding box center [379, 157] width 32 height 19
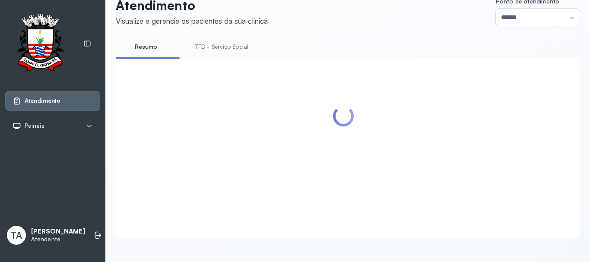
scroll to position [86, 0]
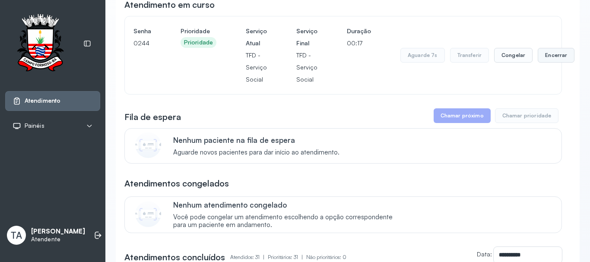
click at [552, 63] on button "Encerrar" at bounding box center [556, 55] width 37 height 15
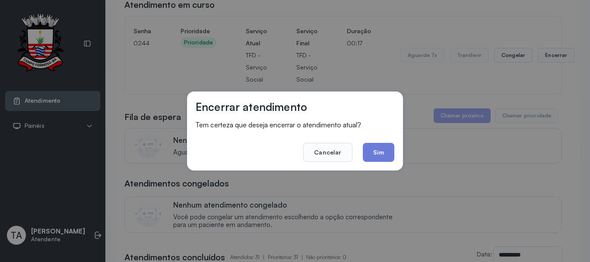
scroll to position [27, 0]
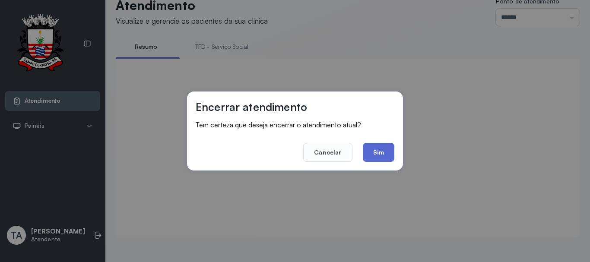
click at [393, 151] on button "Sim" at bounding box center [379, 152] width 32 height 19
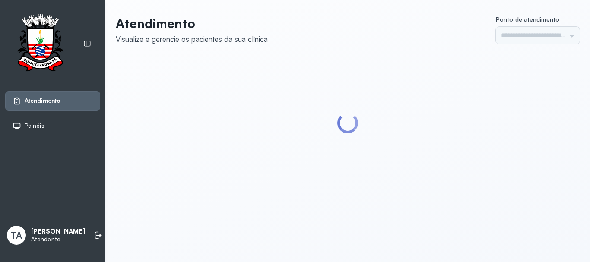
type input "******"
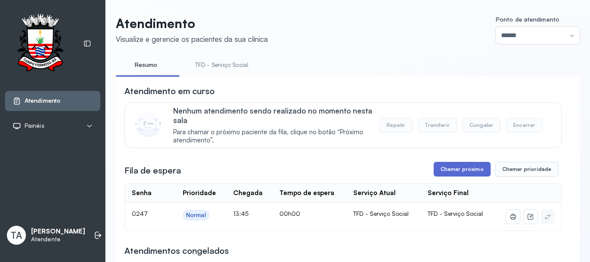
click at [435, 174] on button "Chamar próximo" at bounding box center [462, 169] width 57 height 15
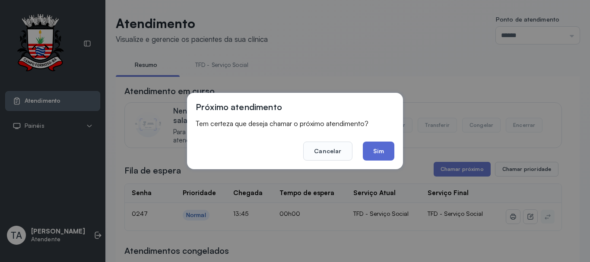
click at [387, 155] on button "Sim" at bounding box center [379, 151] width 32 height 19
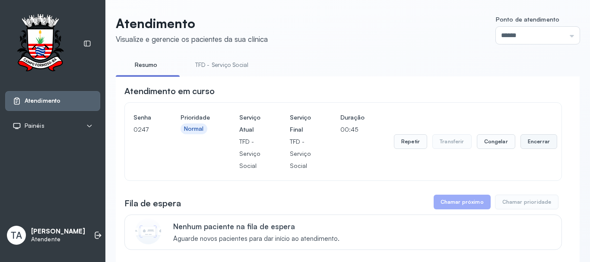
click at [533, 145] on button "Encerrar" at bounding box center [538, 141] width 37 height 15
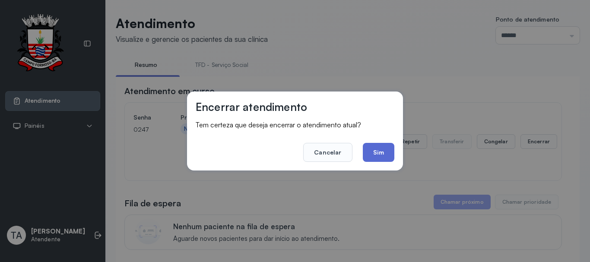
click at [378, 158] on button "Sim" at bounding box center [379, 152] width 32 height 19
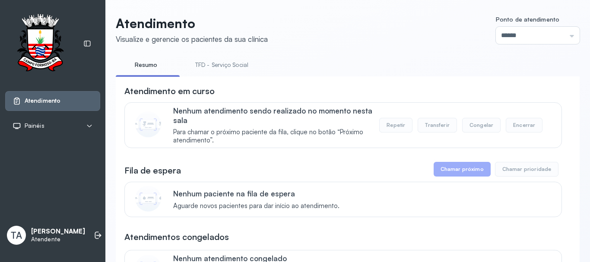
click at [239, 75] on li "TFD - Serviço Social" at bounding box center [224, 67] width 74 height 19
click at [231, 65] on link "TFD - Serviço Social" at bounding box center [222, 65] width 70 height 14
click at [214, 67] on link "TFD - Serviço Social" at bounding box center [222, 65] width 70 height 14
click at [230, 68] on link "TFD - Serviço Social" at bounding box center [222, 65] width 70 height 14
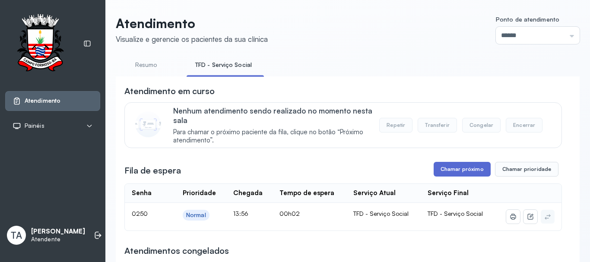
click at [454, 174] on button "Chamar próximo" at bounding box center [462, 169] width 57 height 15
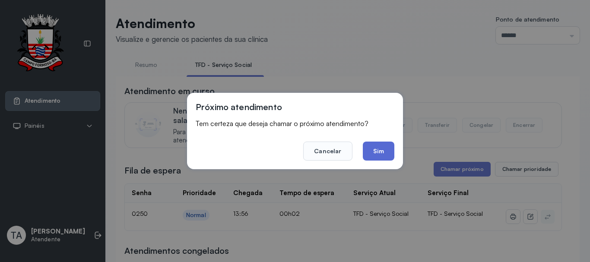
click at [389, 155] on button "Sim" at bounding box center [379, 151] width 32 height 19
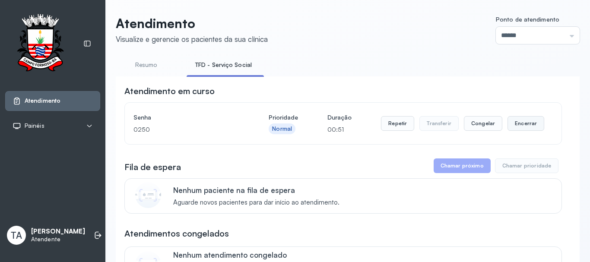
click at [516, 131] on button "Encerrar" at bounding box center [525, 123] width 37 height 15
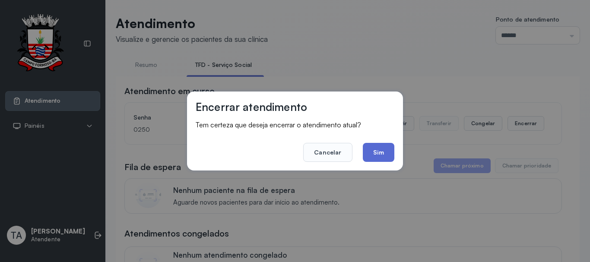
click at [373, 154] on button "Sim" at bounding box center [379, 152] width 32 height 19
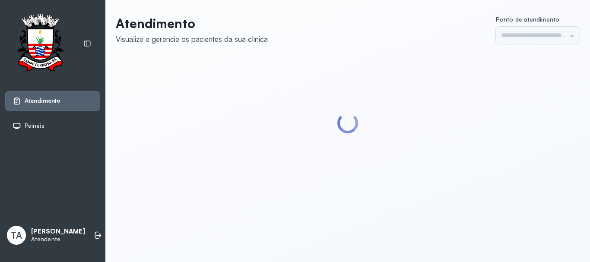
type input "******"
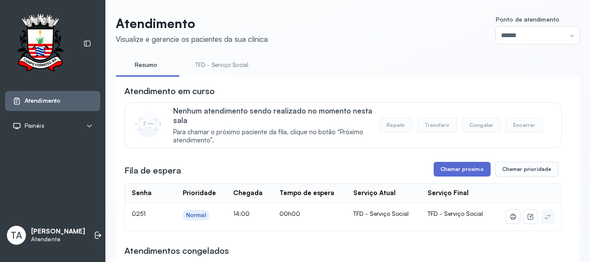
click at [452, 167] on button "Chamar próximo" at bounding box center [462, 169] width 57 height 15
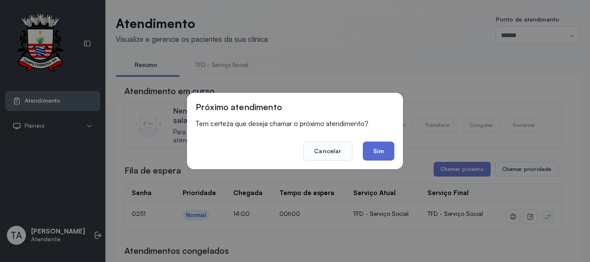
click at [371, 149] on button "Sim" at bounding box center [379, 151] width 32 height 19
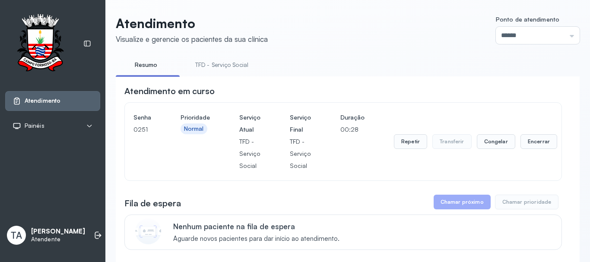
click at [427, 140] on div "Repetir Transferir Congelar Encerrar" at bounding box center [475, 141] width 163 height 15
click at [405, 143] on button "Repetir" at bounding box center [410, 141] width 33 height 15
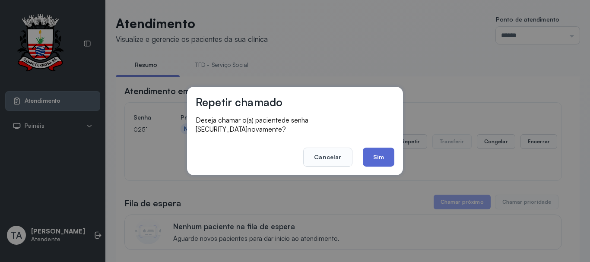
click at [390, 153] on button "Sim" at bounding box center [379, 157] width 32 height 19
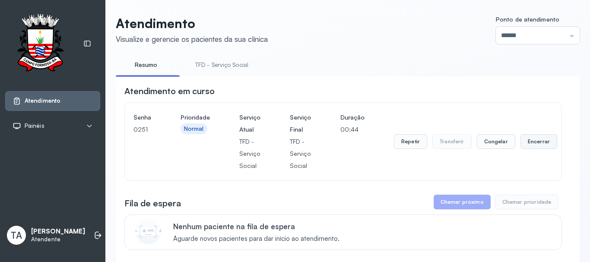
click at [523, 149] on button "Encerrar" at bounding box center [538, 141] width 37 height 15
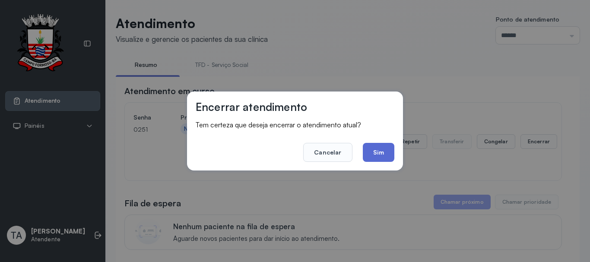
click at [371, 154] on button "Sim" at bounding box center [379, 152] width 32 height 19
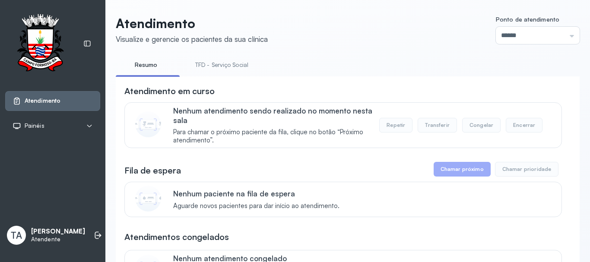
click at [235, 62] on link "TFD - Serviço Social" at bounding box center [222, 65] width 70 height 14
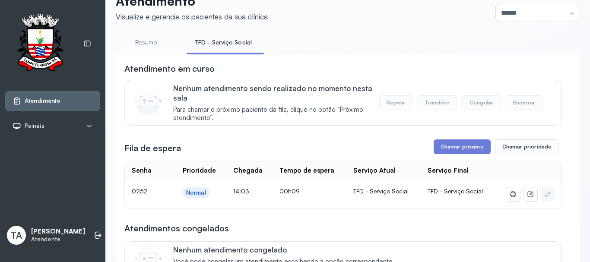
scroll to position [43, 0]
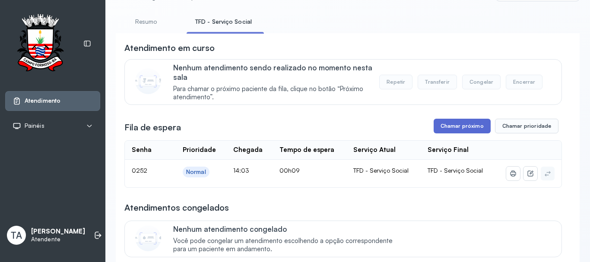
click at [452, 130] on button "Chamar próximo" at bounding box center [462, 126] width 57 height 15
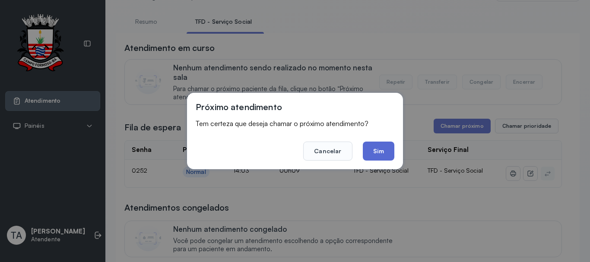
click at [384, 144] on button "Sim" at bounding box center [379, 151] width 32 height 19
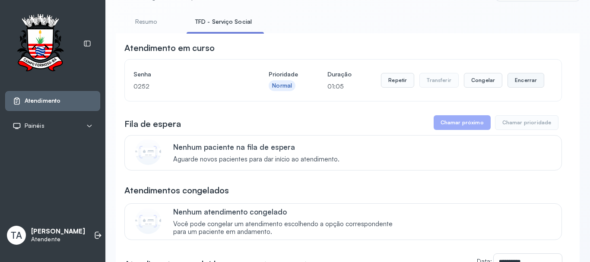
click at [507, 78] on button "Encerrar" at bounding box center [525, 80] width 37 height 15
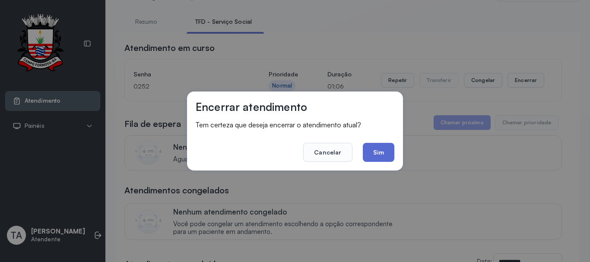
click at [381, 152] on button "Sim" at bounding box center [379, 152] width 32 height 19
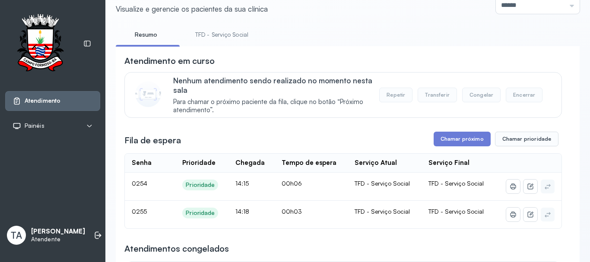
scroll to position [43, 0]
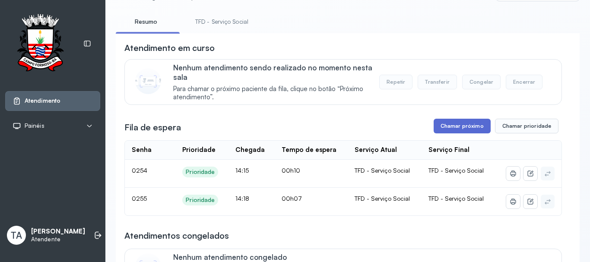
click at [450, 130] on button "Chamar próximo" at bounding box center [462, 126] width 57 height 15
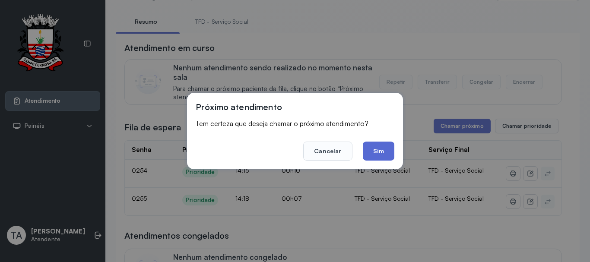
click at [380, 155] on button "Sim" at bounding box center [379, 151] width 32 height 19
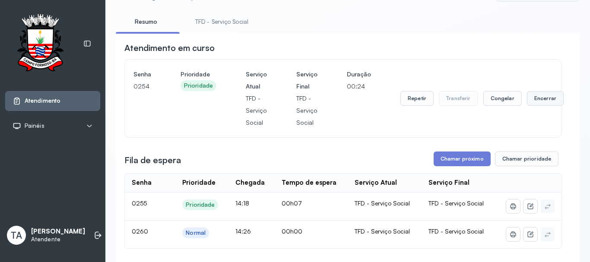
click at [540, 102] on button "Encerrar" at bounding box center [545, 98] width 37 height 15
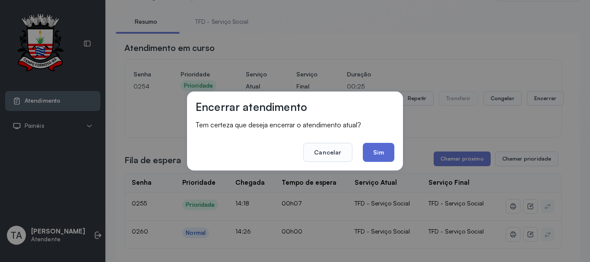
click at [371, 156] on button "Sim" at bounding box center [379, 152] width 32 height 19
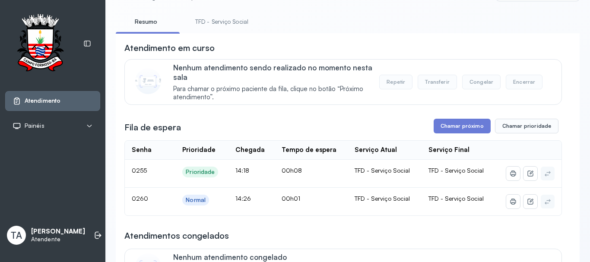
click at [218, 29] on link "TFD - Serviço Social" at bounding box center [222, 22] width 70 height 14
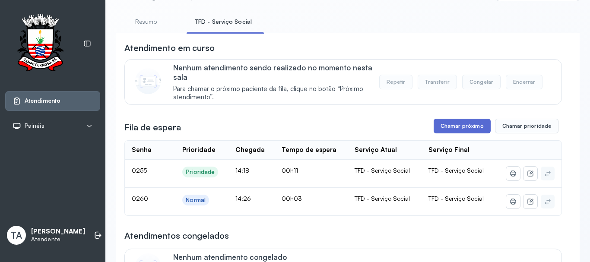
click at [450, 129] on button "Chamar próximo" at bounding box center [462, 126] width 57 height 15
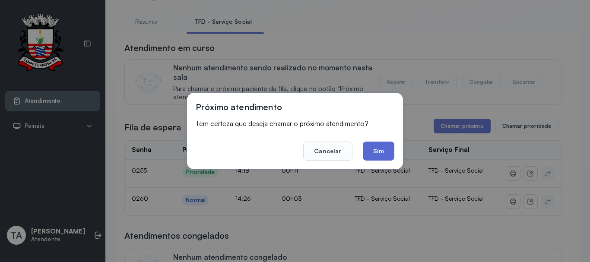
click at [392, 147] on button "Sim" at bounding box center [379, 151] width 32 height 19
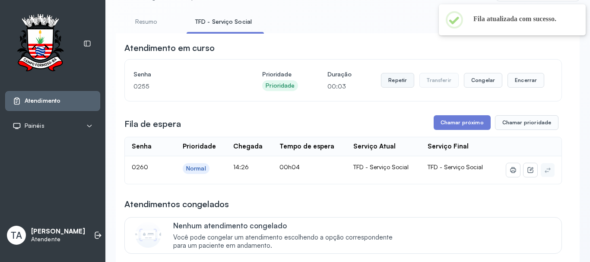
click at [382, 79] on button "Repetir" at bounding box center [397, 80] width 33 height 15
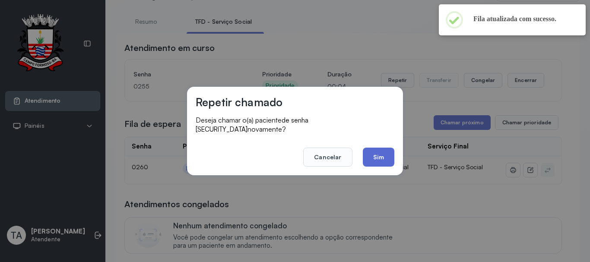
click at [363, 148] on button "Sim" at bounding box center [379, 157] width 32 height 19
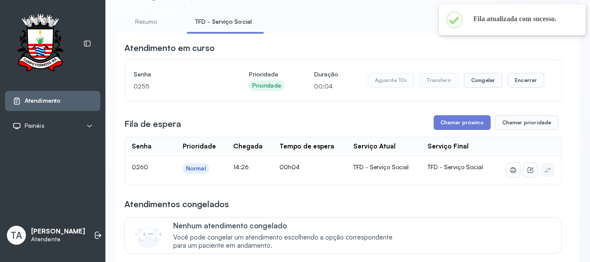
click at [371, 154] on th "Serviço Atual" at bounding box center [383, 146] width 74 height 19
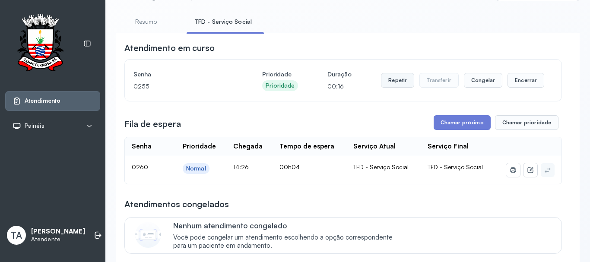
click at [399, 79] on button "Repetir" at bounding box center [397, 80] width 33 height 15
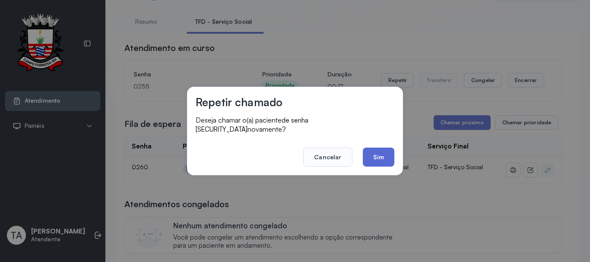
click at [385, 155] on button "Sim" at bounding box center [379, 157] width 32 height 19
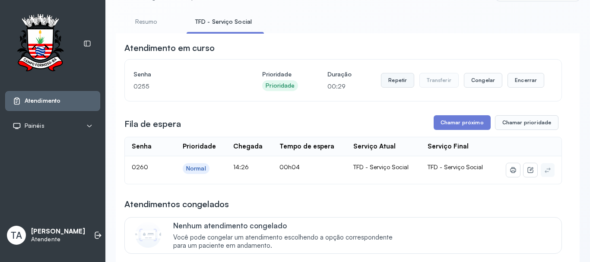
click at [389, 83] on button "Repetir" at bounding box center [397, 80] width 33 height 15
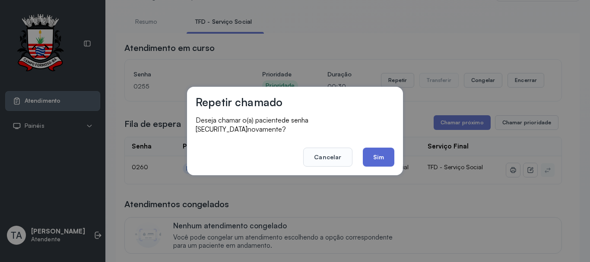
click at [384, 160] on button "Sim" at bounding box center [379, 157] width 32 height 19
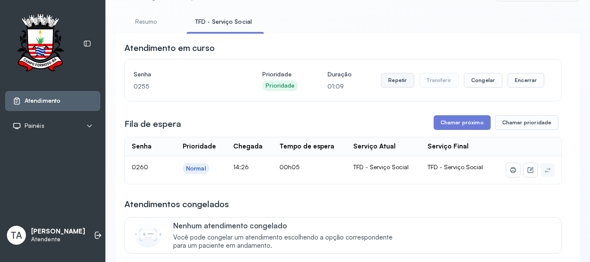
click at [403, 85] on button "Repetir" at bounding box center [397, 80] width 33 height 15
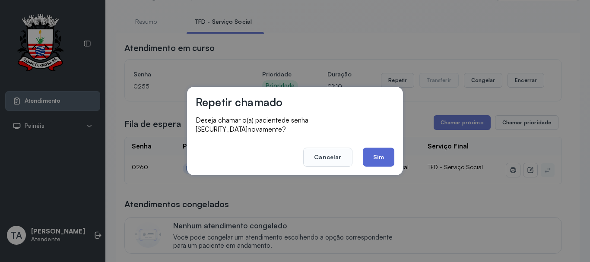
click at [371, 148] on button "Sim" at bounding box center [379, 157] width 32 height 19
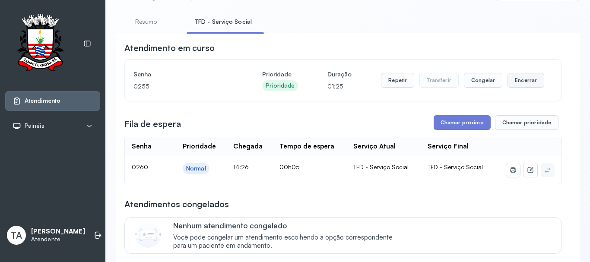
click at [520, 83] on button "Encerrar" at bounding box center [525, 80] width 37 height 15
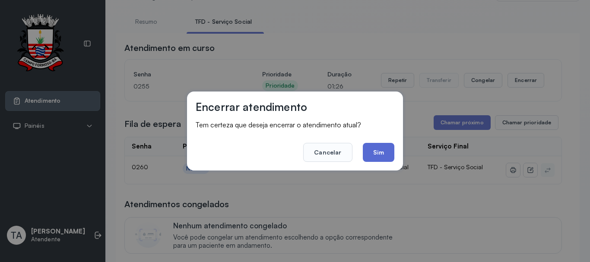
click at [389, 155] on button "Sim" at bounding box center [379, 152] width 32 height 19
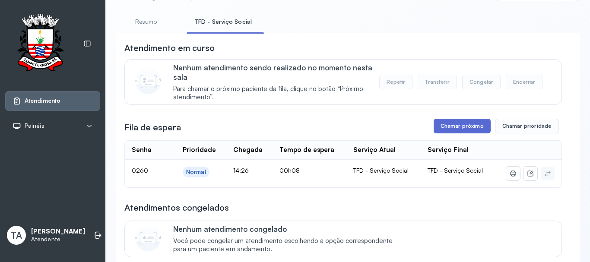
click at [448, 131] on button "Chamar próximo" at bounding box center [462, 126] width 57 height 15
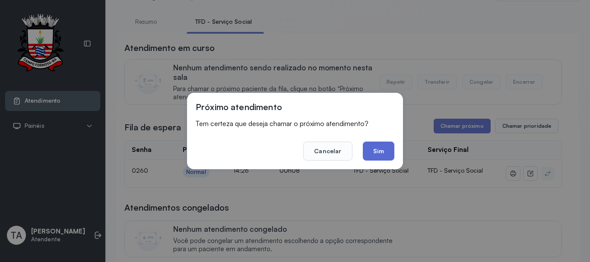
click at [386, 153] on button "Sim" at bounding box center [379, 151] width 32 height 19
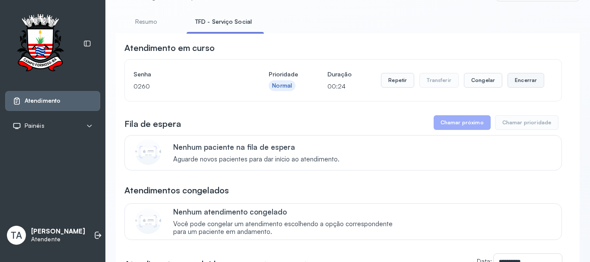
click at [517, 85] on button "Encerrar" at bounding box center [525, 80] width 37 height 15
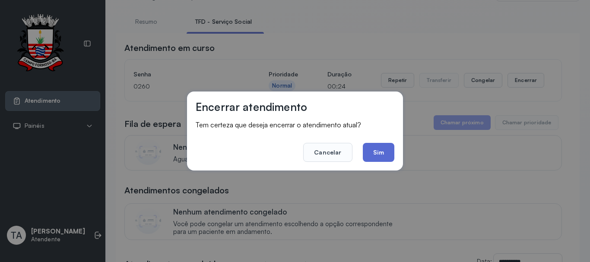
click at [369, 162] on button "Sim" at bounding box center [379, 152] width 32 height 19
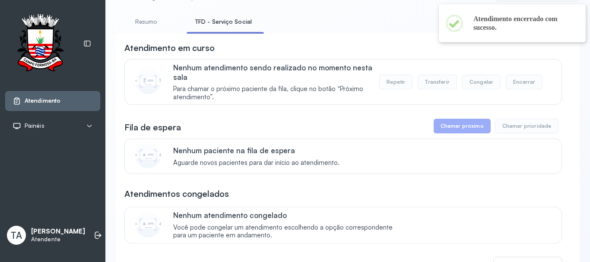
scroll to position [0, 0]
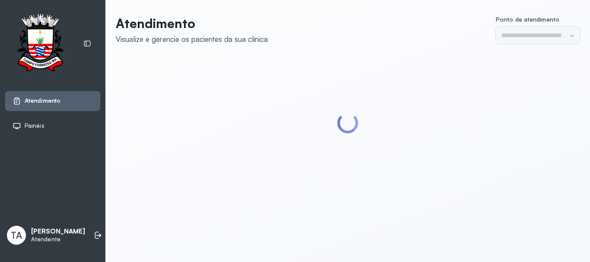
type input "******"
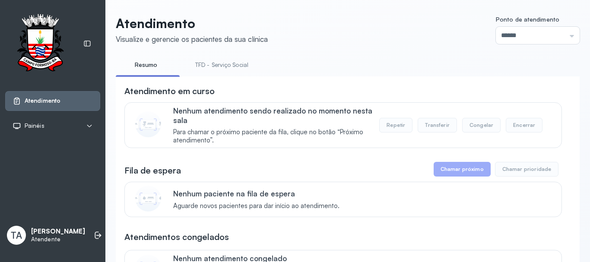
click at [196, 58] on link "TFD - Serviço Social" at bounding box center [222, 65] width 70 height 14
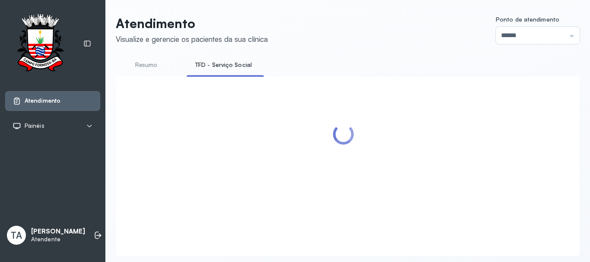
click at [202, 65] on link "TFD - Serviço Social" at bounding box center [224, 65] width 74 height 14
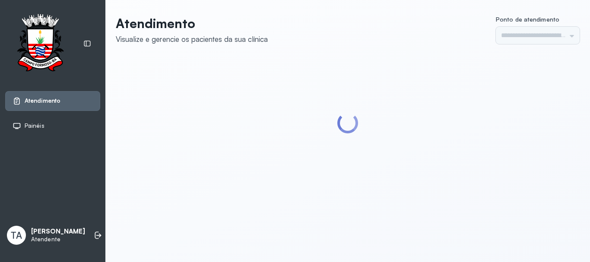
type input "******"
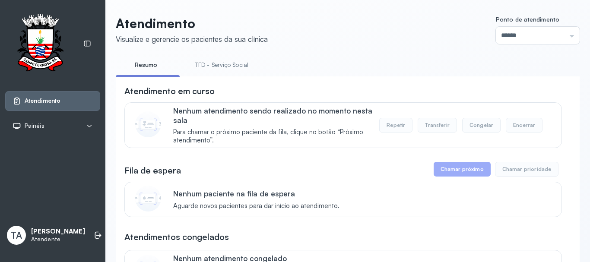
click at [214, 65] on link "TFD - Serviço Social" at bounding box center [222, 65] width 70 height 14
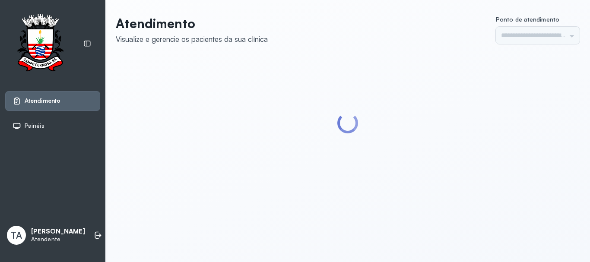
type input "******"
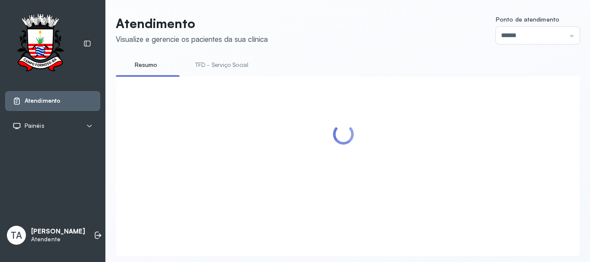
click at [201, 67] on link "TFD - Serviço Social" at bounding box center [222, 65] width 70 height 14
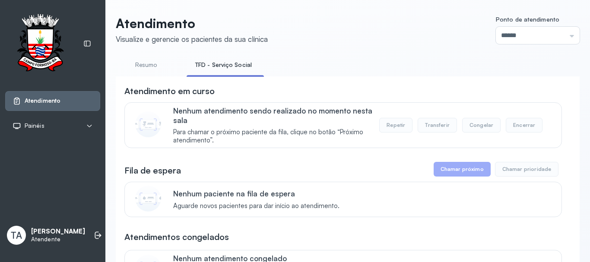
click at [153, 67] on link "Resumo" at bounding box center [146, 65] width 60 height 14
click at [219, 69] on link "TFD - Serviço Social" at bounding box center [222, 65] width 70 height 14
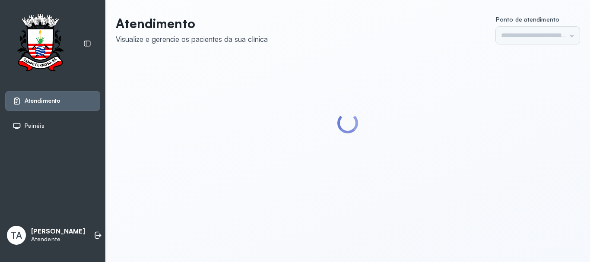
type input "******"
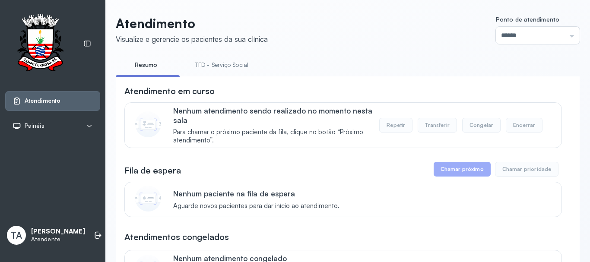
click at [241, 70] on link "TFD - Serviço Social" at bounding box center [222, 65] width 70 height 14
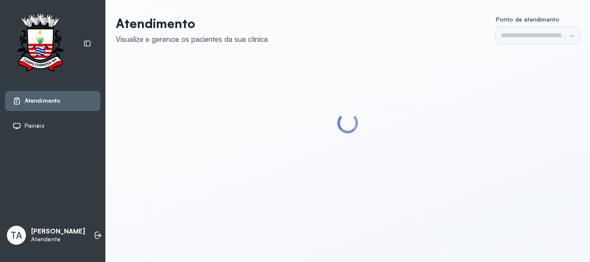
type input "******"
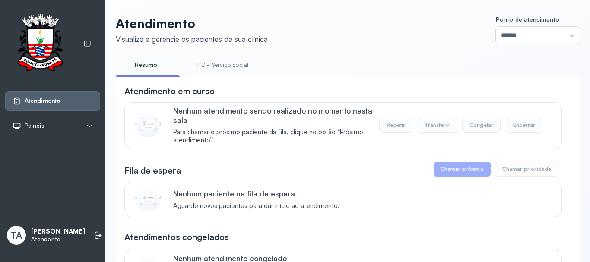
click at [213, 66] on link "TFD - Serviço Social" at bounding box center [222, 65] width 70 height 14
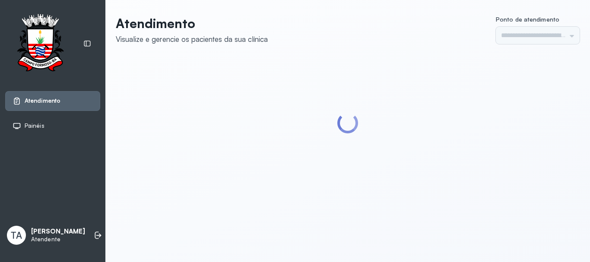
type input "******"
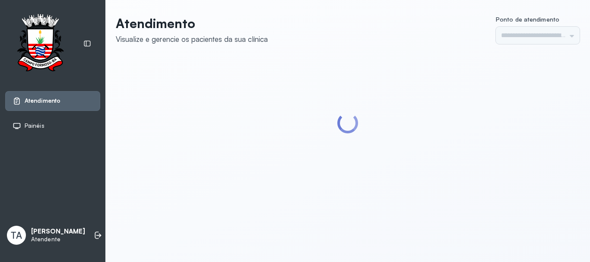
type input "******"
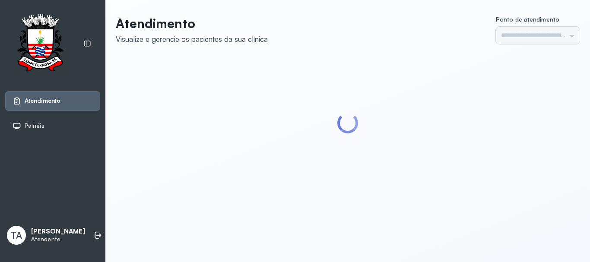
type input "******"
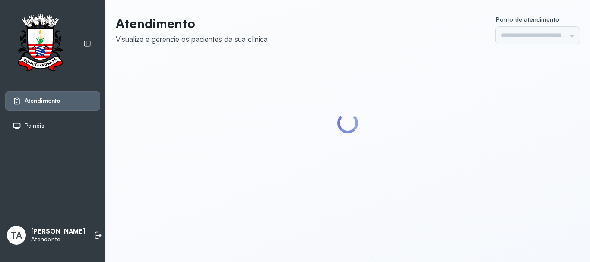
type input "******"
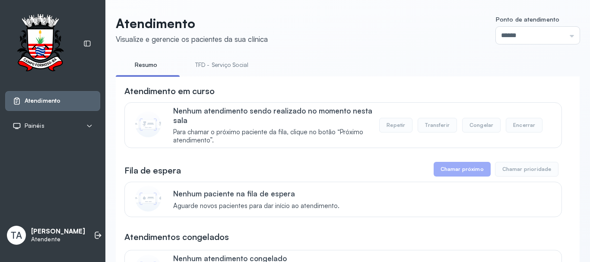
click at [226, 62] on link "TFD - Serviço Social" at bounding box center [222, 65] width 70 height 14
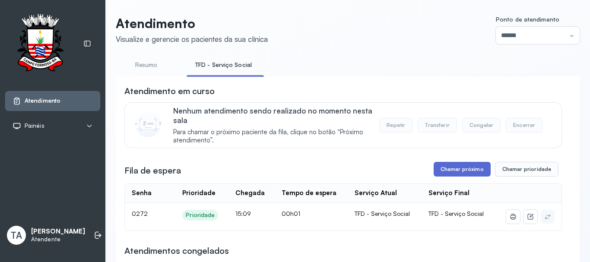
click at [445, 176] on button "Chamar próximo" at bounding box center [462, 169] width 57 height 15
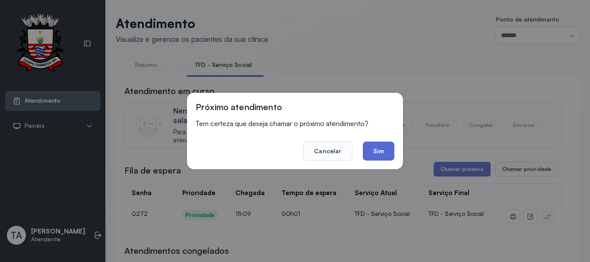
click at [389, 156] on button "Sim" at bounding box center [379, 151] width 32 height 19
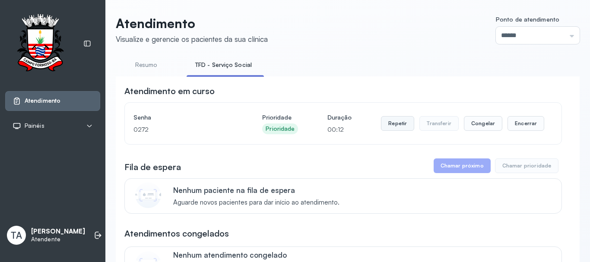
click at [388, 126] on button "Repetir" at bounding box center [397, 123] width 33 height 15
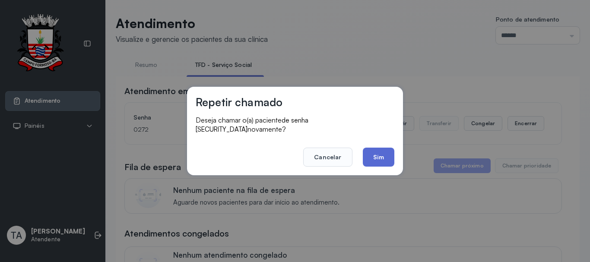
click at [373, 155] on button "Sim" at bounding box center [379, 157] width 32 height 19
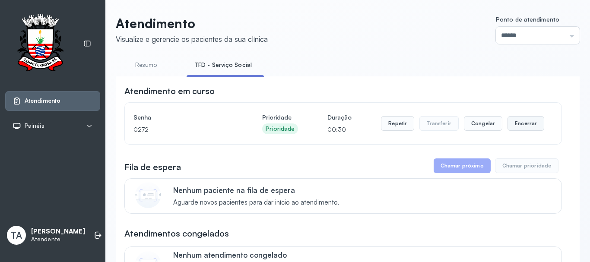
click at [511, 125] on button "Encerrar" at bounding box center [525, 123] width 37 height 15
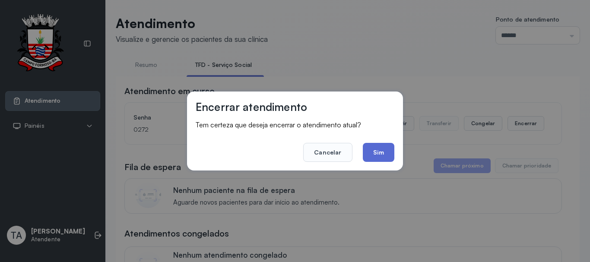
click at [368, 161] on button "Sim" at bounding box center [379, 152] width 32 height 19
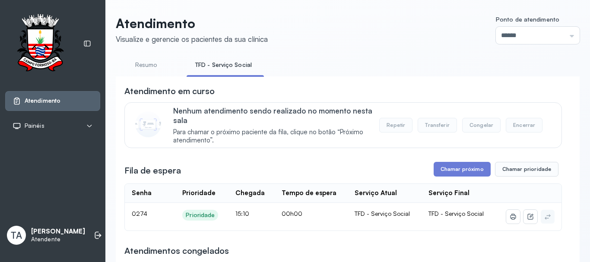
click at [447, 172] on button "Chamar próximo" at bounding box center [462, 169] width 57 height 15
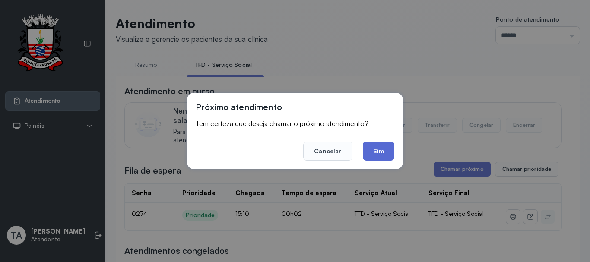
click at [377, 144] on button "Sim" at bounding box center [379, 151] width 32 height 19
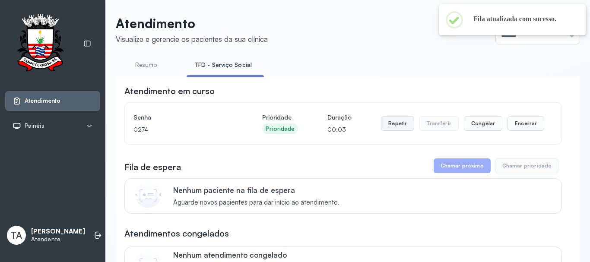
click at [381, 127] on button "Repetir" at bounding box center [397, 123] width 33 height 15
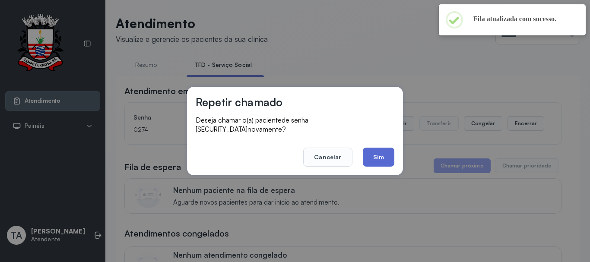
click at [377, 153] on button "Sim" at bounding box center [379, 157] width 32 height 19
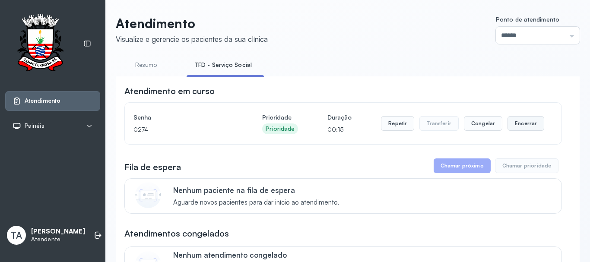
click at [529, 130] on button "Encerrar" at bounding box center [525, 123] width 37 height 15
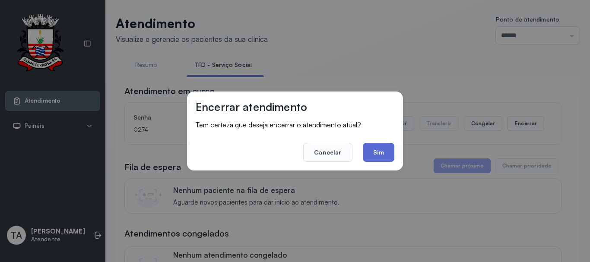
click at [381, 152] on button "Sim" at bounding box center [379, 152] width 32 height 19
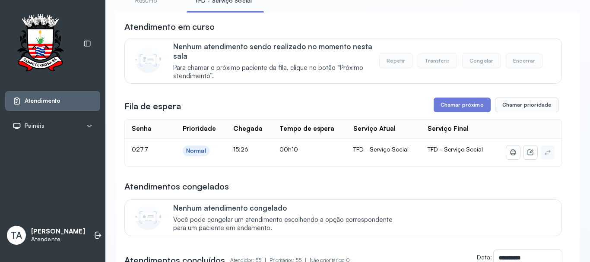
scroll to position [43, 0]
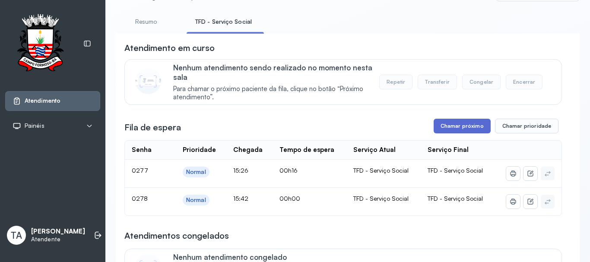
click at [452, 127] on button "Chamar próximo" at bounding box center [462, 126] width 57 height 15
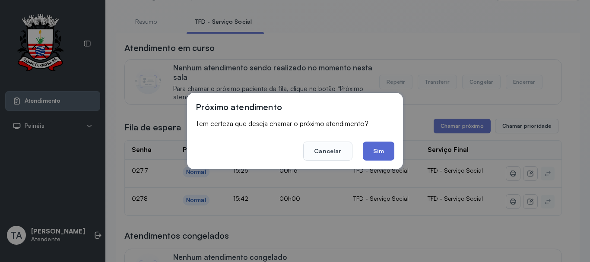
click at [383, 152] on button "Sim" at bounding box center [379, 151] width 32 height 19
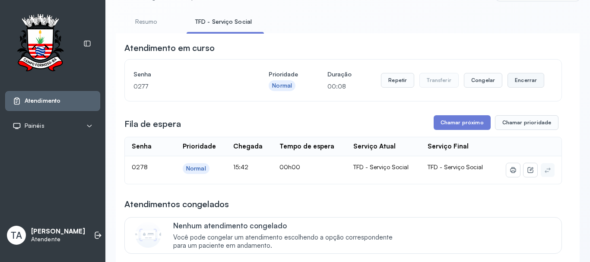
click at [514, 85] on button "Encerrar" at bounding box center [525, 80] width 37 height 15
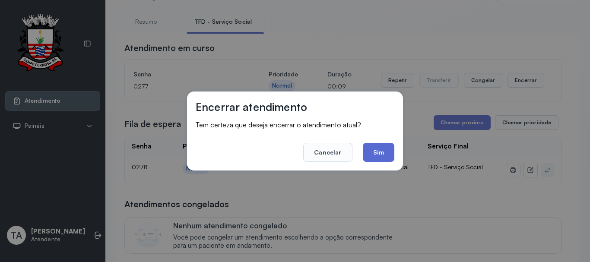
click at [378, 155] on button "Sim" at bounding box center [379, 152] width 32 height 19
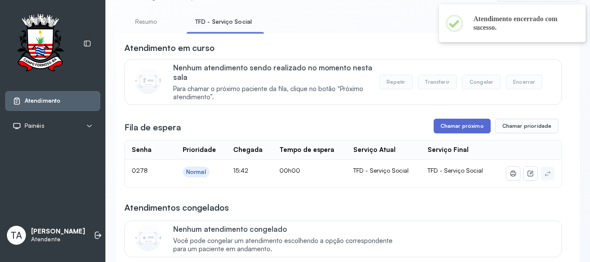
click at [438, 122] on button "Chamar próximo" at bounding box center [462, 126] width 57 height 15
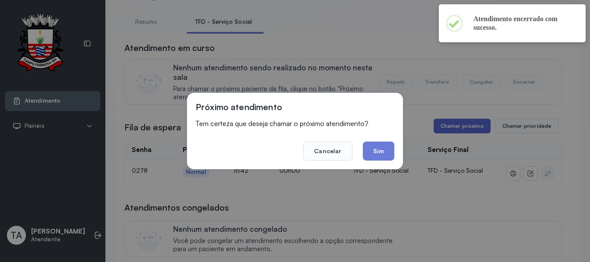
click at [438, 128] on div "Próximo atendimento Tem certeza que deseja chamar o próximo atendimento? Cancel…" at bounding box center [295, 131] width 590 height 262
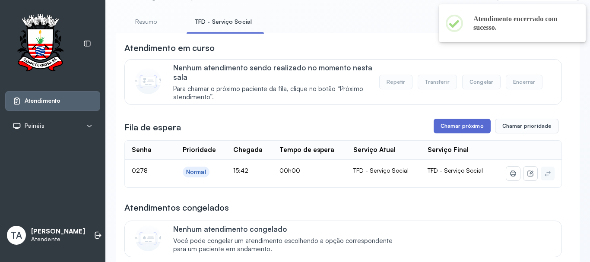
click at [438, 131] on button "Chamar próximo" at bounding box center [462, 126] width 57 height 15
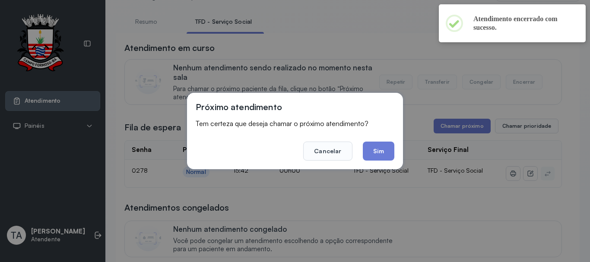
drag, startPoint x: 393, startPoint y: 149, endPoint x: 384, endPoint y: 149, distance: 9.1
click at [390, 149] on button "Sim" at bounding box center [379, 151] width 32 height 19
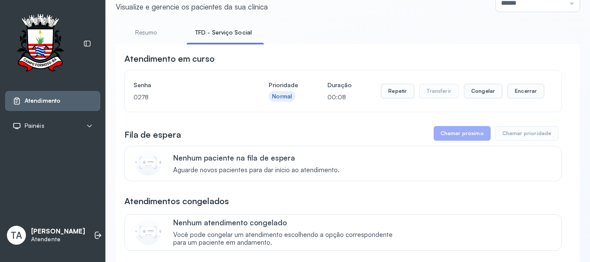
scroll to position [0, 0]
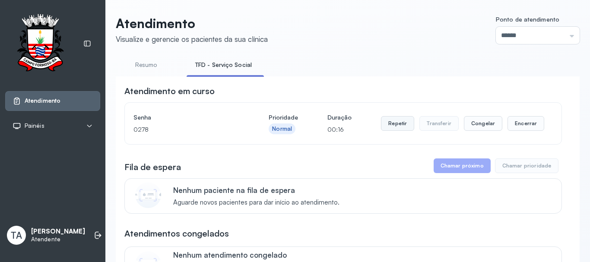
click at [400, 129] on button "Repetir" at bounding box center [397, 123] width 33 height 15
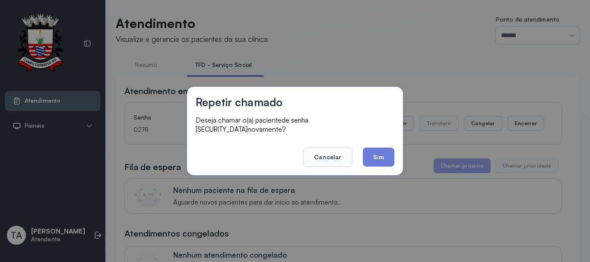
click at [372, 155] on button "Sim" at bounding box center [379, 157] width 32 height 19
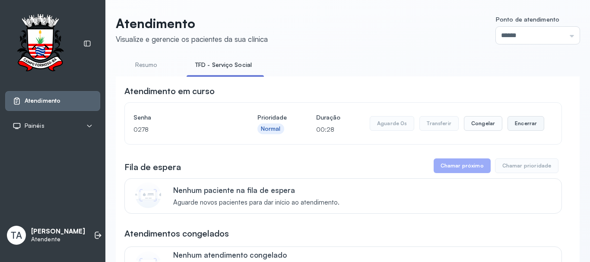
click at [527, 128] on button "Encerrar" at bounding box center [525, 123] width 37 height 15
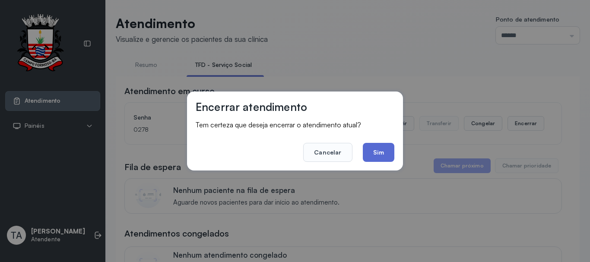
click at [368, 158] on button "Sim" at bounding box center [379, 152] width 32 height 19
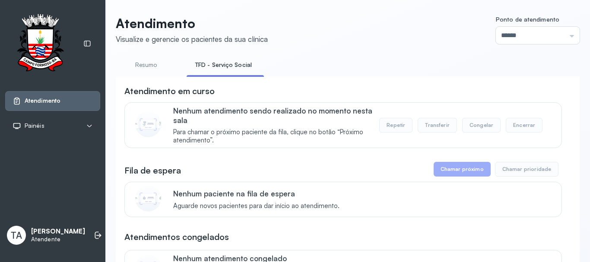
click at [147, 67] on link "Resumo" at bounding box center [146, 65] width 60 height 14
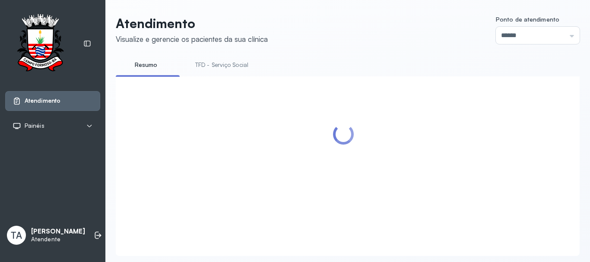
click at [204, 64] on link "TFD - Serviço Social" at bounding box center [222, 65] width 70 height 14
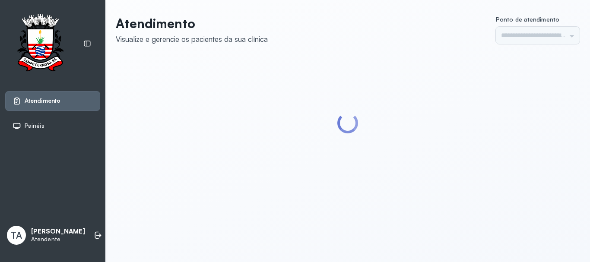
type input "******"
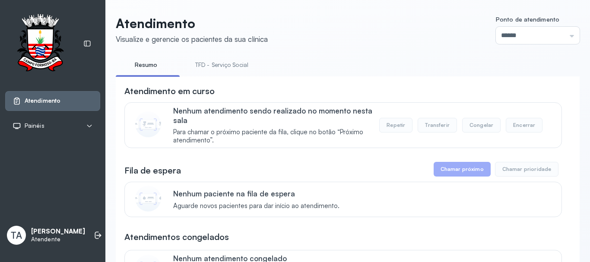
click at [214, 67] on link "TFD - Serviço Social" at bounding box center [222, 65] width 70 height 14
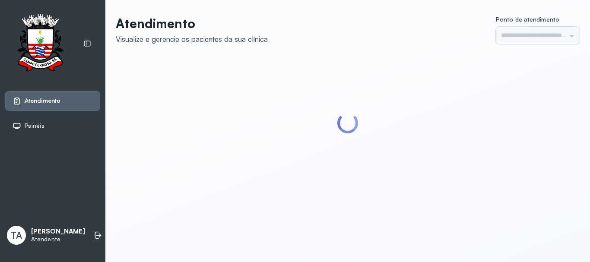
type input "******"
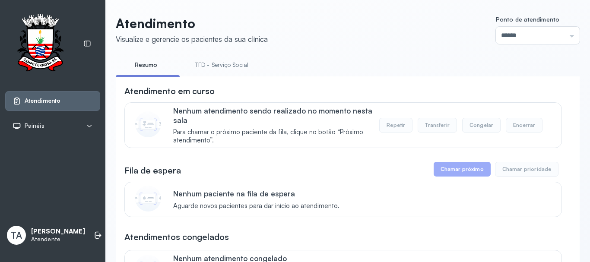
click at [236, 67] on link "TFD - Serviço Social" at bounding box center [222, 65] width 70 height 14
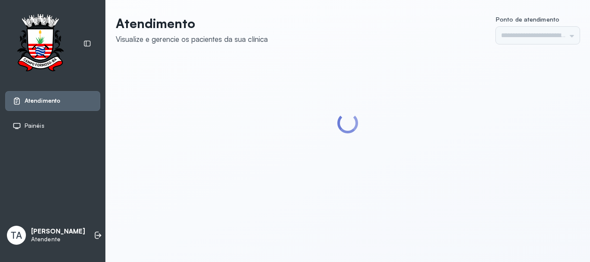
type input "******"
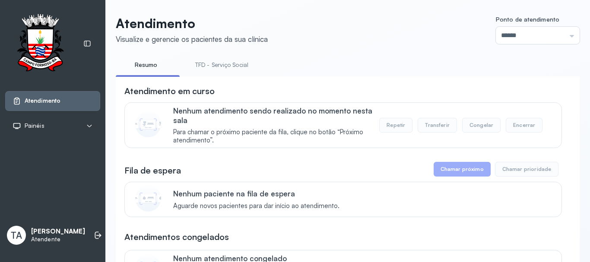
click at [208, 64] on link "TFD - Serviço Social" at bounding box center [222, 65] width 70 height 14
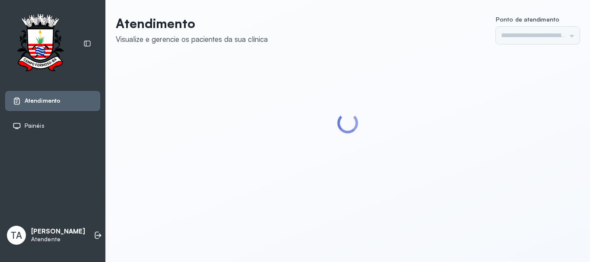
type input "******"
